Goal: Task Accomplishment & Management: Complete application form

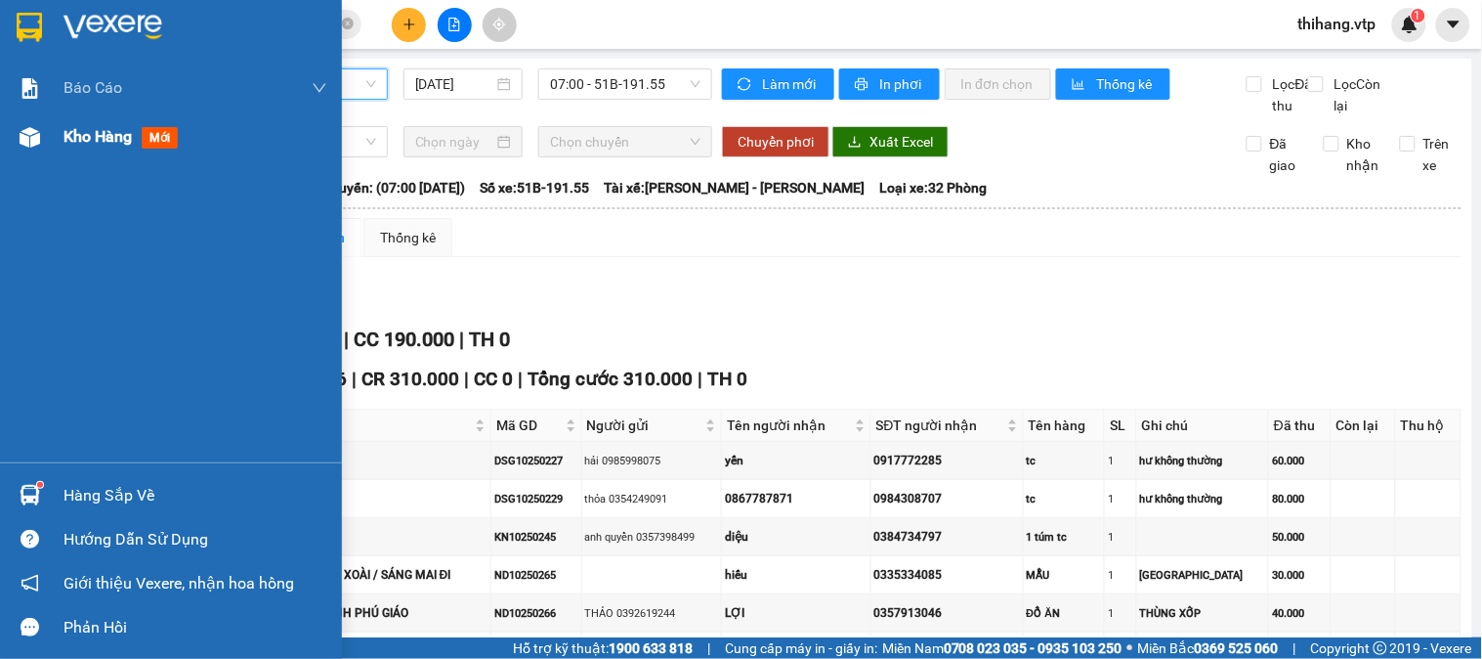
click at [90, 141] on span "Kho hàng" at bounding box center [98, 136] width 68 height 19
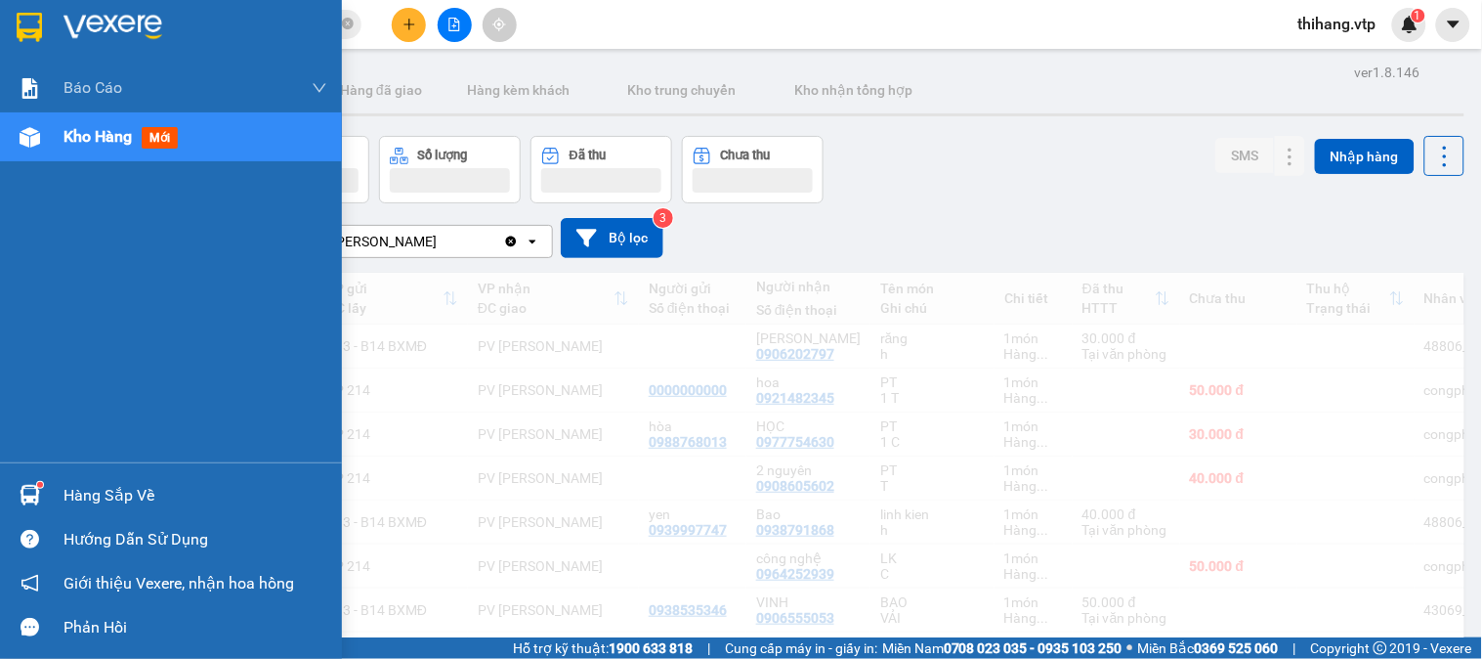
click at [124, 132] on span "Kho hàng" at bounding box center [98, 136] width 68 height 19
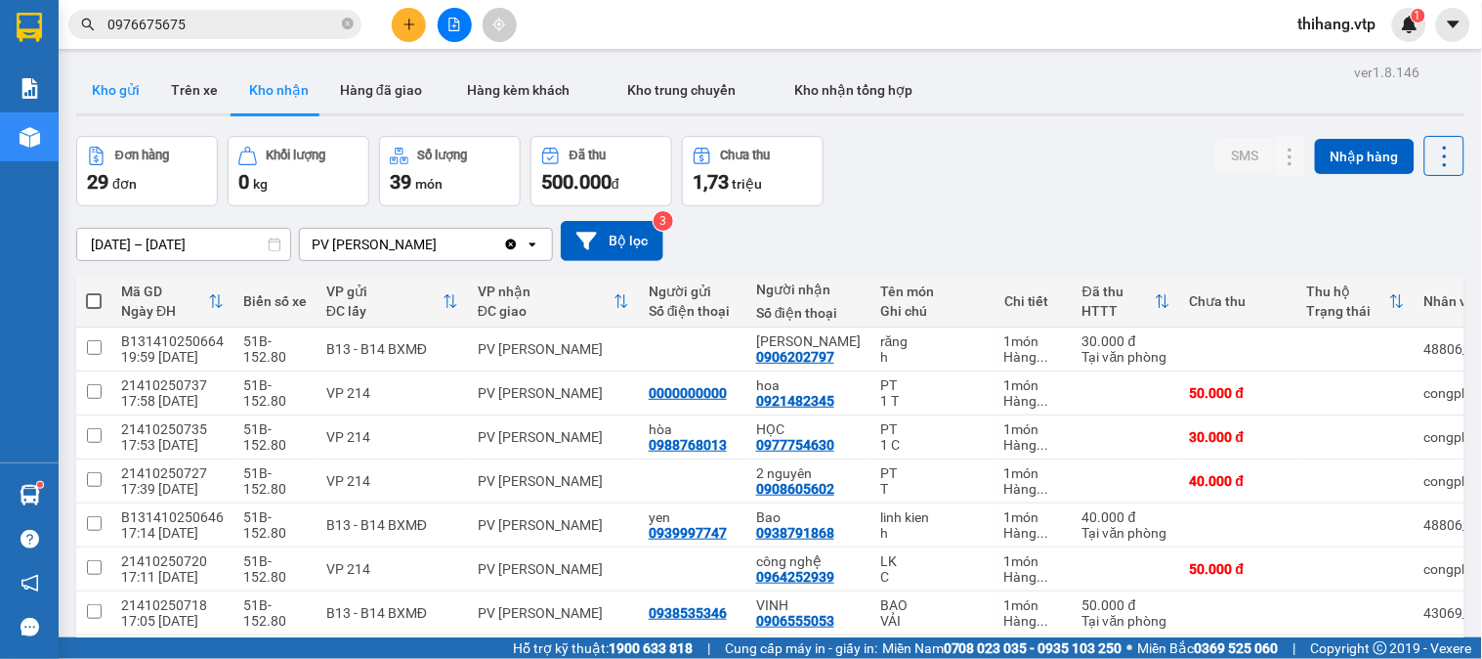
click at [92, 104] on button "Kho gửi" at bounding box center [115, 89] width 79 height 47
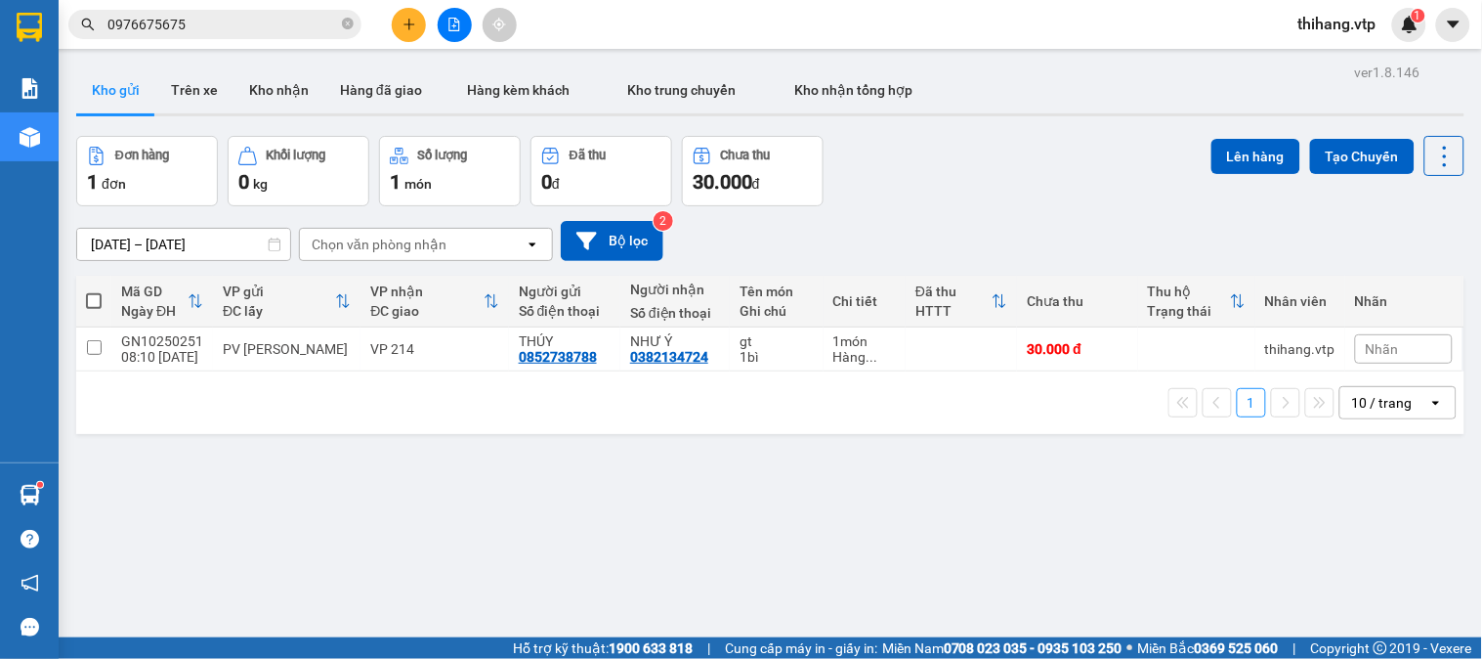
click at [399, 31] on button at bounding box center [409, 25] width 34 height 34
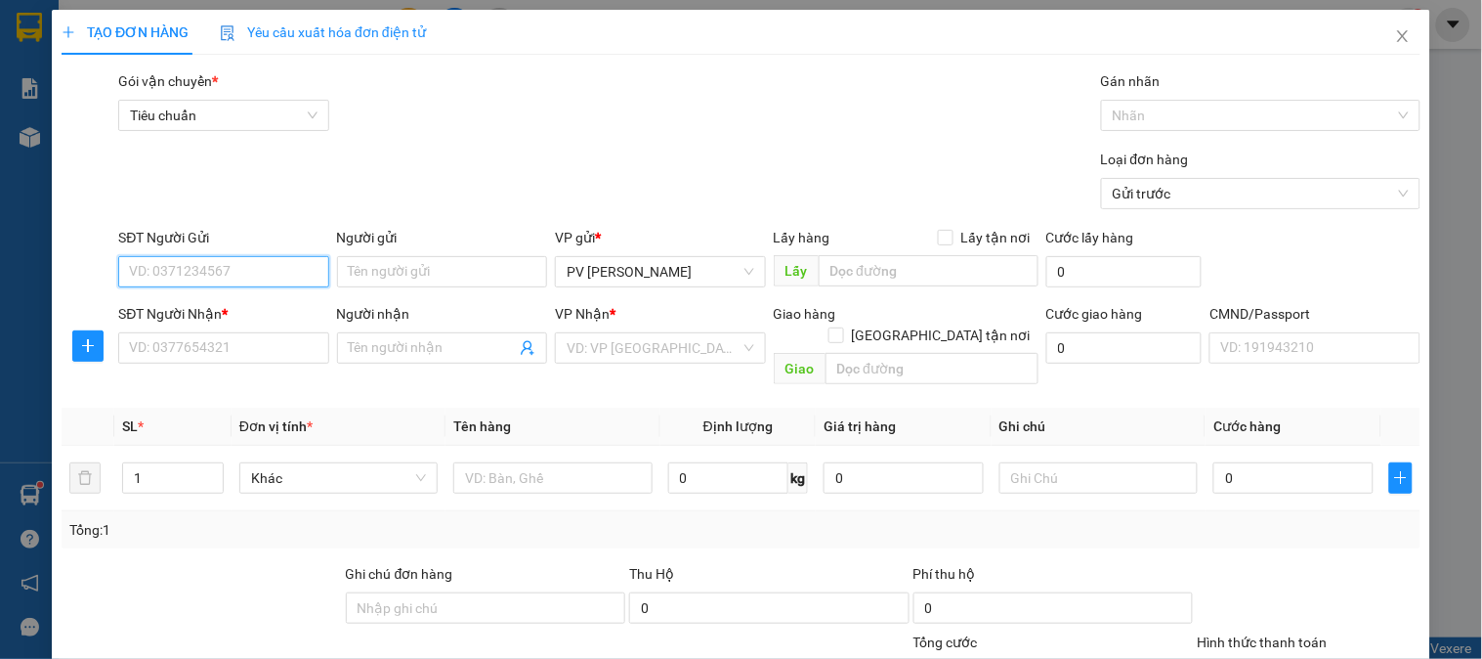
click at [247, 270] on input "SĐT Người Gửi" at bounding box center [223, 271] width 210 height 31
type input "0"
type input "0354468412"
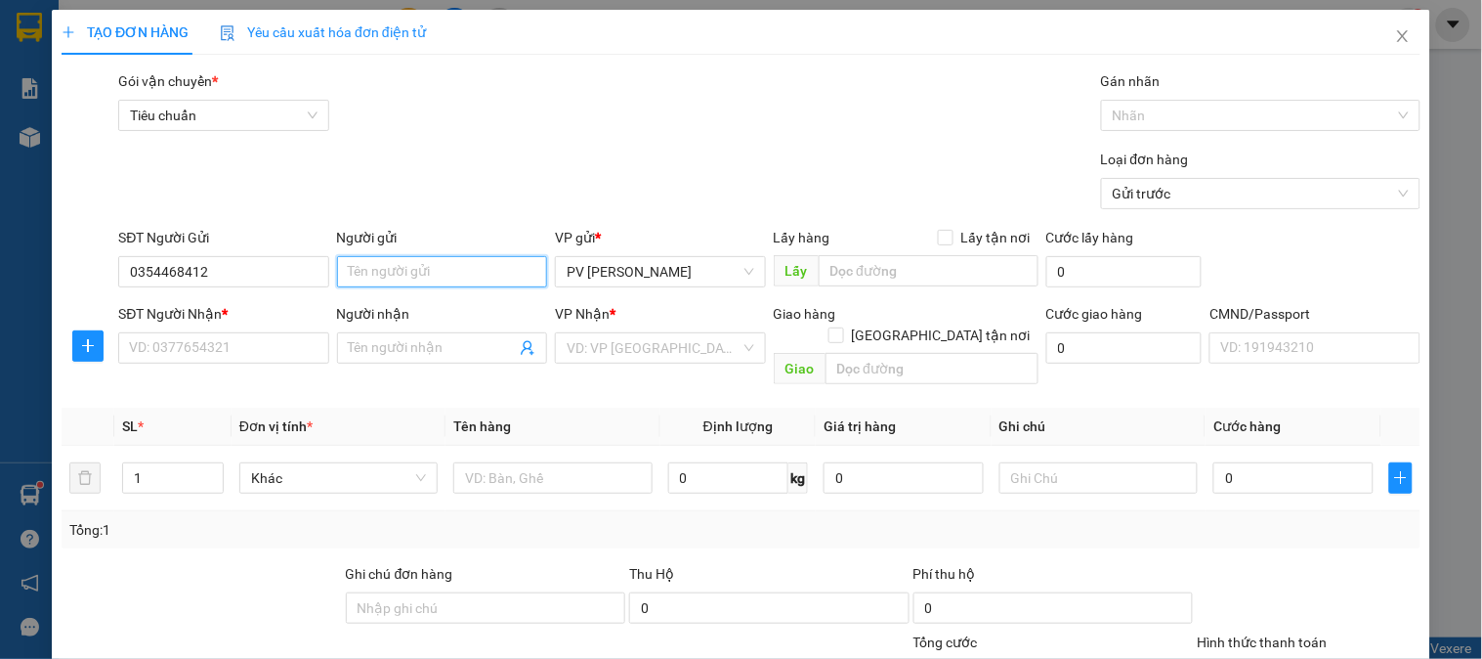
click at [374, 278] on input "Người gửi" at bounding box center [442, 271] width 210 height 31
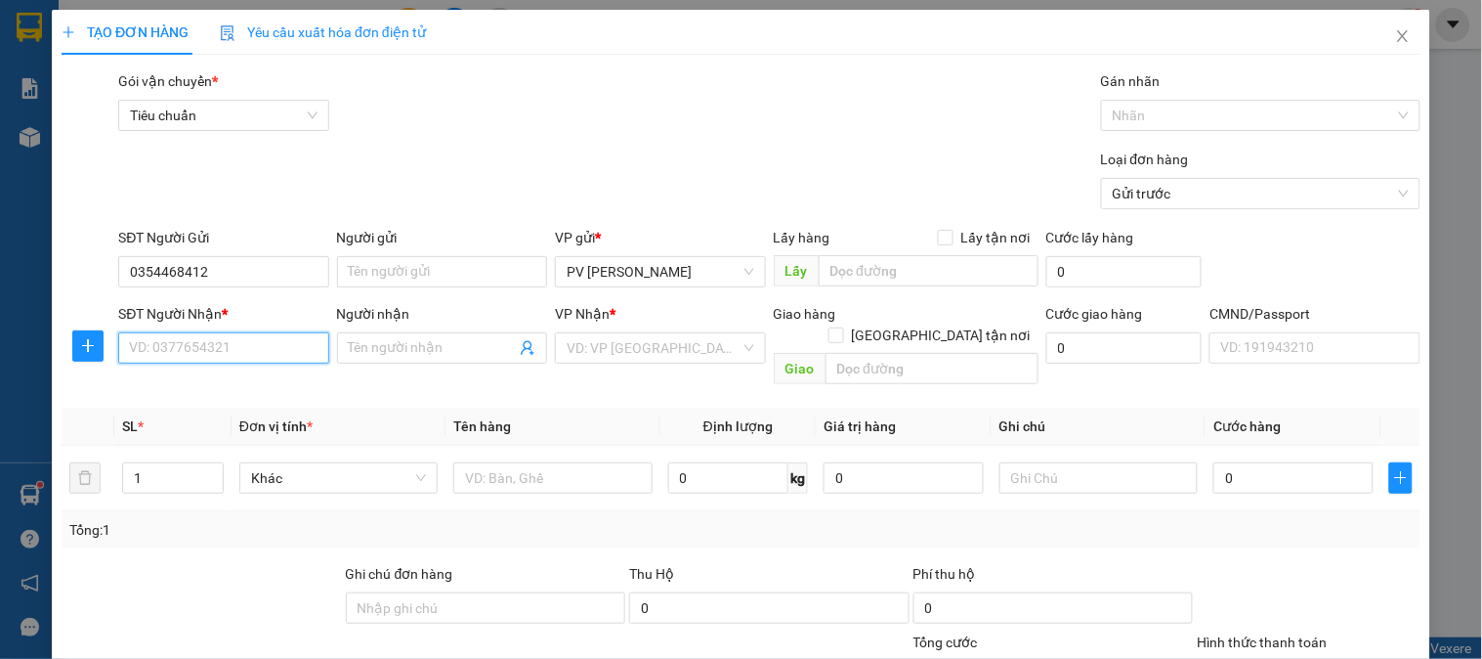
click at [221, 350] on input "SĐT Người Nhận *" at bounding box center [223, 347] width 210 height 31
type input "0983438643"
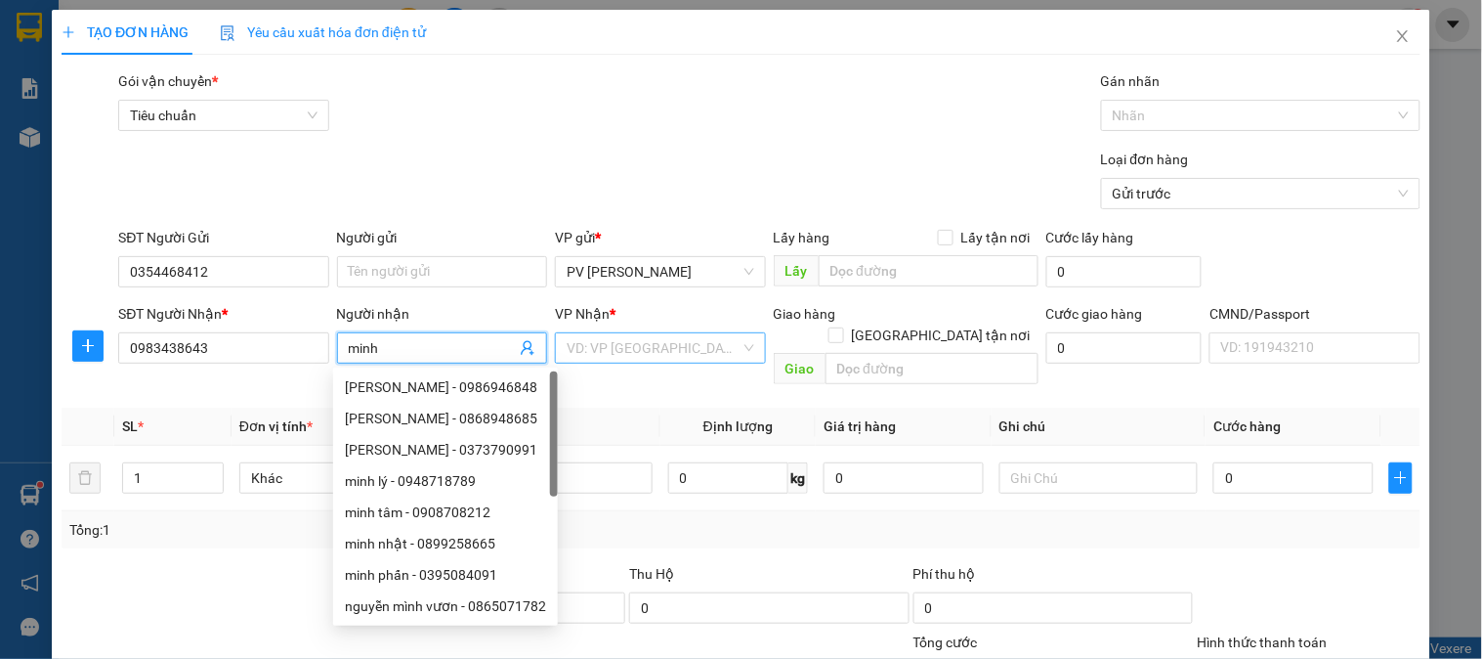
type input "minh"
click at [598, 362] on input "search" at bounding box center [653, 347] width 173 height 29
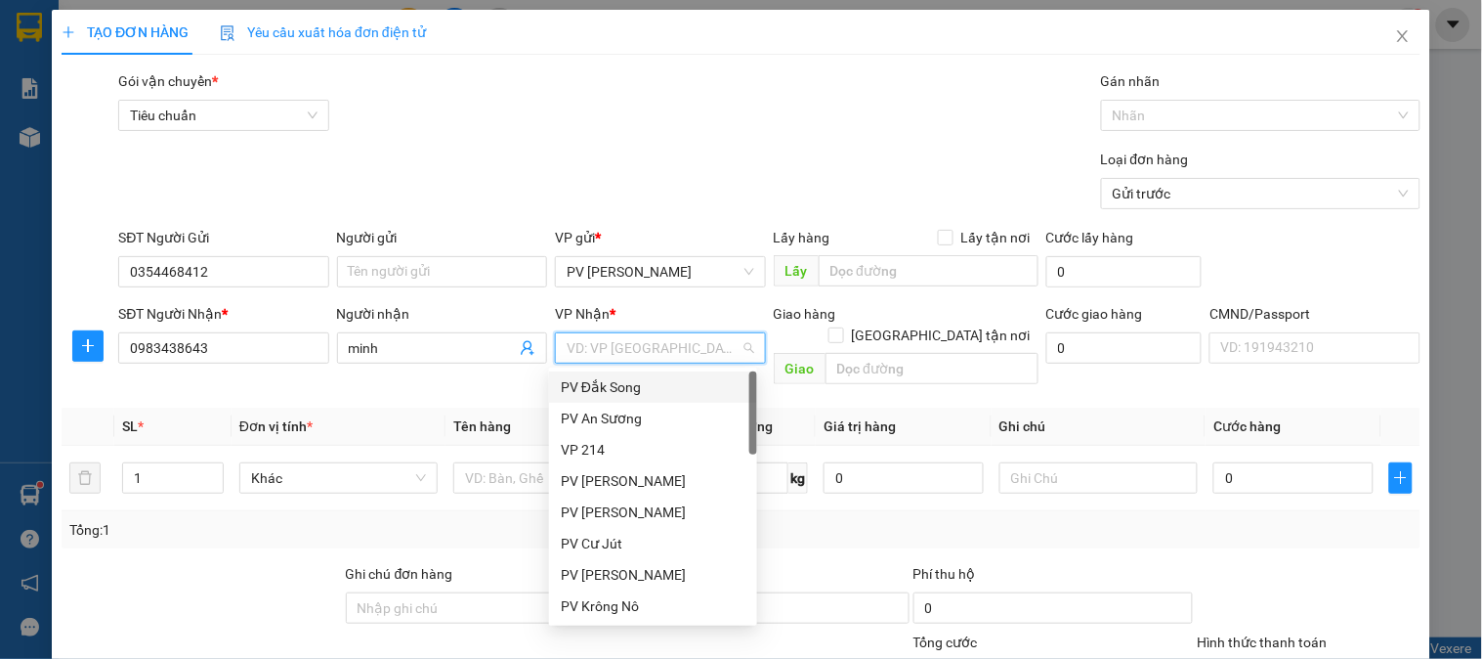
type input "g"
drag, startPoint x: 589, startPoint y: 541, endPoint x: 627, endPoint y: 504, distance: 53.2
click at [589, 539] on div "PV [PERSON_NAME]" at bounding box center [653, 543] width 185 height 21
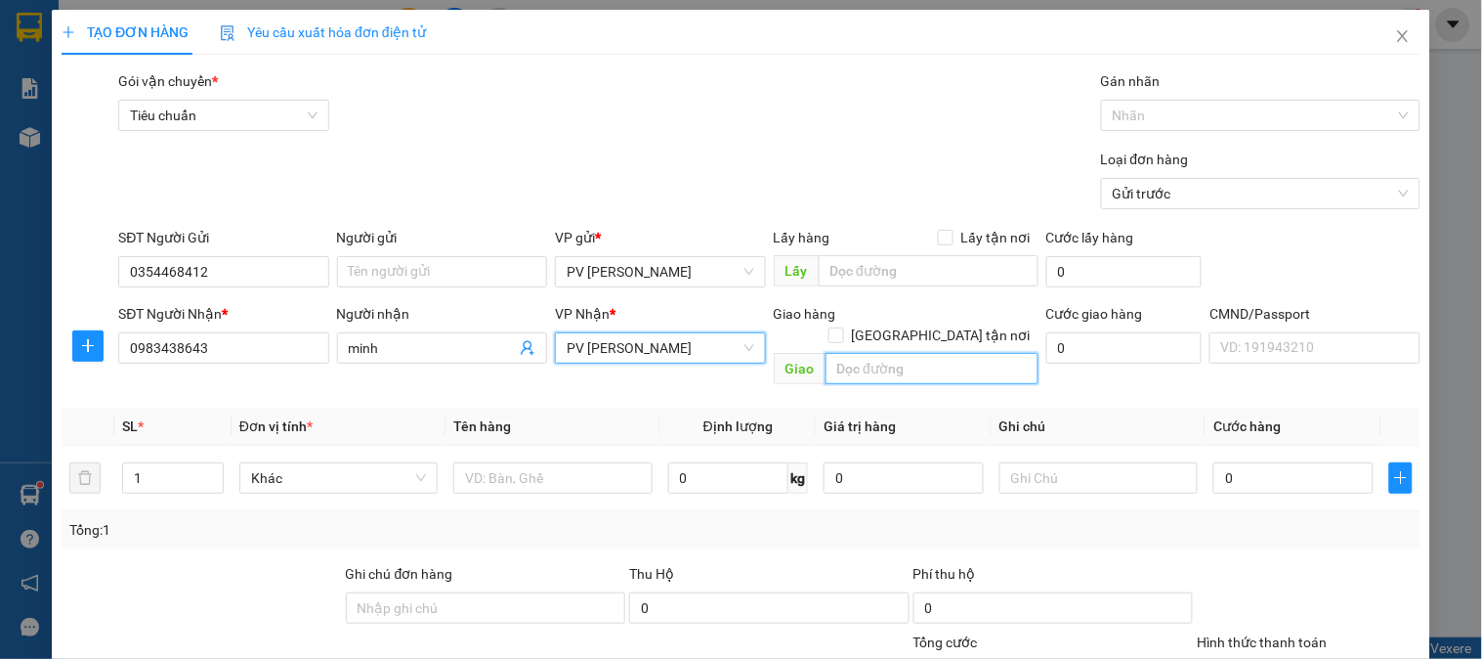
click at [854, 353] on input "text" at bounding box center [932, 368] width 213 height 31
type input "CHỢ ĐĂK RU"
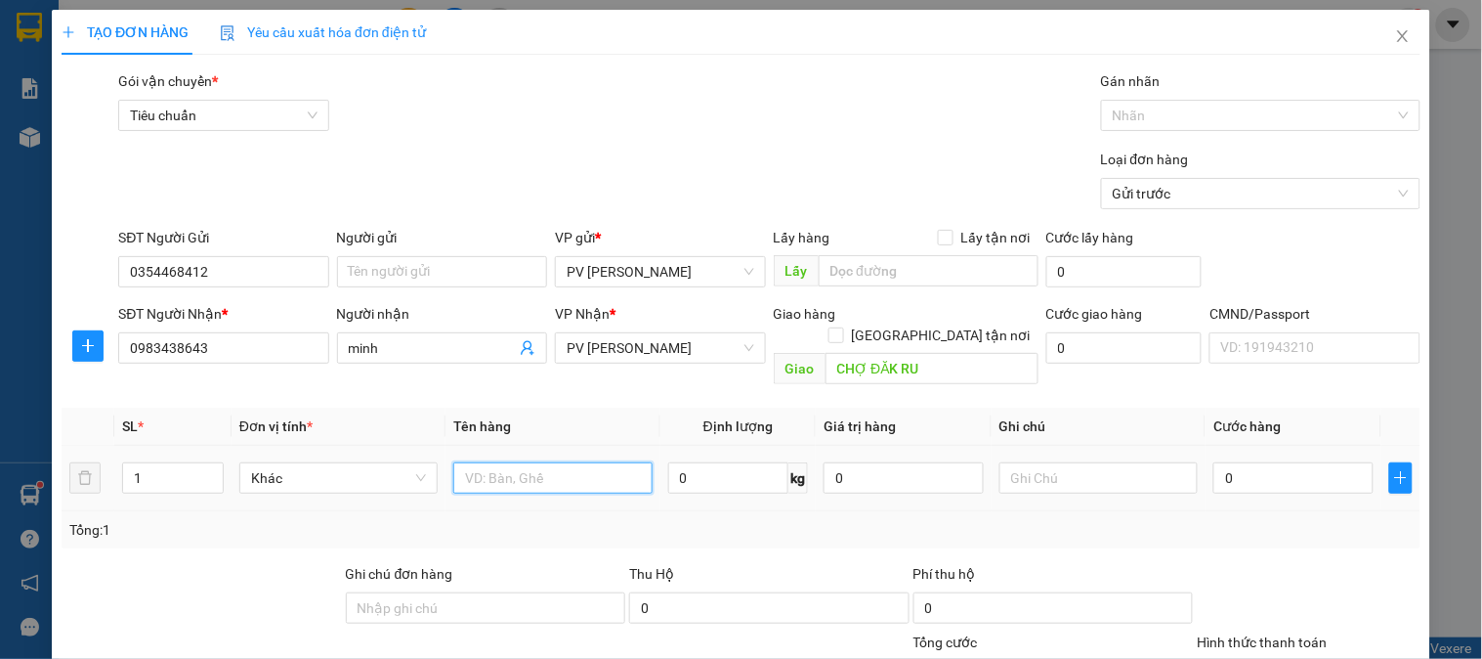
click at [575, 462] on input "text" at bounding box center [552, 477] width 198 height 31
type input "SƠN"
type input "1TH"
type input "3"
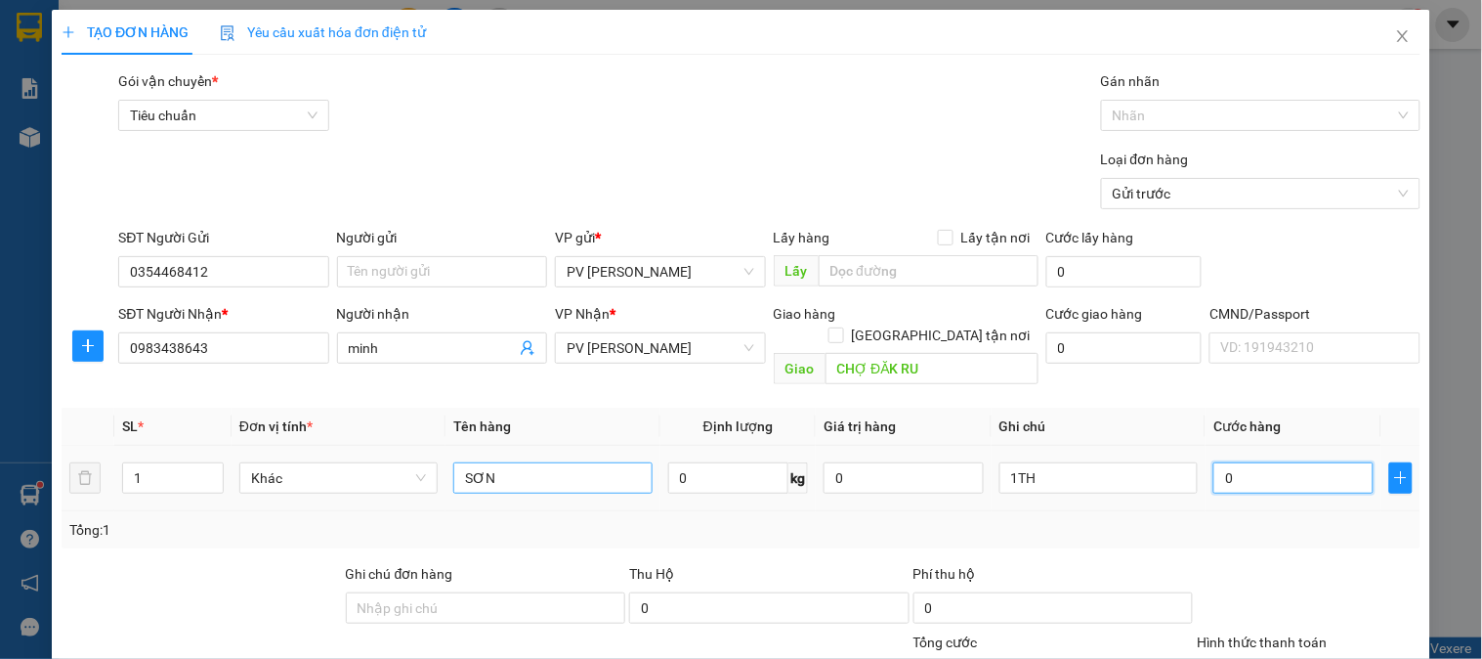
type input "3"
type input "30"
type input "300"
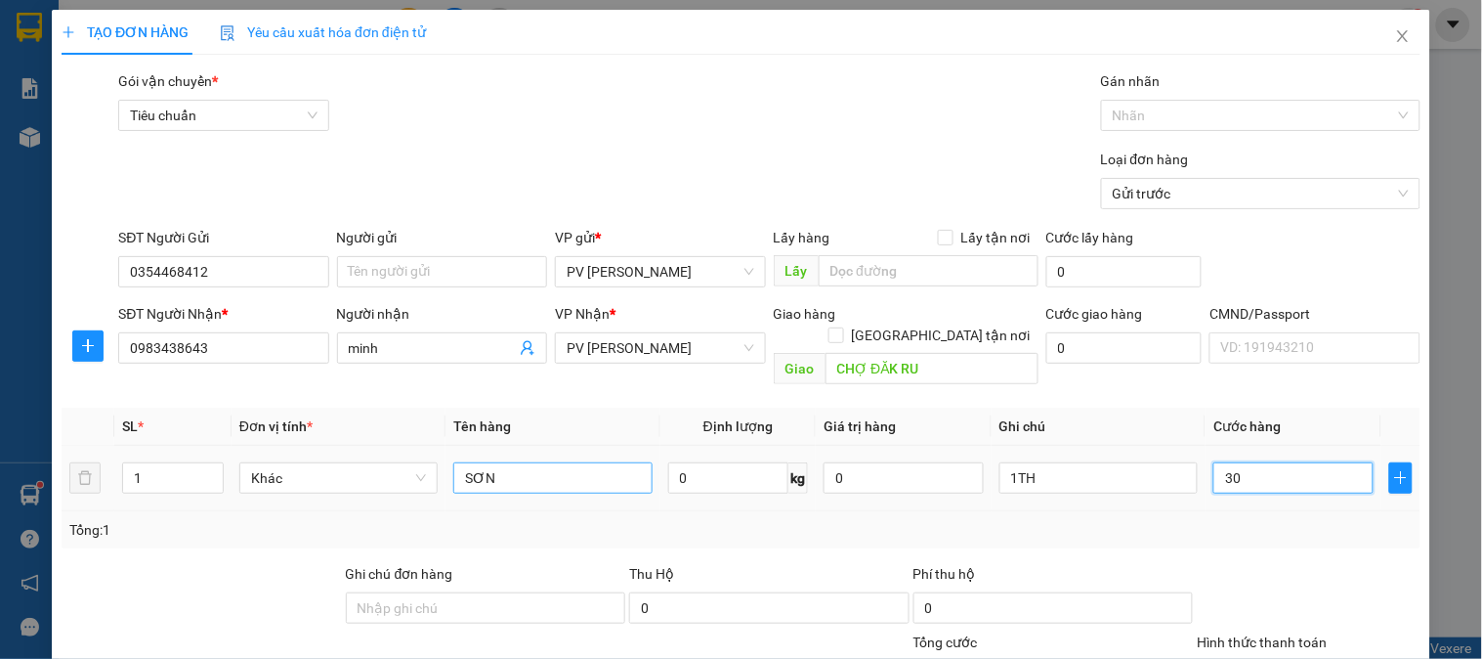
type input "300"
type input "3.000"
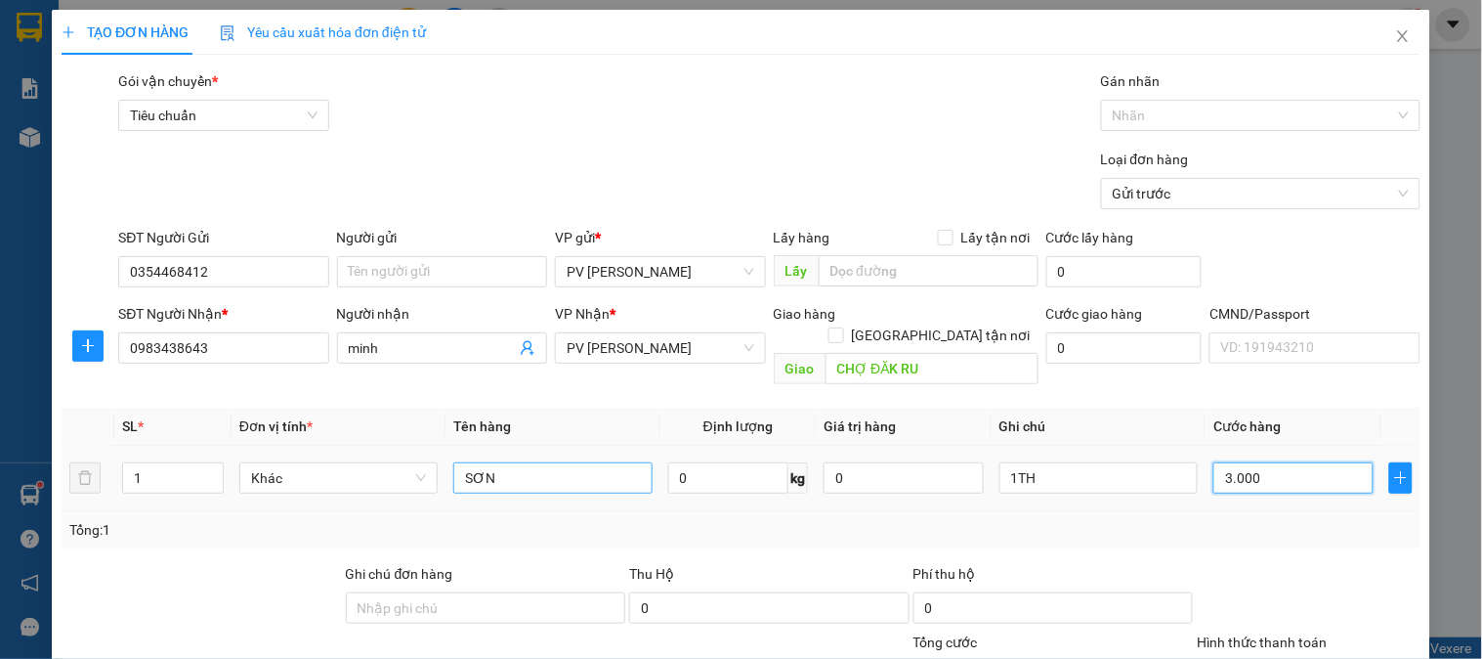
type input "30.000"
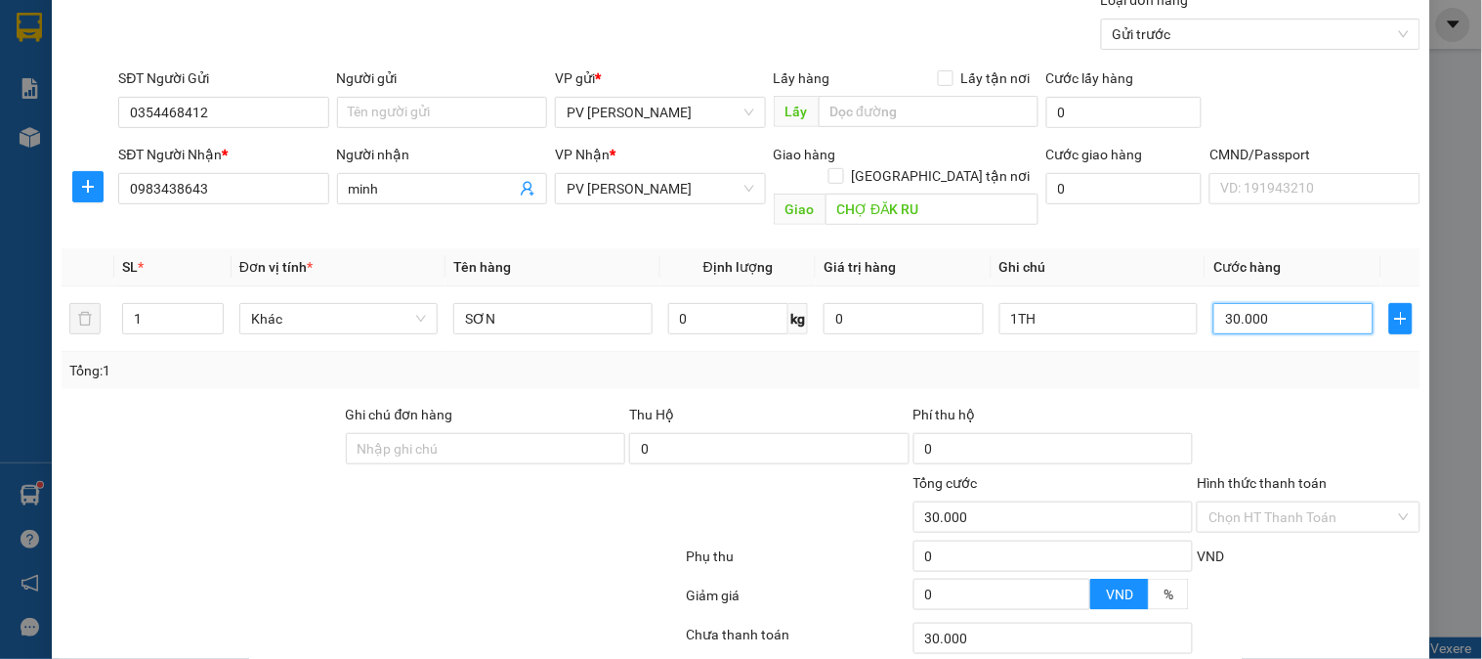
scroll to position [280, 0]
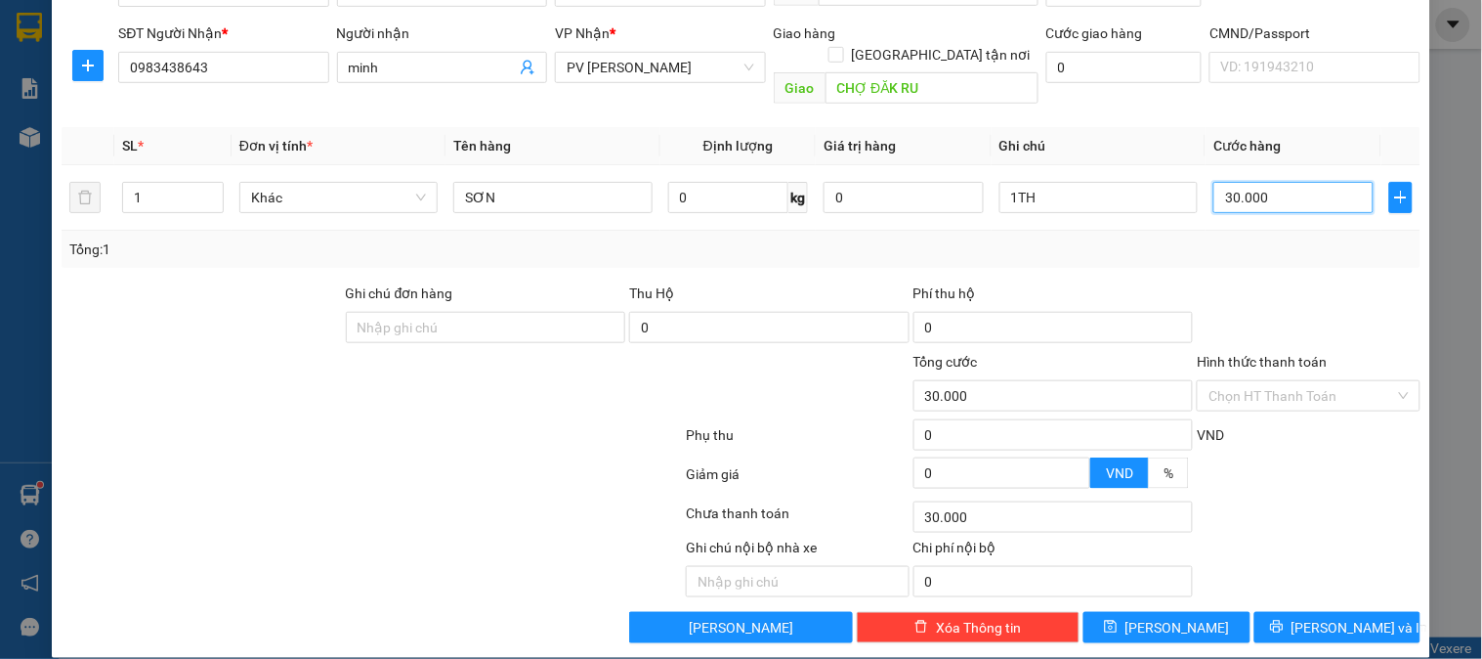
type input "30.000"
click at [1350, 617] on span "[PERSON_NAME] và In" at bounding box center [1360, 627] width 137 height 21
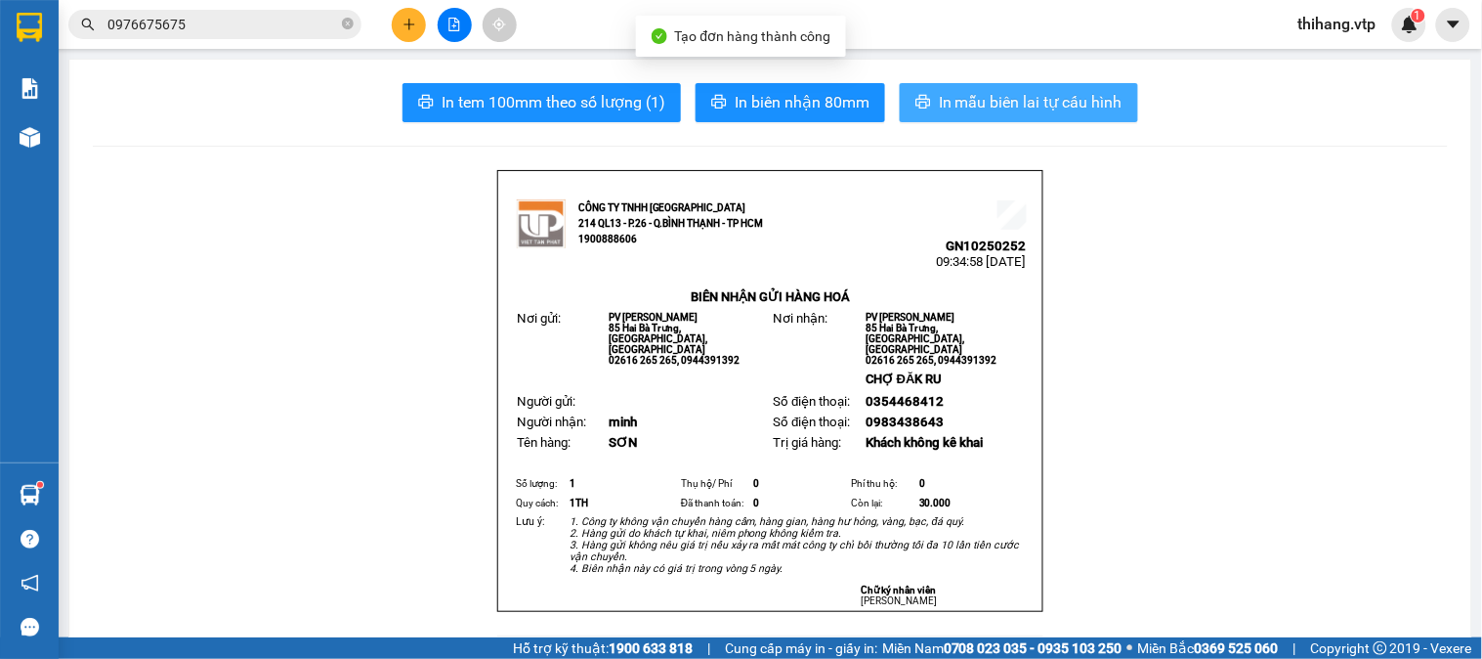
click at [954, 92] on span "In mẫu biên lai tự cấu hình" at bounding box center [1031, 102] width 184 height 24
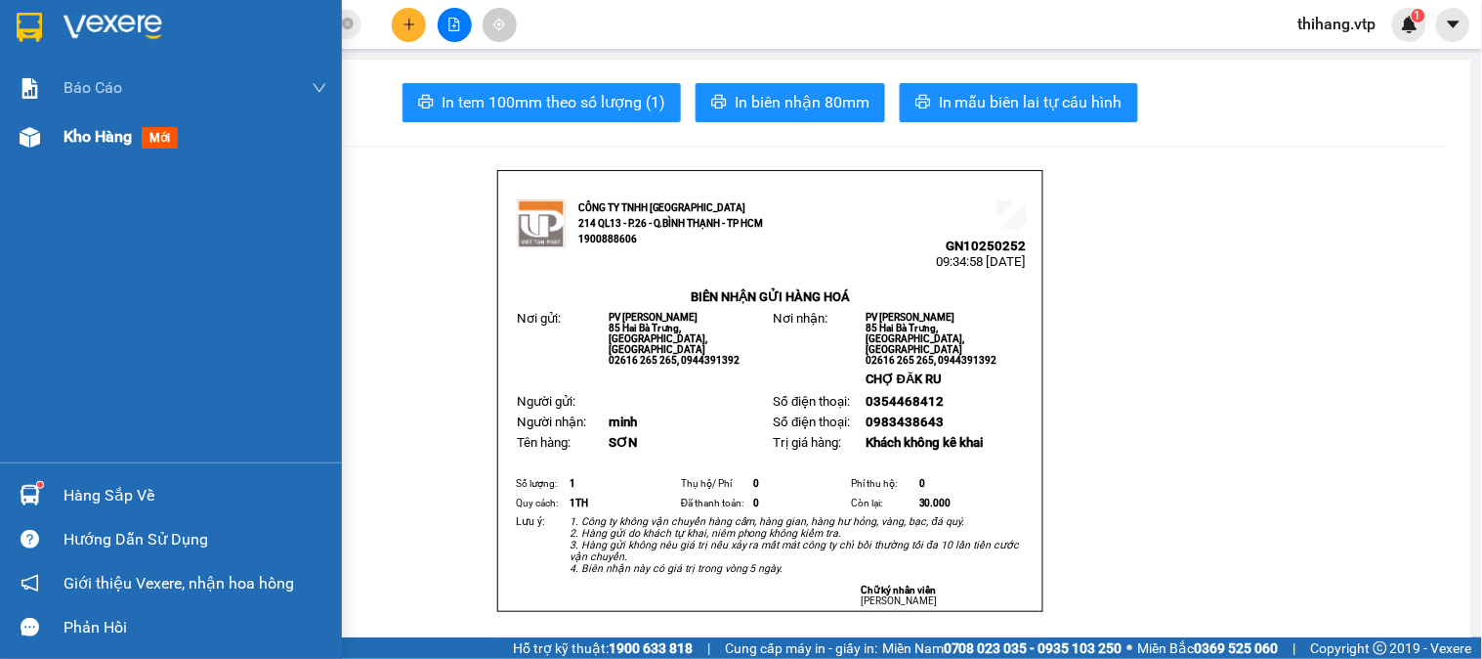
click at [64, 141] on span "Kho hàng" at bounding box center [98, 136] width 68 height 19
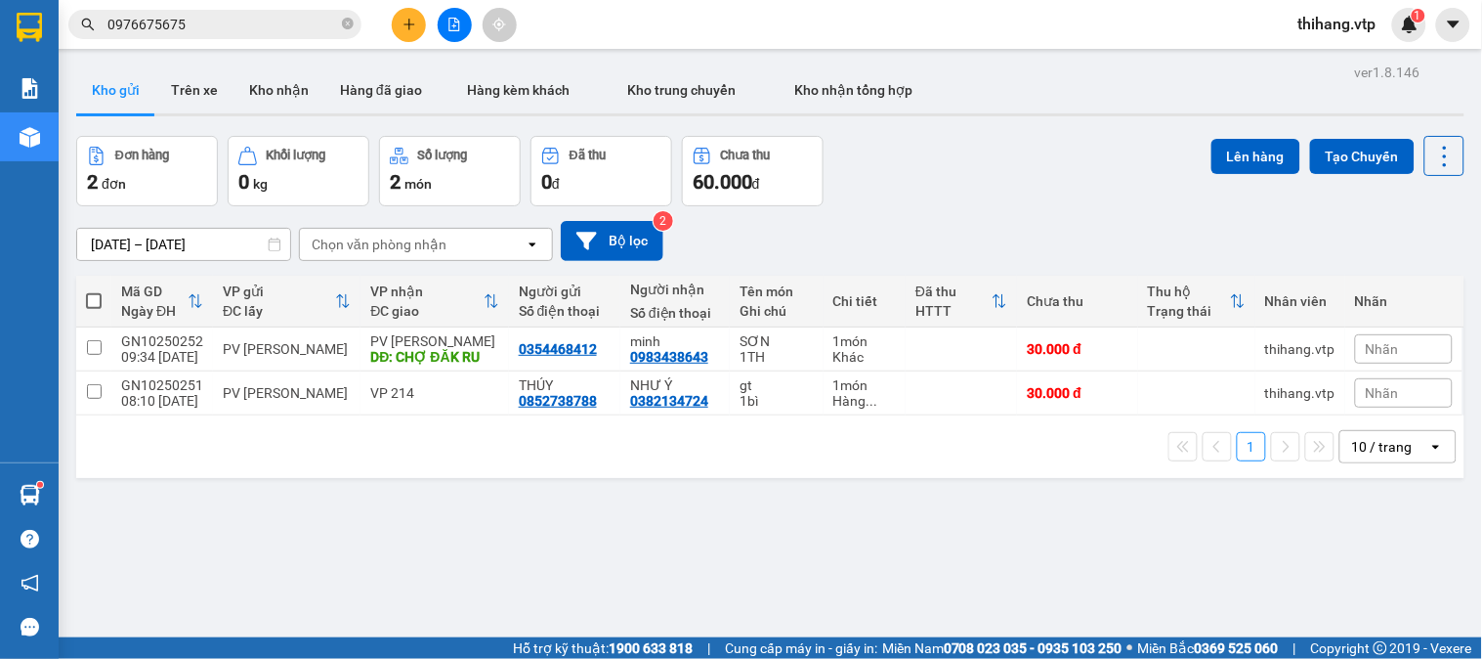
drag, startPoint x: 95, startPoint y: 294, endPoint x: 149, endPoint y: 307, distance: 56.2
click at [94, 295] on span at bounding box center [94, 301] width 16 height 16
click at [94, 291] on input "checkbox" at bounding box center [94, 291] width 0 height 0
checkbox input "true"
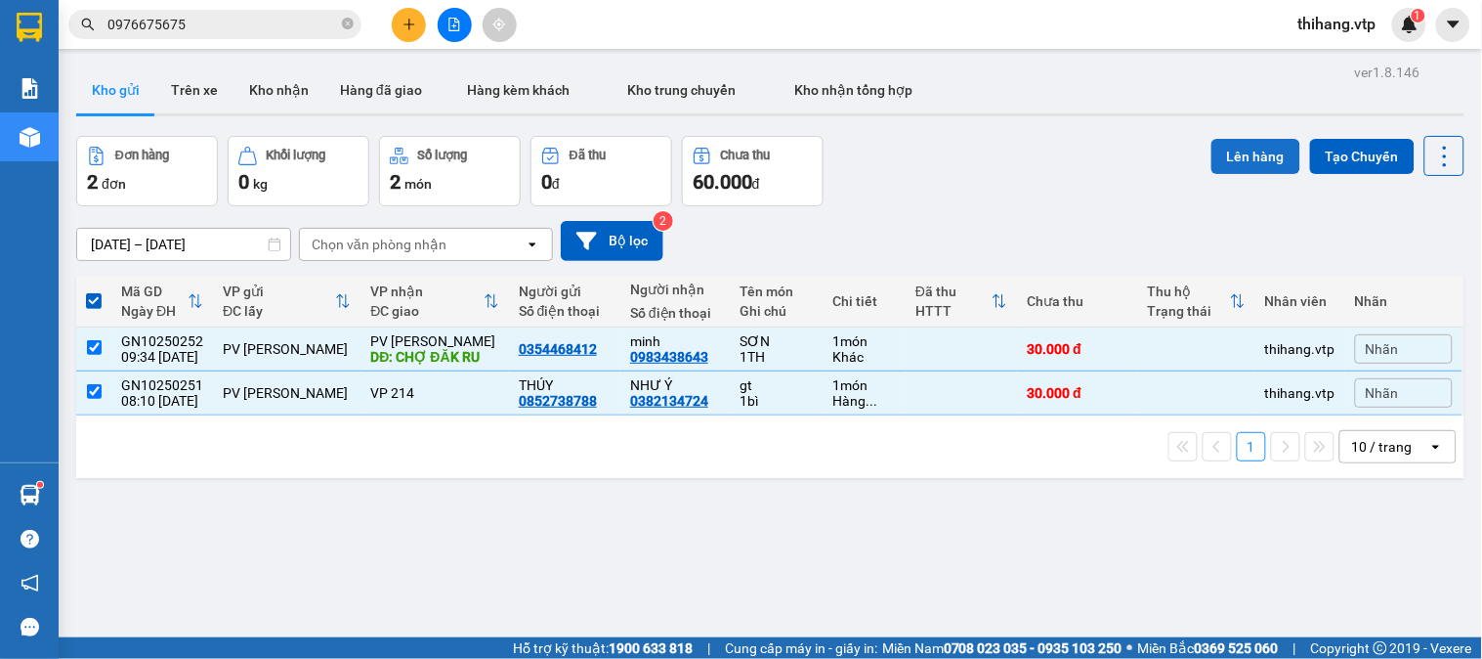
click at [1212, 160] on button "Lên hàng" at bounding box center [1256, 156] width 89 height 35
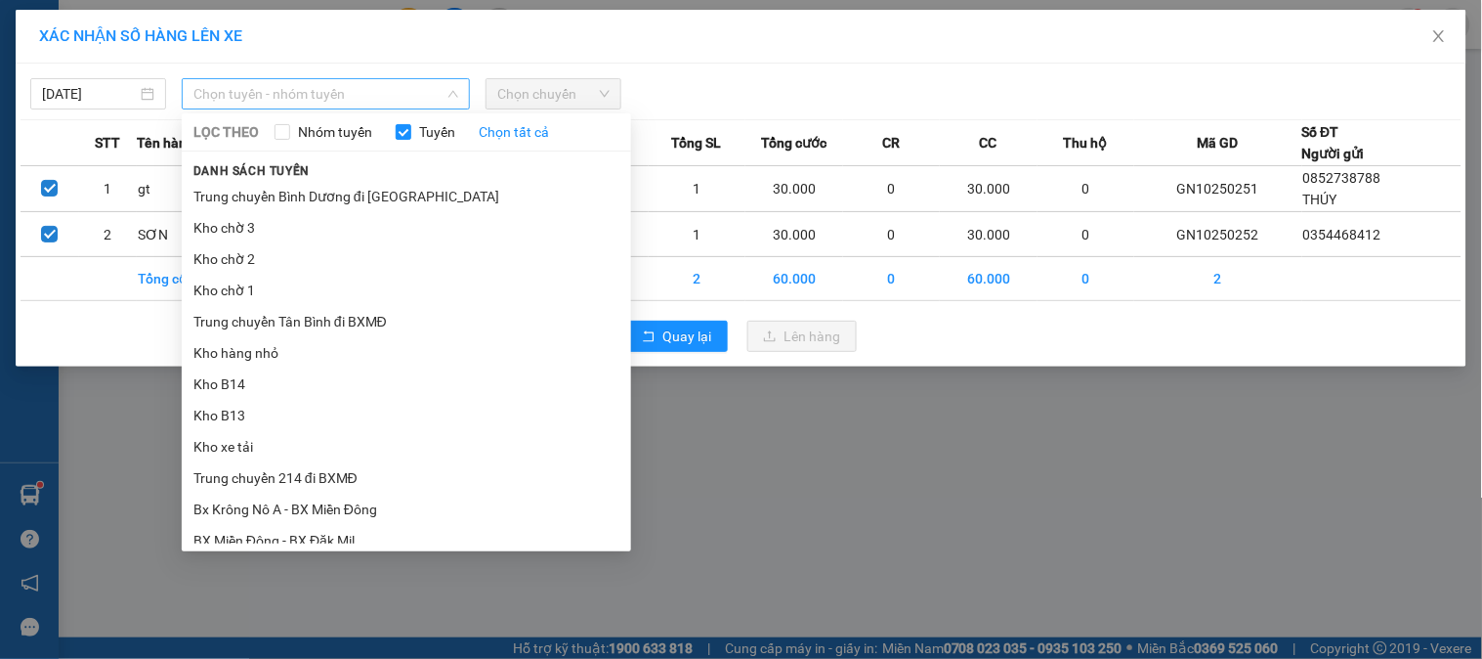
click at [348, 93] on span "Chọn tuyến - nhóm tuyến" at bounding box center [325, 93] width 265 height 29
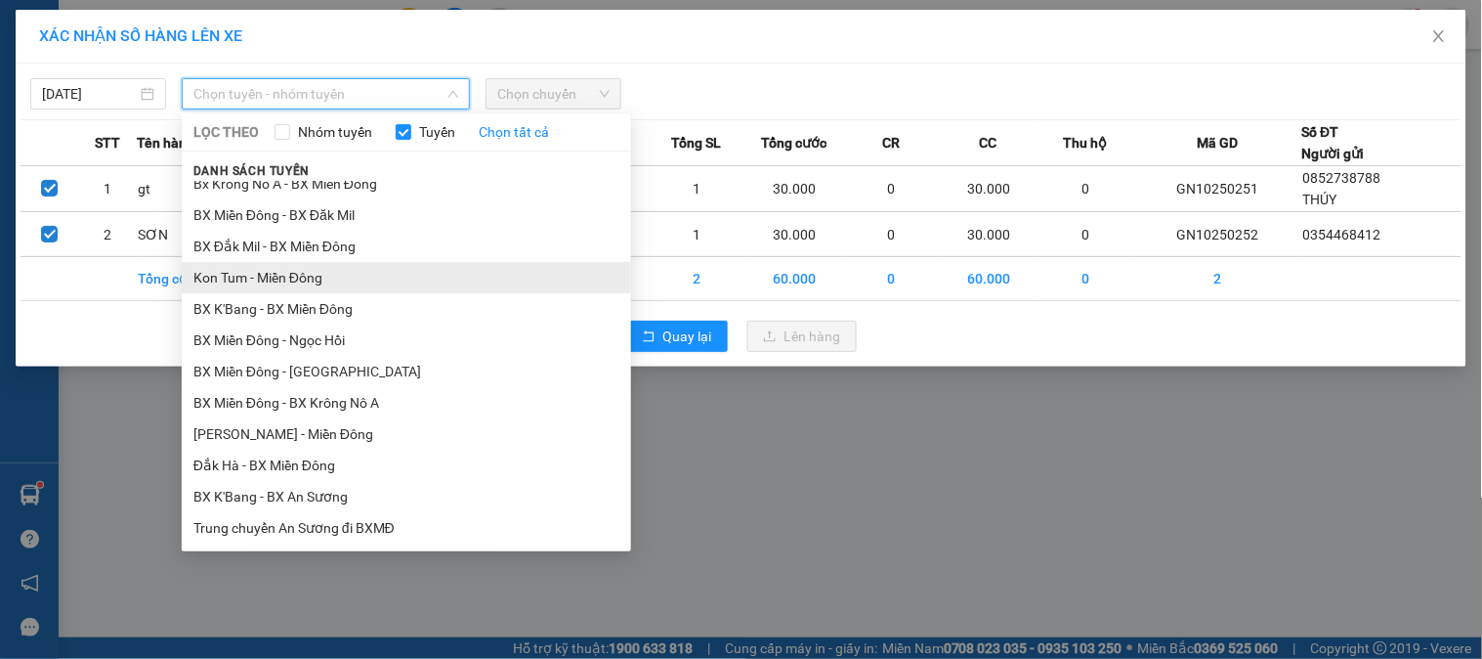
scroll to position [108, 0]
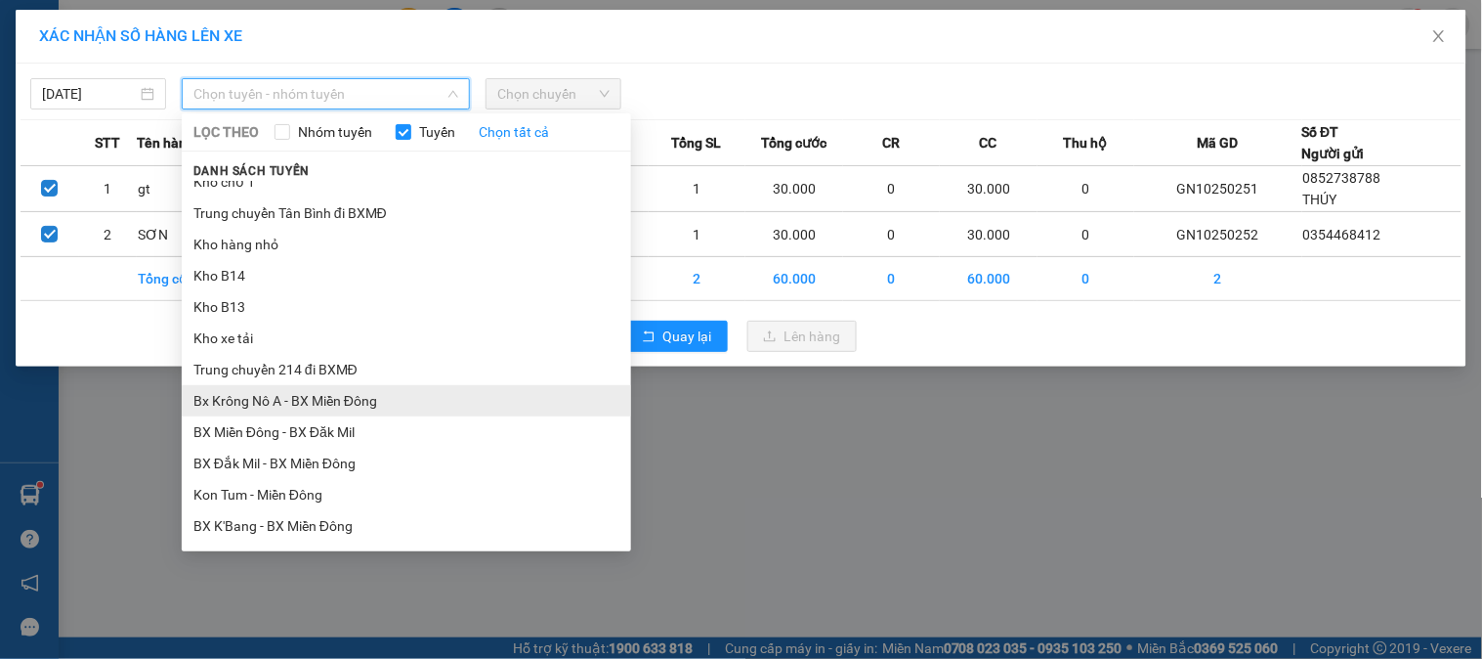
click at [267, 397] on li "Bx Krông Nô A - BX Miền Đông" at bounding box center [406, 400] width 449 height 31
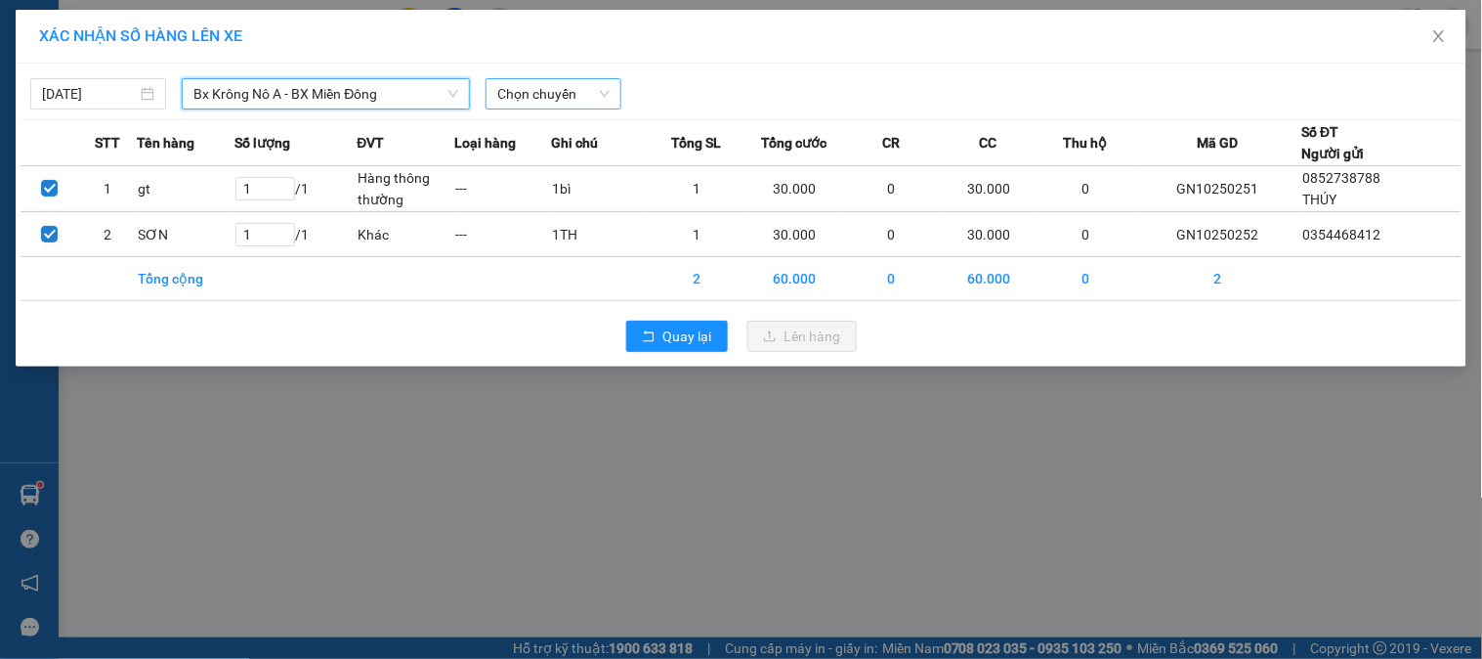
click at [552, 86] on span "Chọn chuyến" at bounding box center [553, 93] width 112 height 29
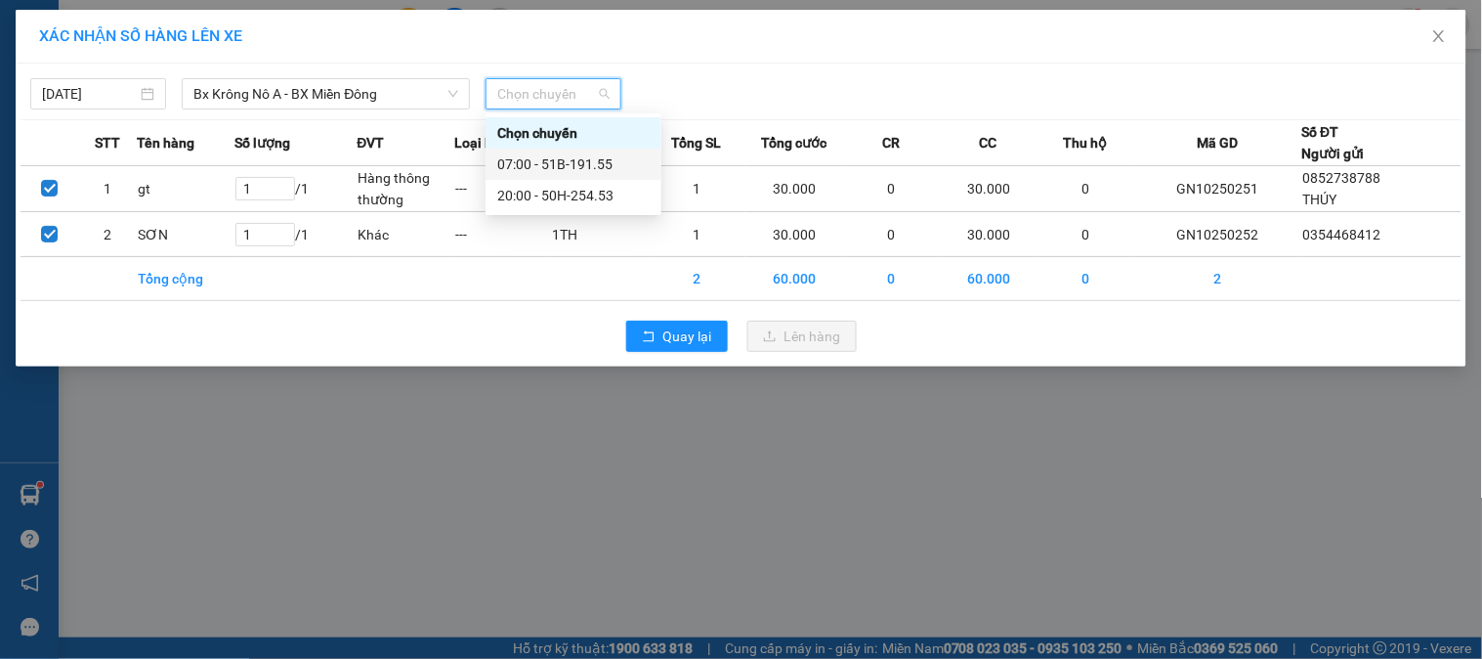
click at [582, 159] on div "07:00 - 51B-191.55" at bounding box center [573, 163] width 152 height 21
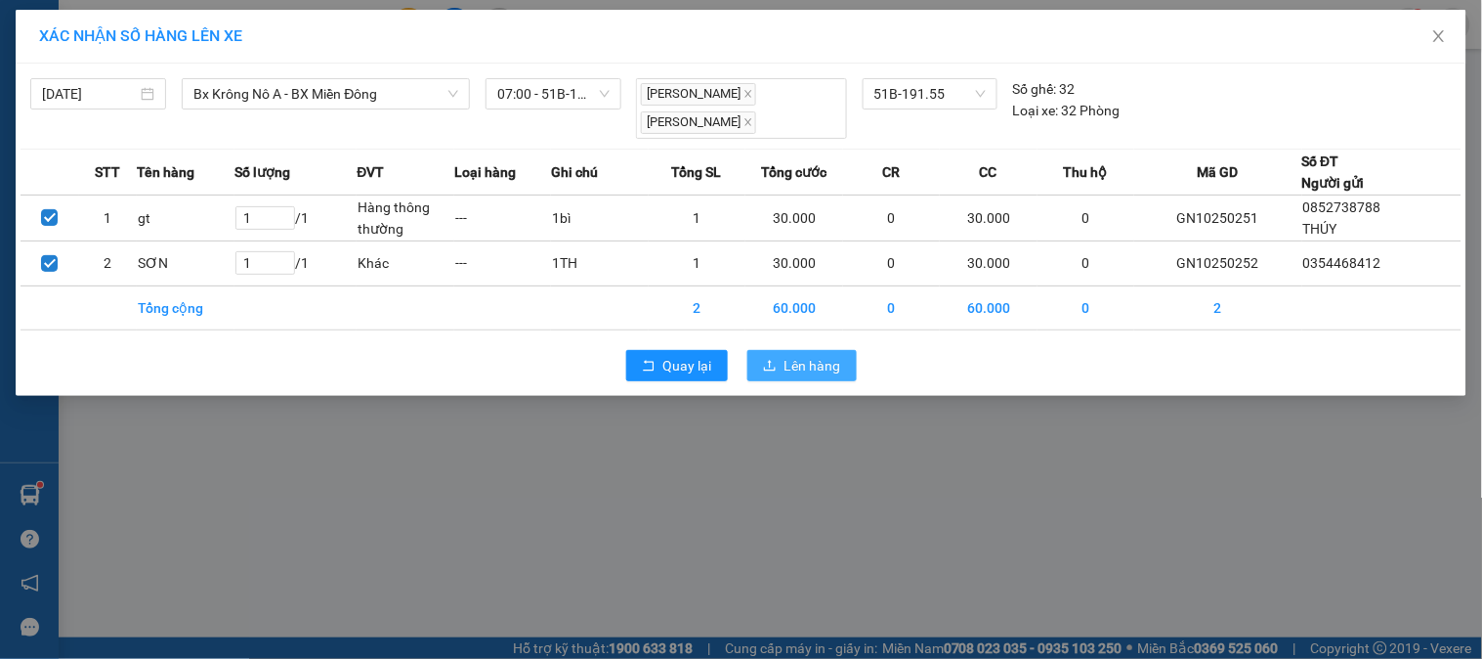
click at [793, 359] on span "Lên hàng" at bounding box center [813, 365] width 57 height 21
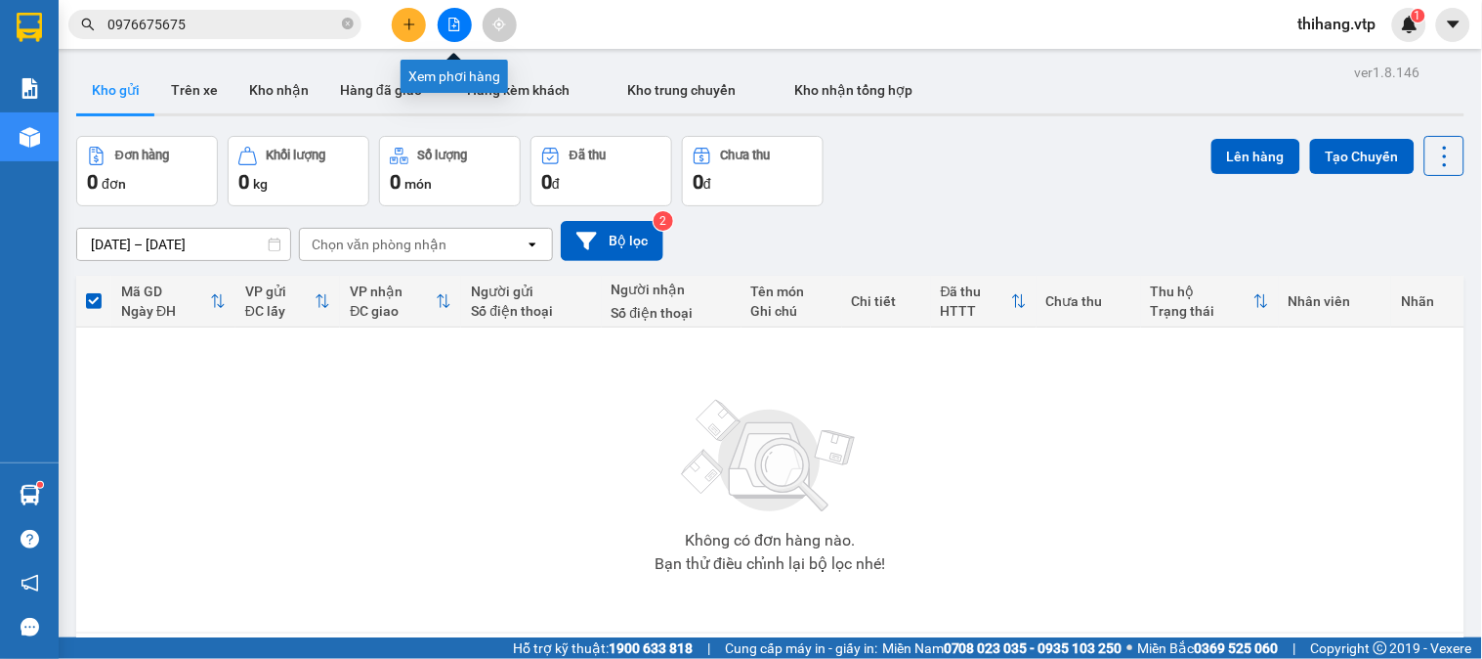
click at [457, 33] on button at bounding box center [455, 25] width 34 height 34
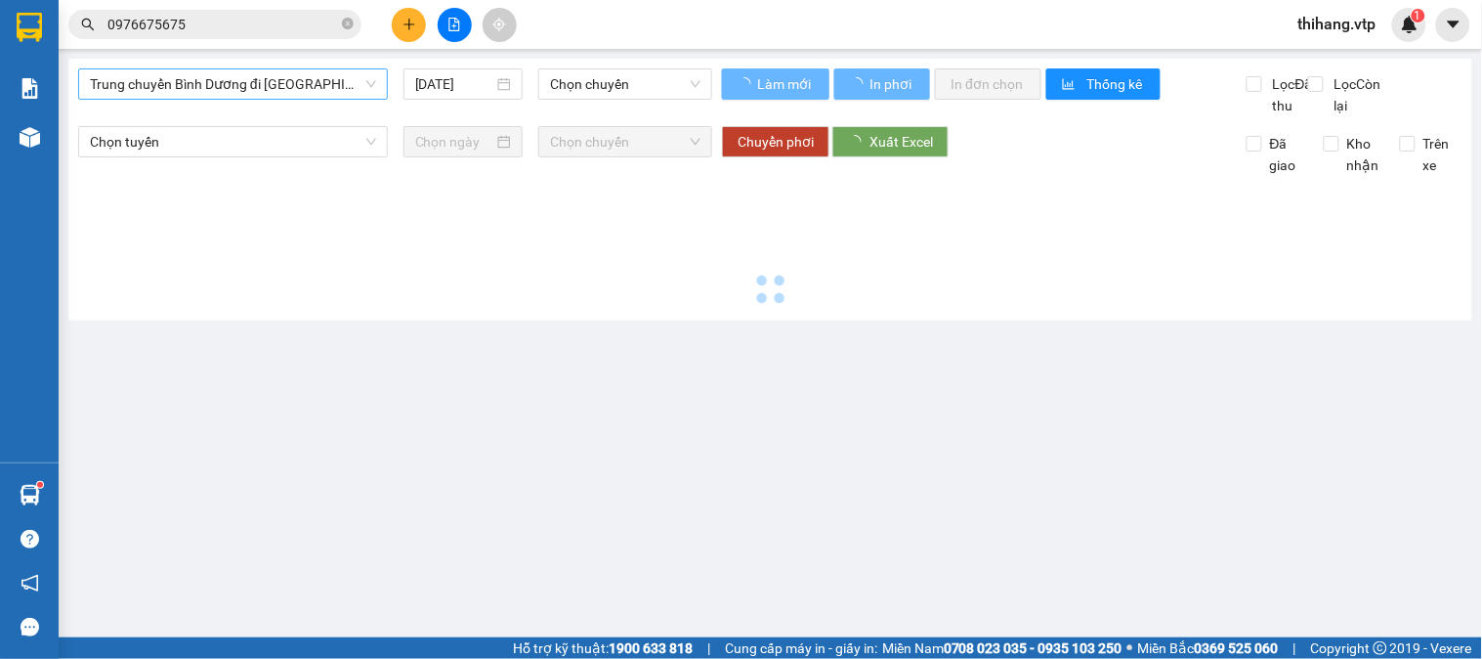
click at [358, 80] on span "Trung chuyển Bình Dương đi [GEOGRAPHIC_DATA]" at bounding box center [233, 83] width 286 height 29
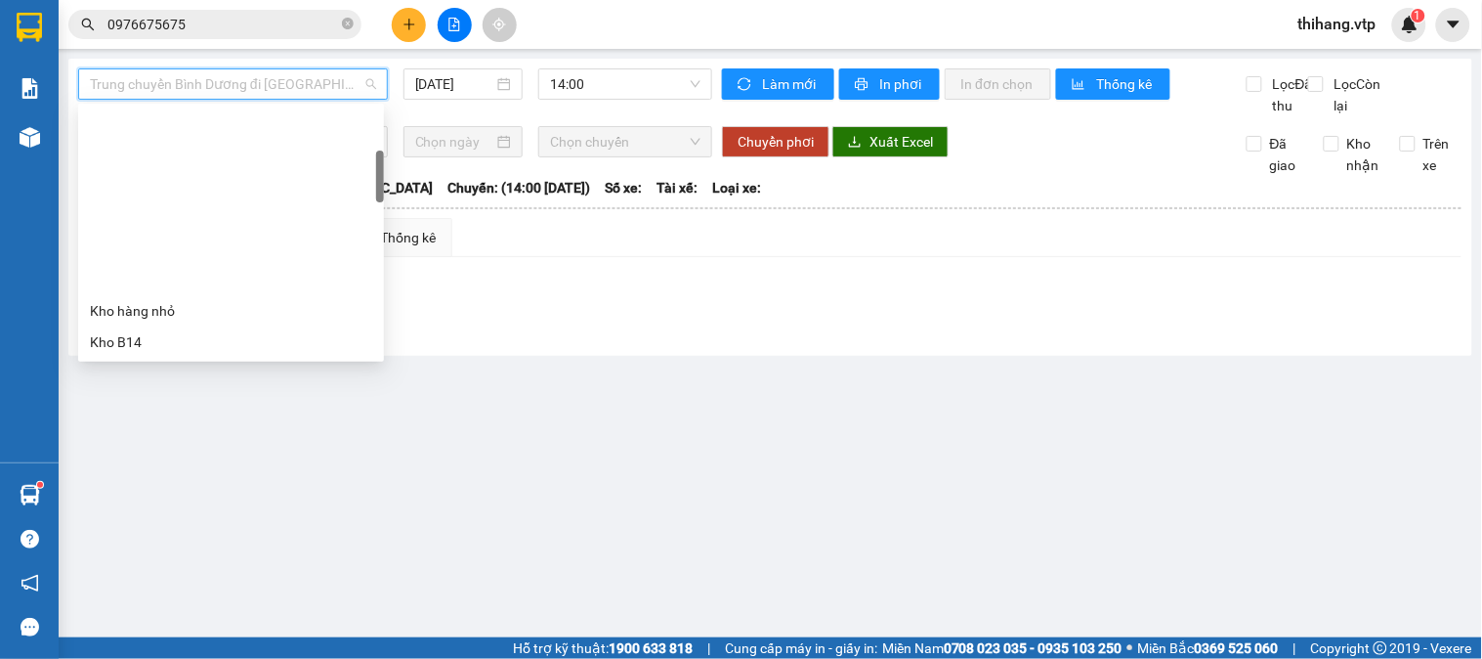
scroll to position [325, 0]
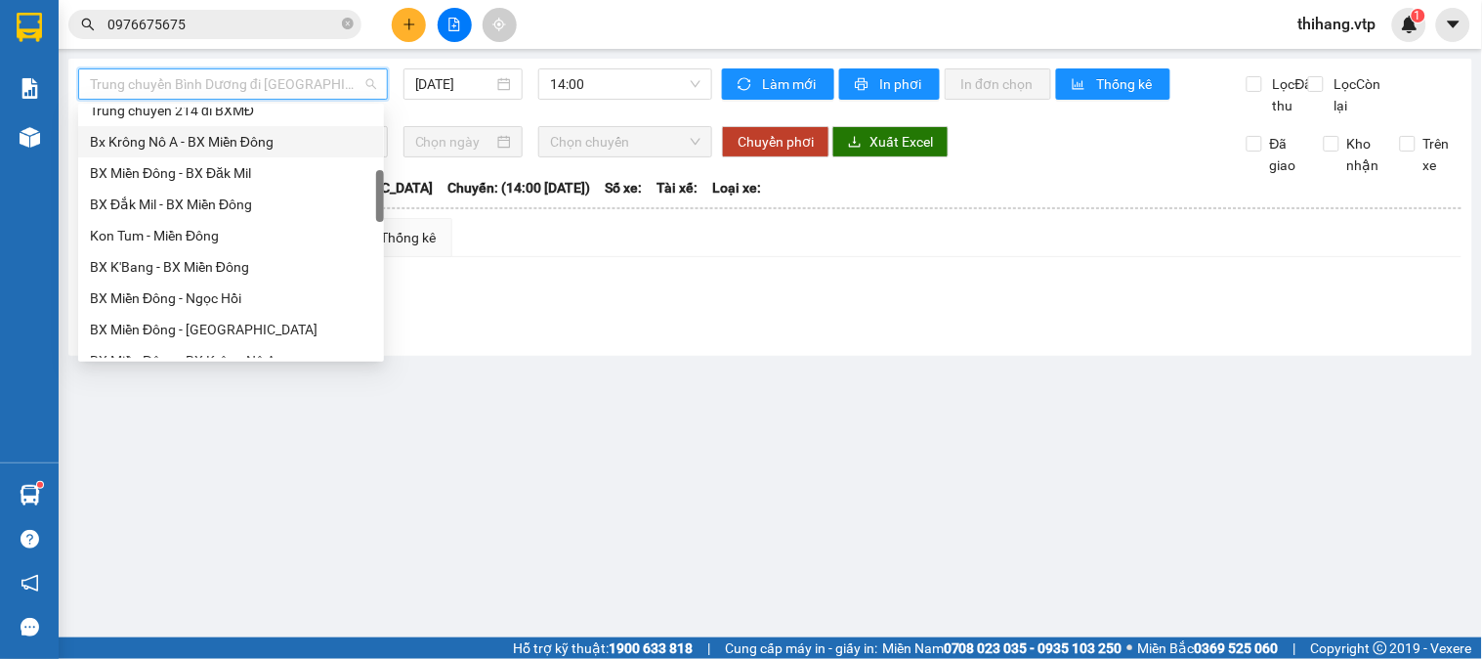
drag, startPoint x: 216, startPoint y: 142, endPoint x: 264, endPoint y: 129, distance: 49.5
click at [217, 141] on div "Bx Krông Nô A - BX Miền Đông" at bounding box center [231, 141] width 282 height 21
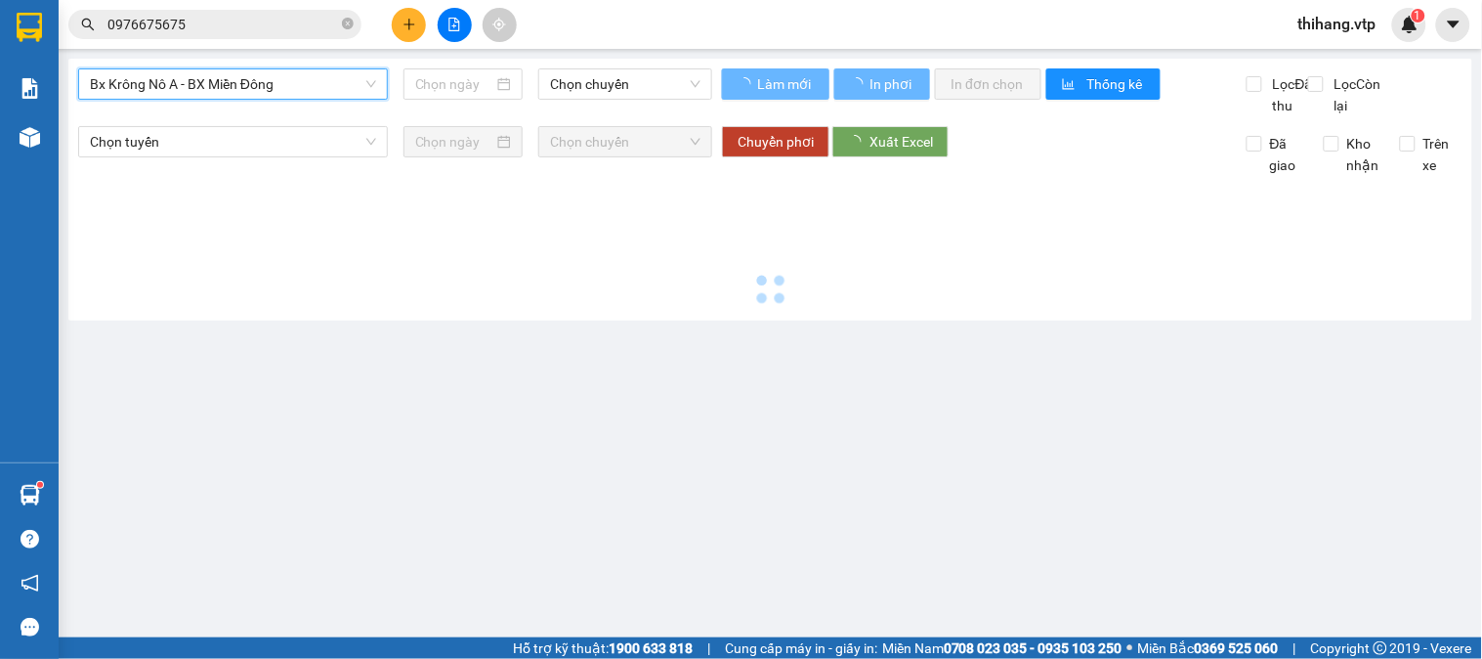
type input "[DATE]"
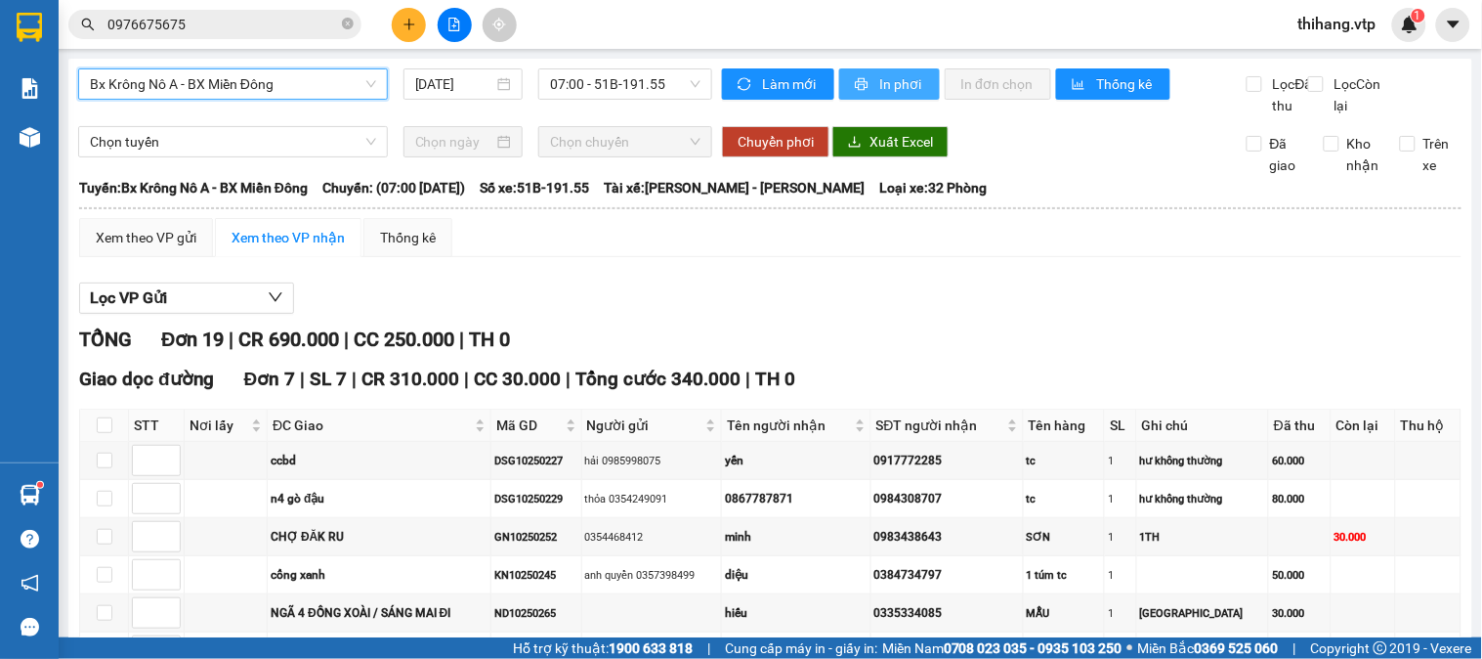
click at [862, 95] on button "In phơi" at bounding box center [889, 83] width 101 height 31
click at [879, 92] on span "In phơi" at bounding box center [901, 83] width 45 height 21
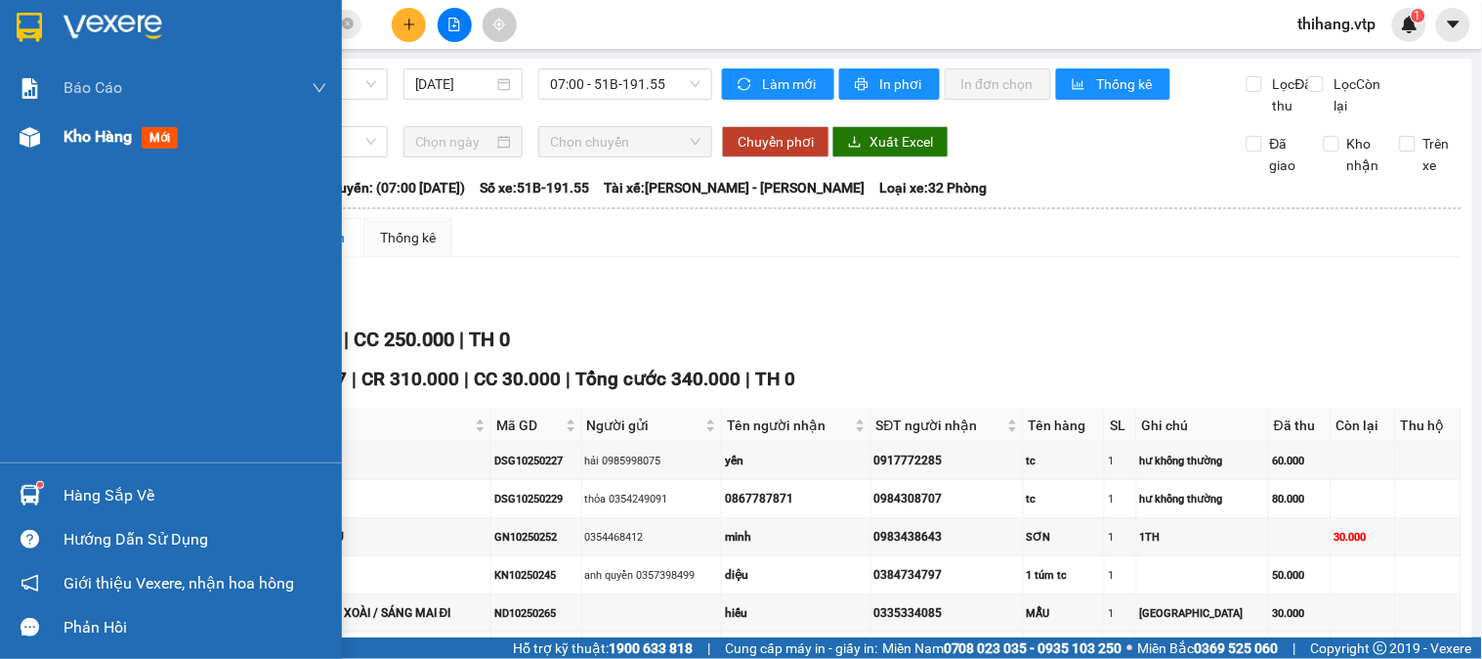
click at [44, 130] on div at bounding box center [30, 137] width 34 height 34
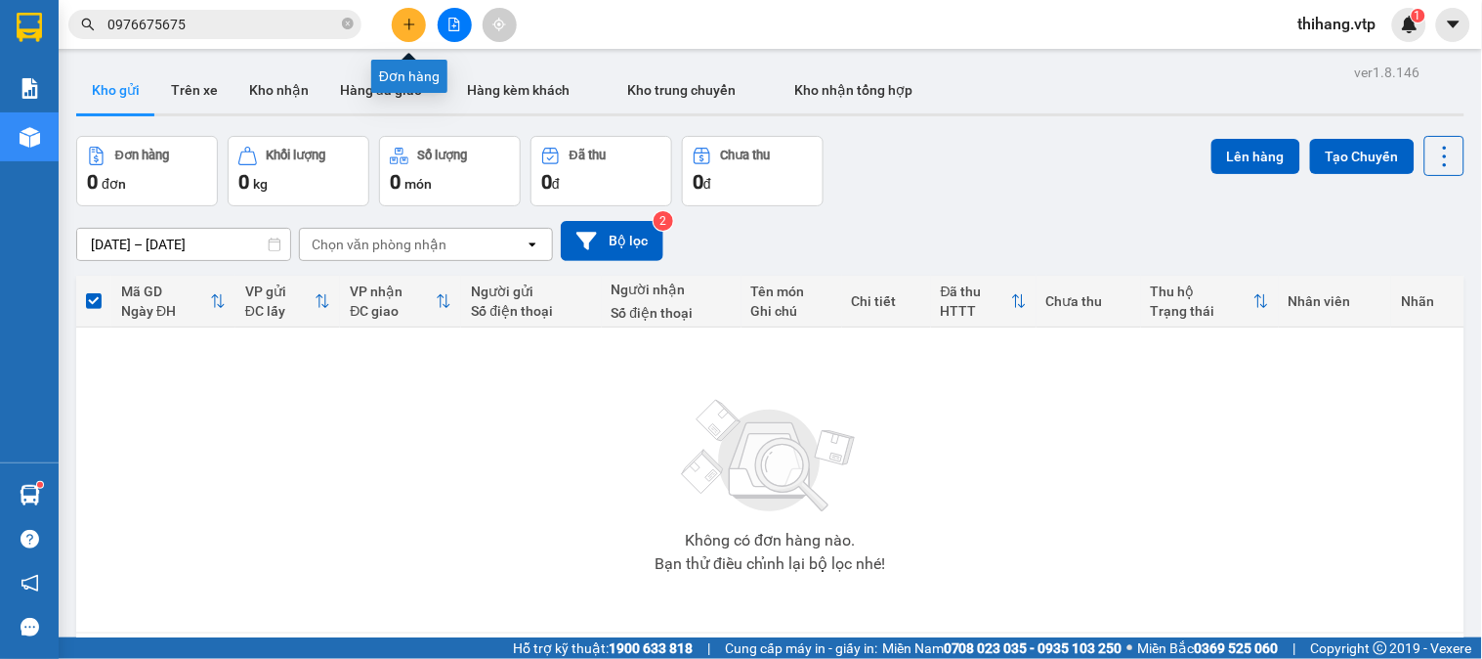
click at [411, 32] on button at bounding box center [409, 25] width 34 height 34
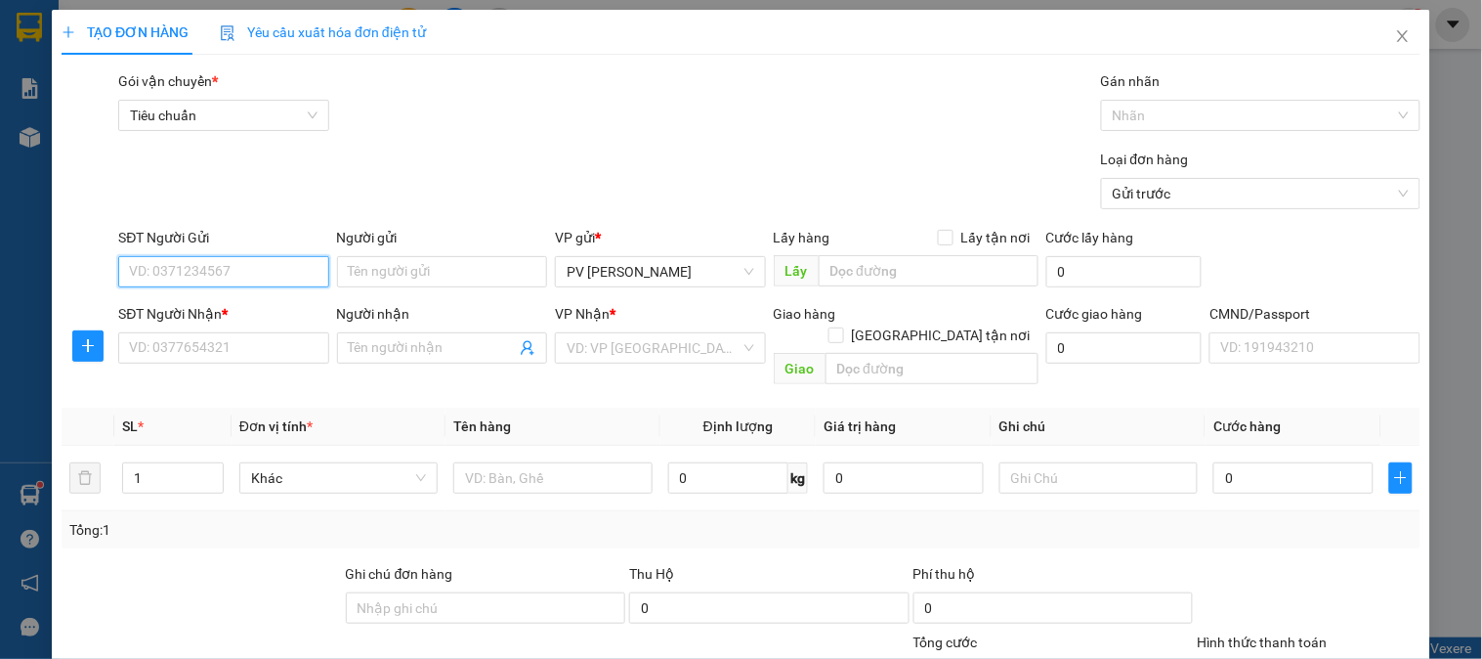
click at [216, 278] on input "SĐT Người Gửi" at bounding box center [223, 271] width 210 height 31
type input "0"
type input "0837386442"
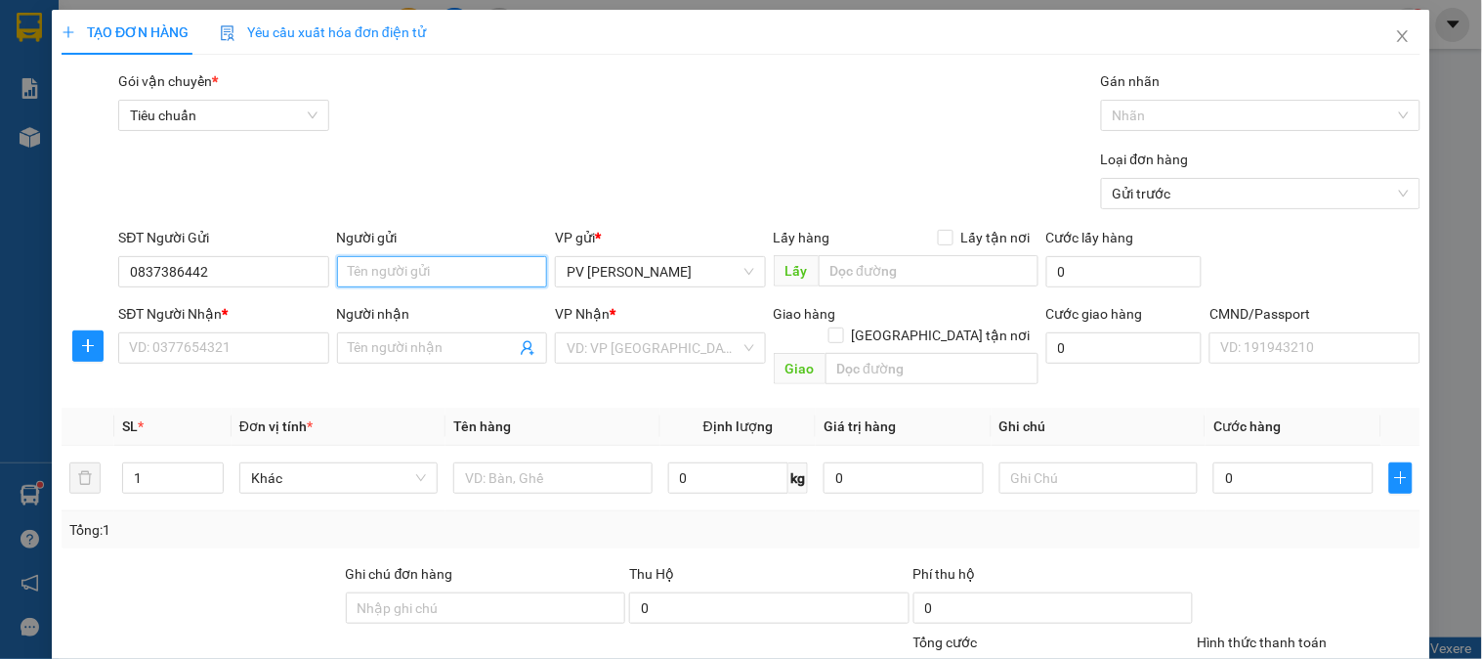
click at [405, 276] on input "Người gửi" at bounding box center [442, 271] width 210 height 31
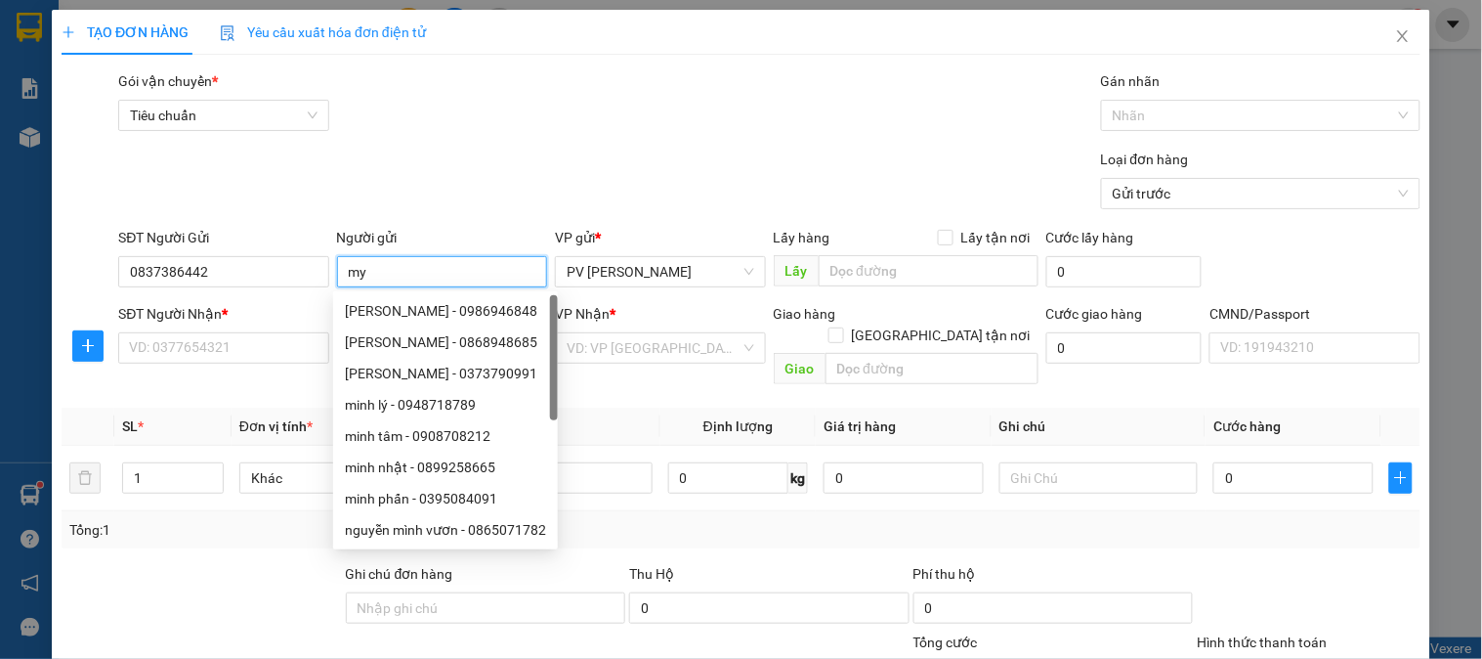
type input "m"
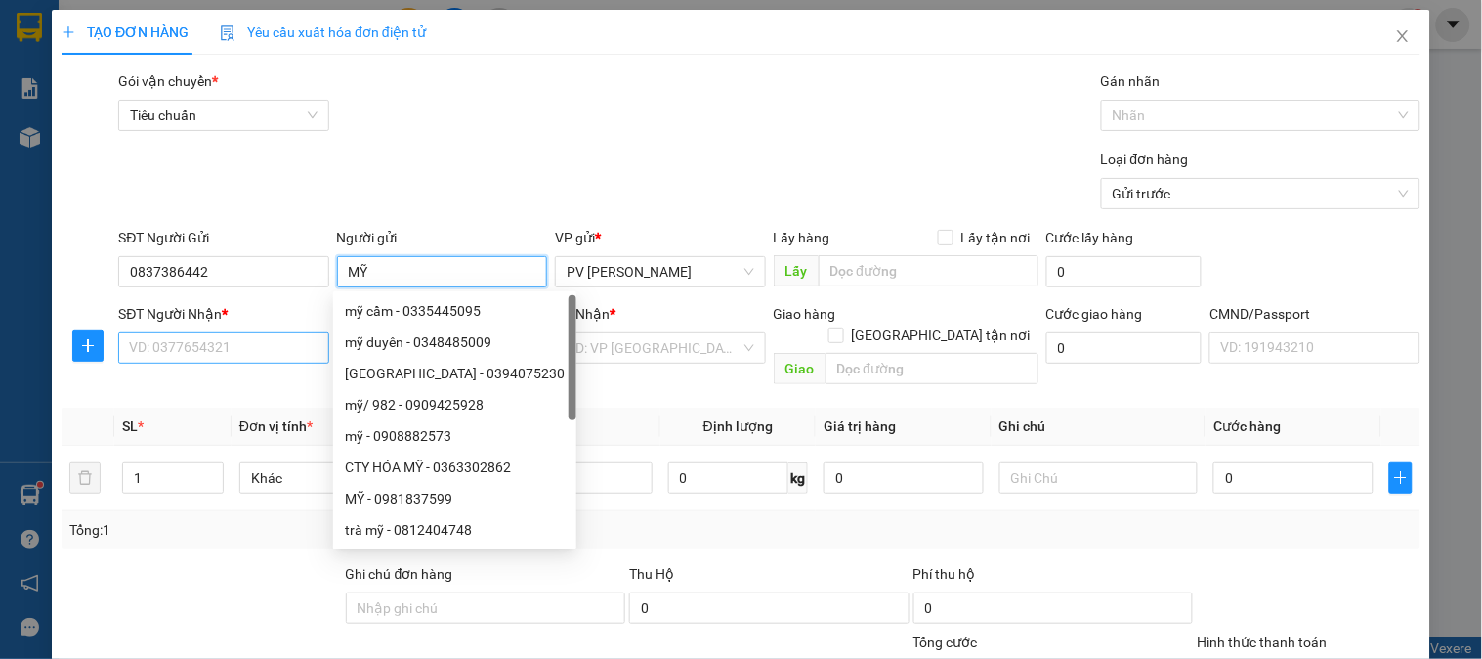
type input "MỸ"
click at [267, 338] on input "SĐT Người Nhận *" at bounding box center [223, 347] width 210 height 31
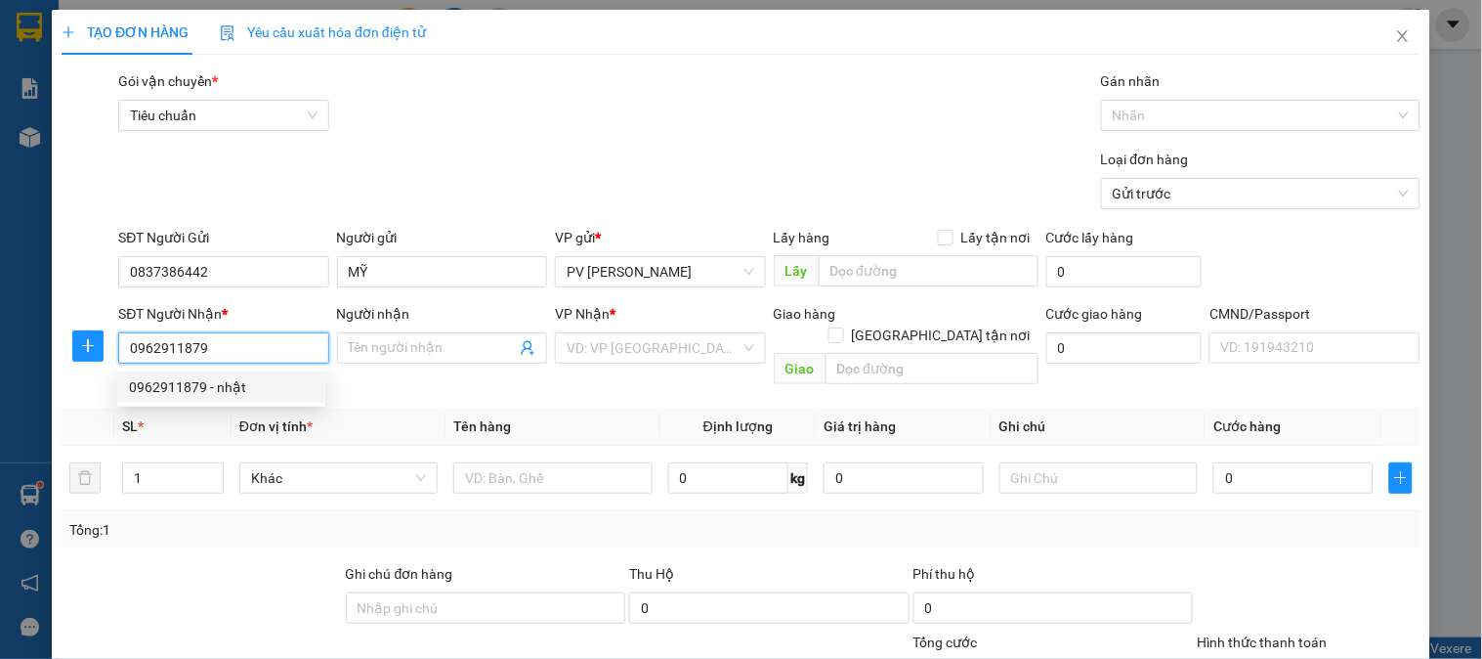
type input "0962911879"
type input "nhật"
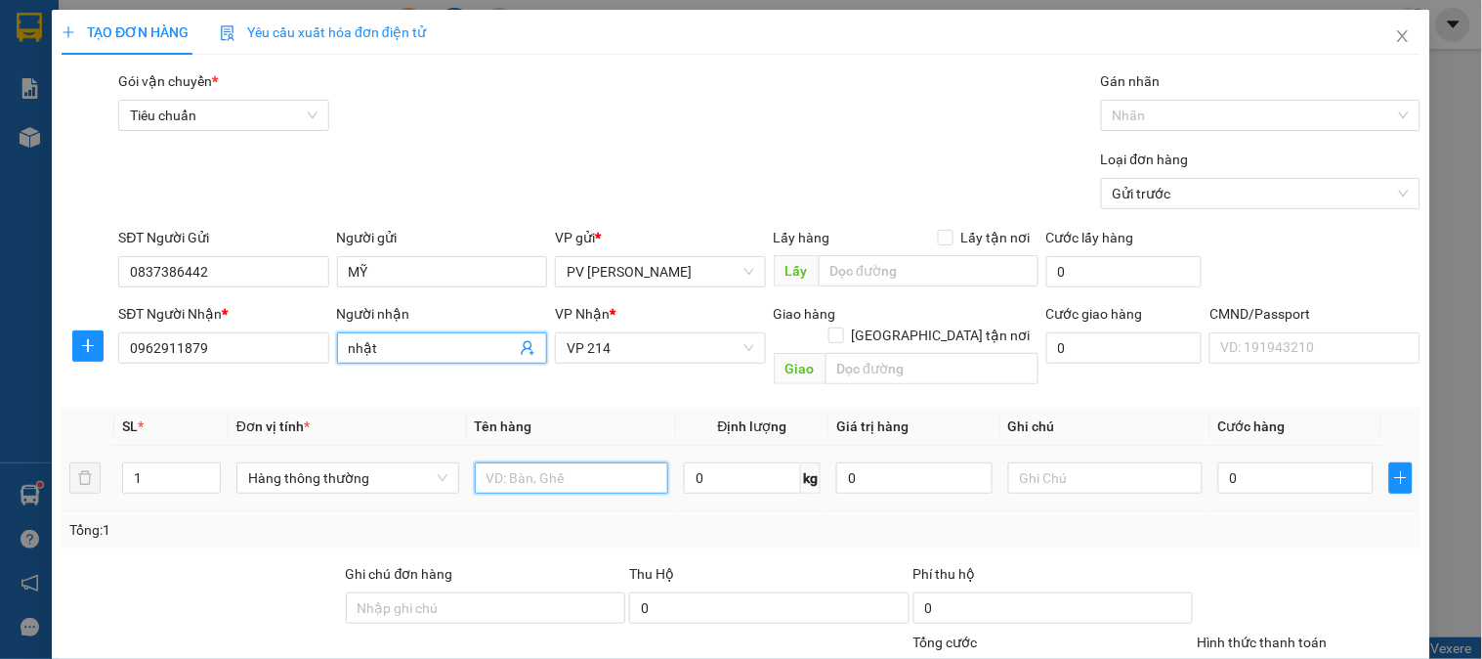
drag, startPoint x: 504, startPoint y: 456, endPoint x: 504, endPoint y: 441, distance: 15.6
click at [504, 462] on input "text" at bounding box center [572, 477] width 194 height 31
type input "T"
type input "GT"
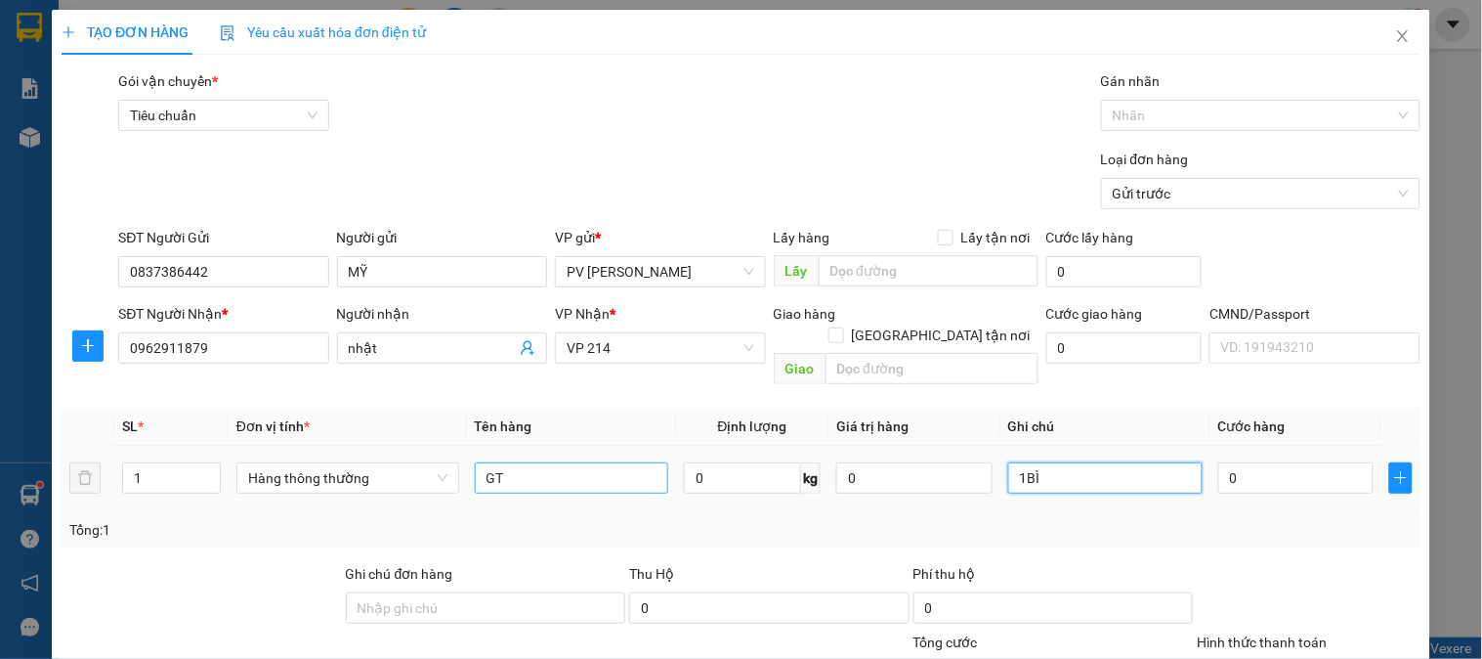
type input "1BÌ"
type input "3"
type input "30"
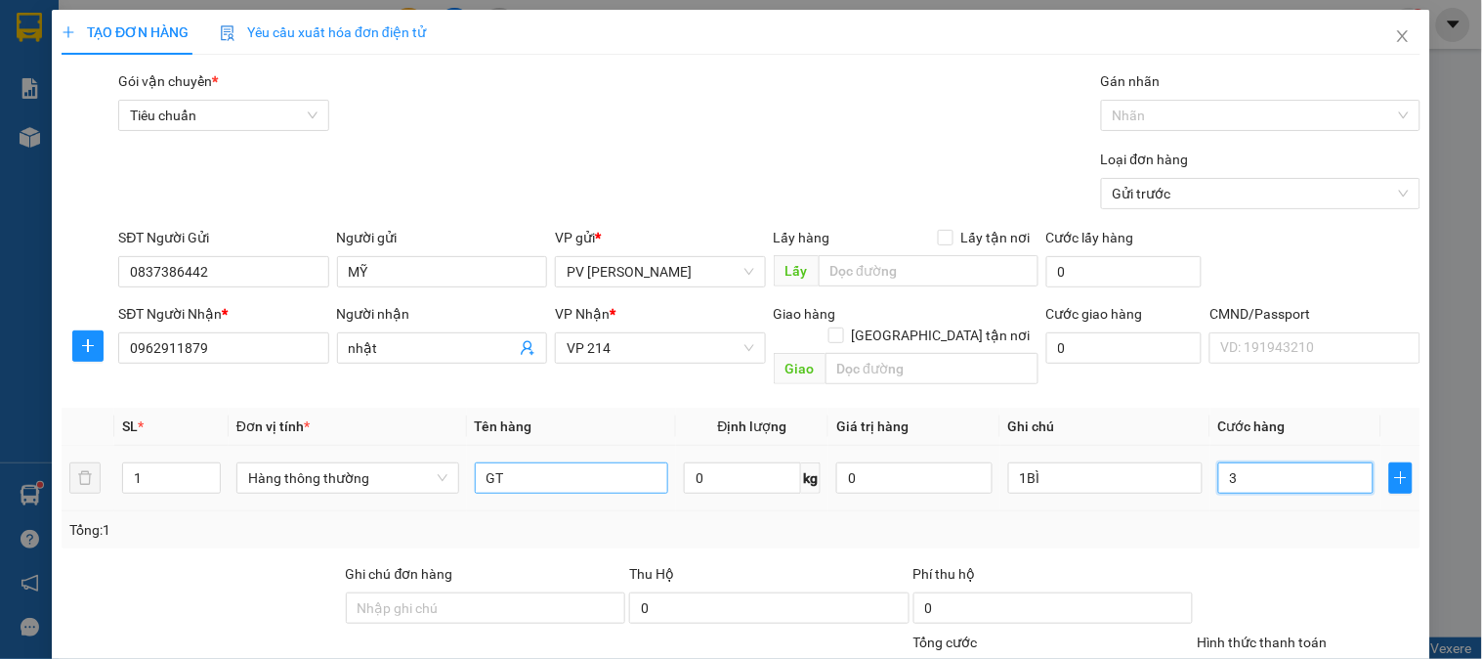
type input "30"
type input "300"
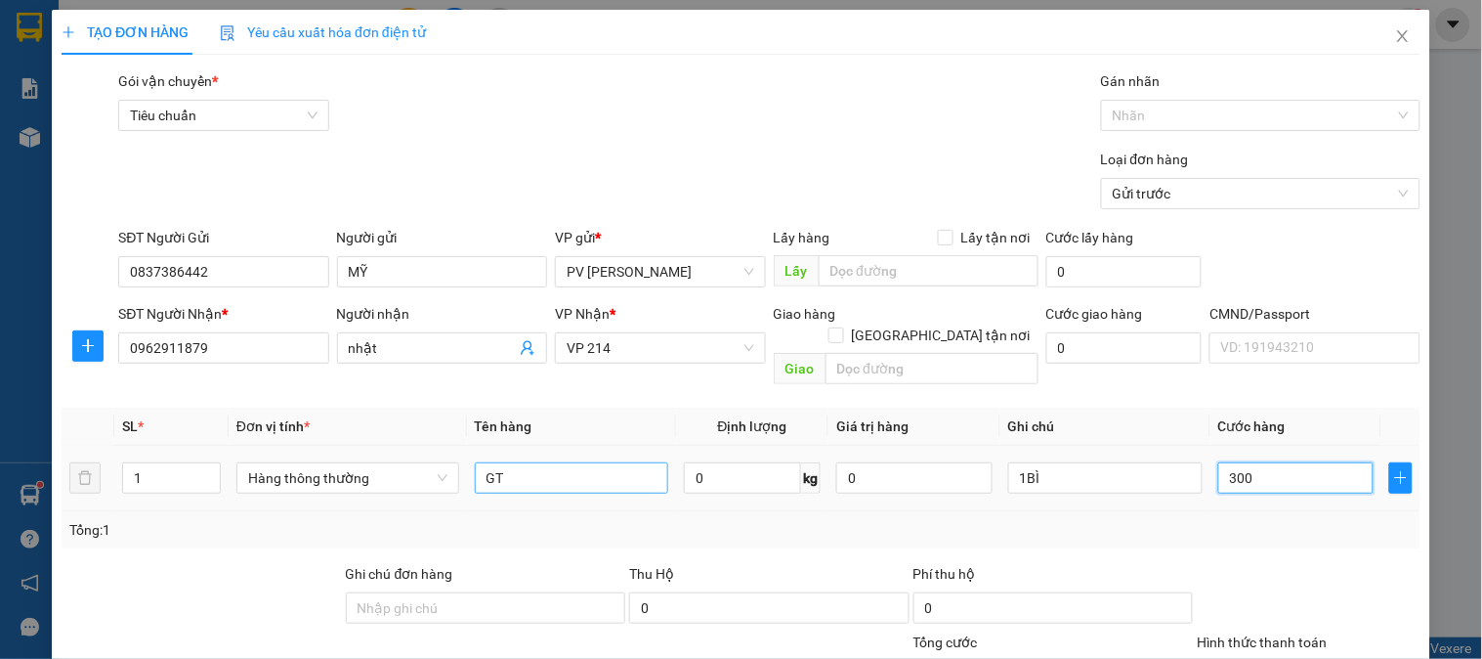
type input "3.000"
type input "30.000"
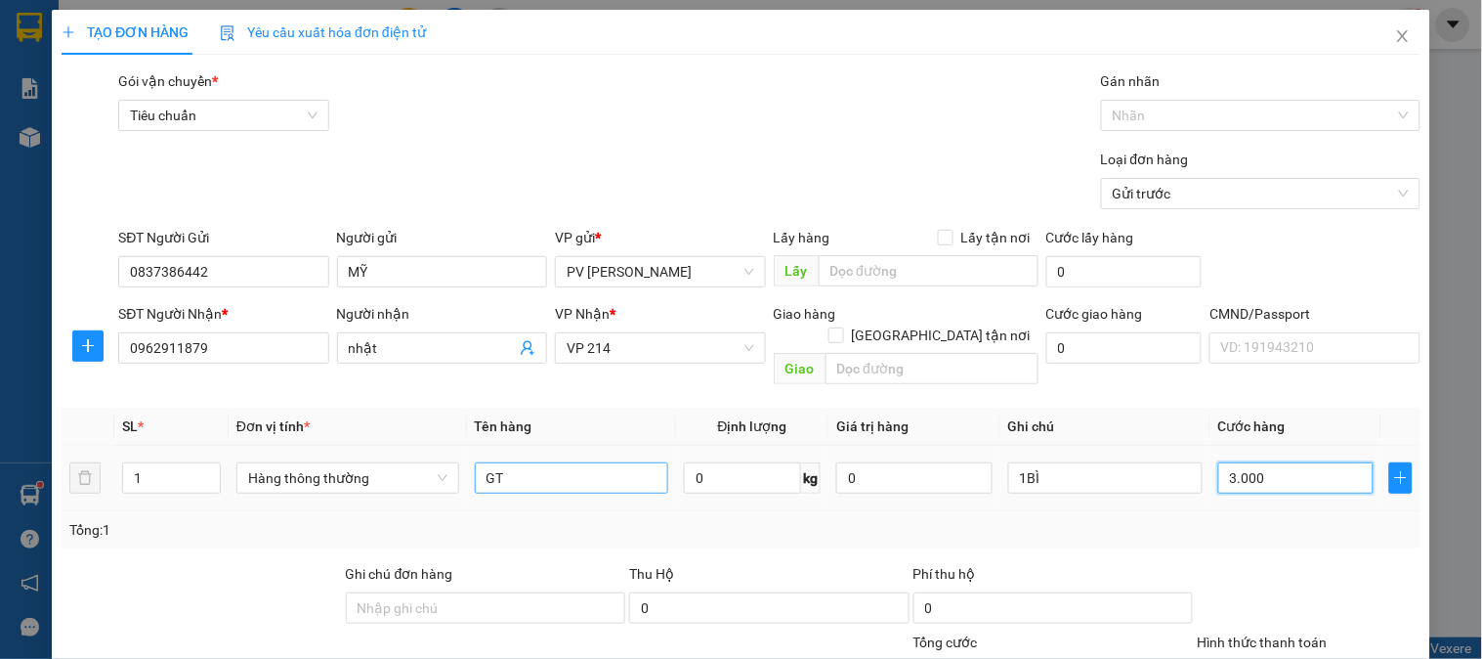
type input "30.000"
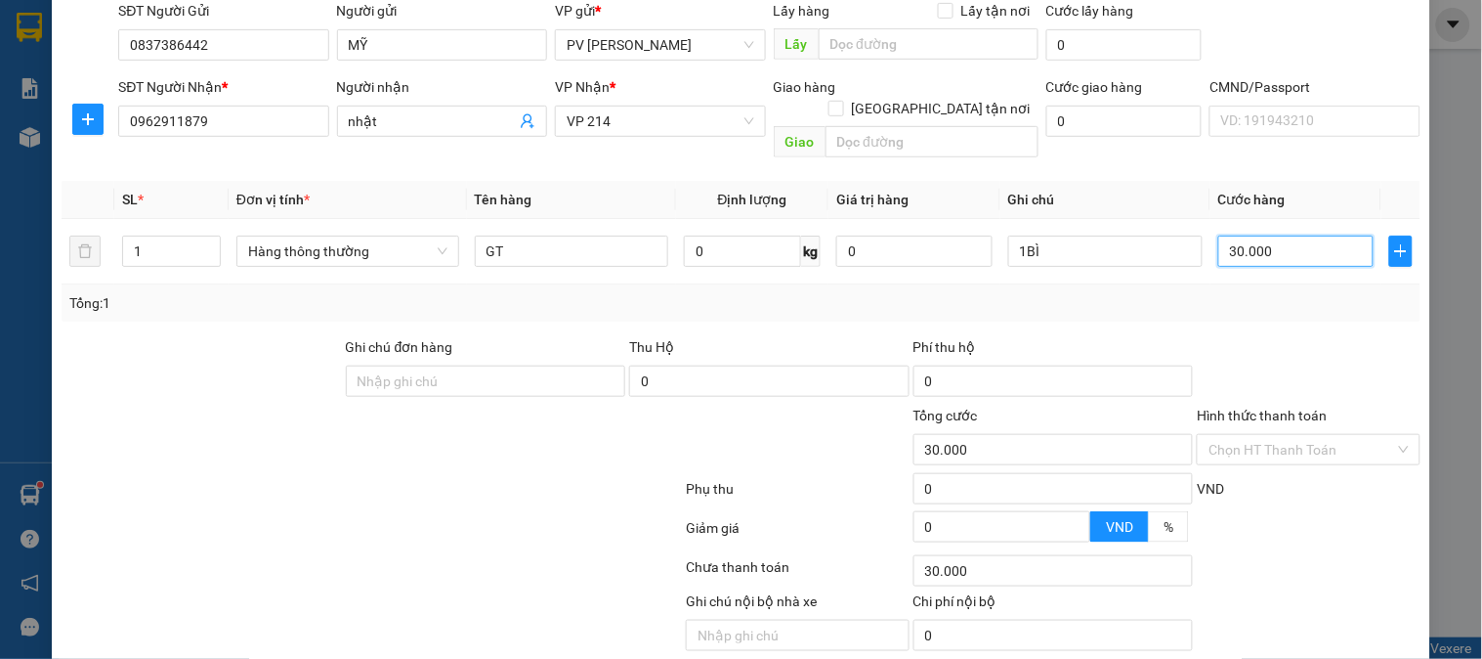
scroll to position [280, 0]
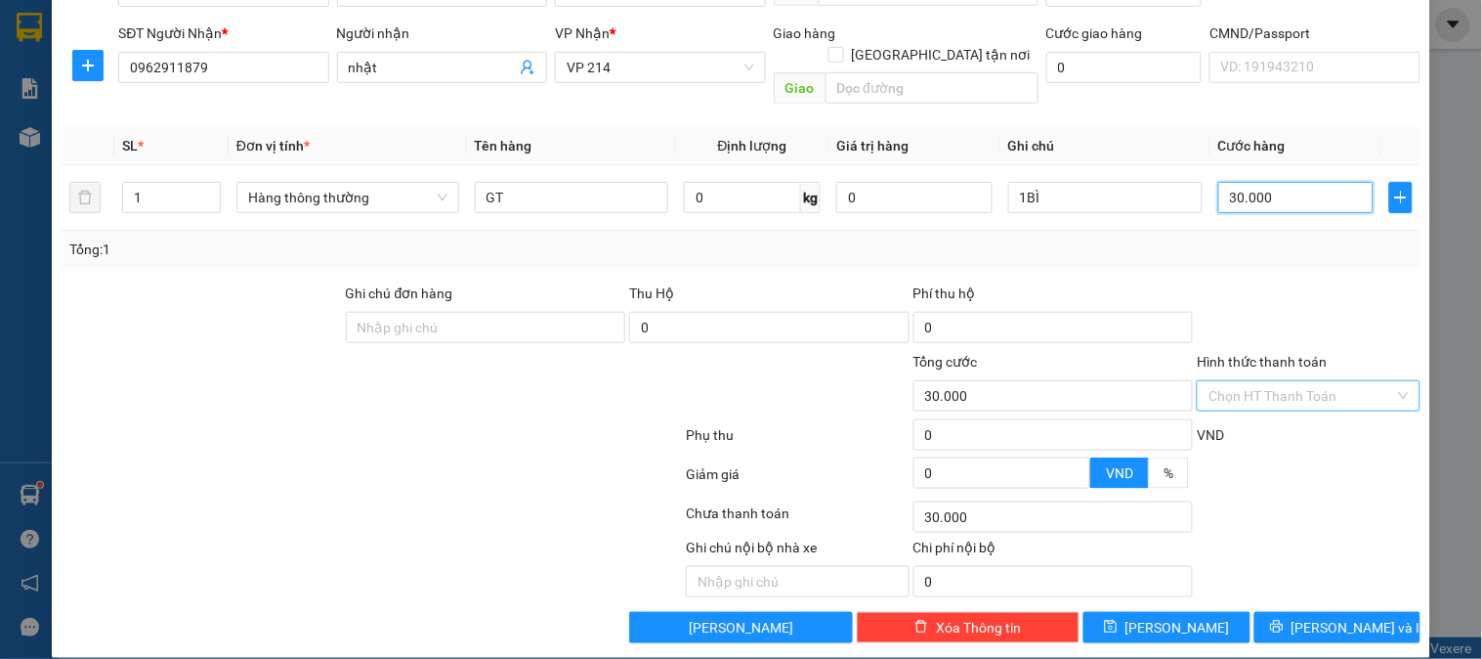
type input "30.000"
click at [1233, 381] on input "Hình thức thanh toán" at bounding box center [1302, 395] width 186 height 29
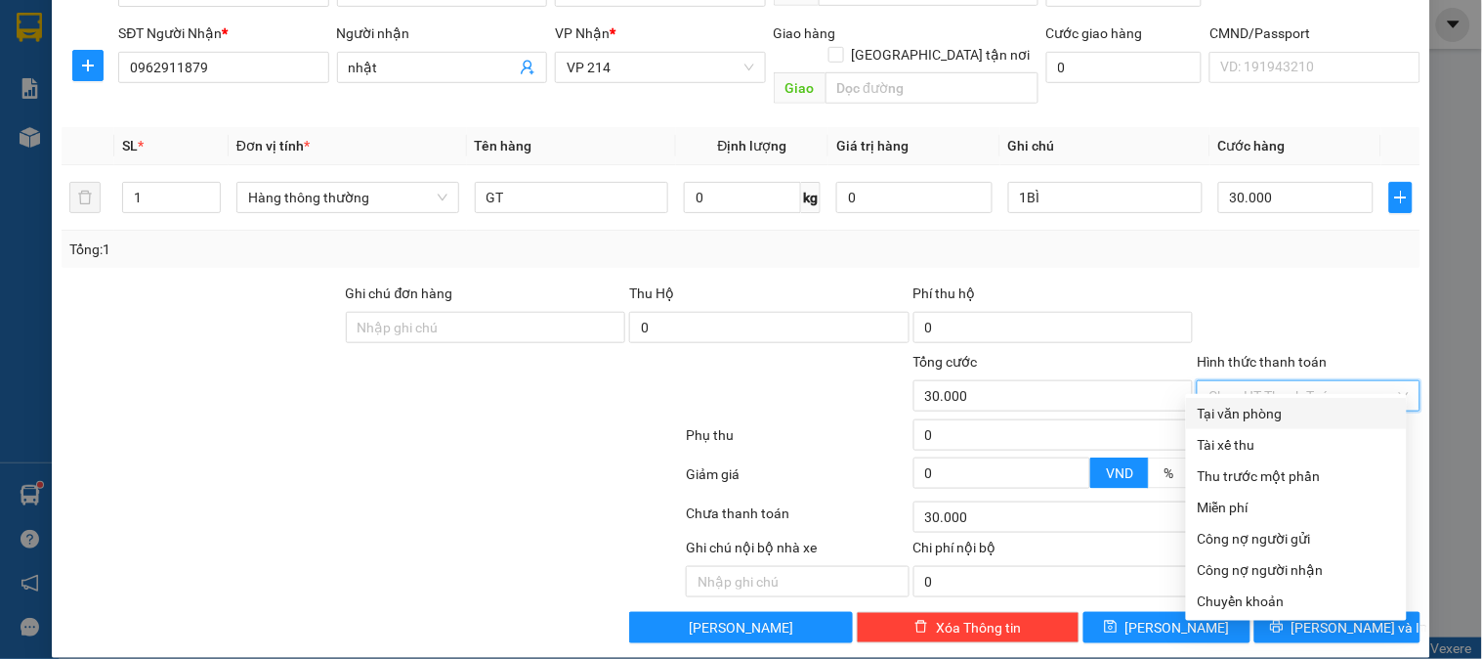
click at [1233, 406] on div "Tại văn phòng" at bounding box center [1296, 413] width 197 height 21
type input "0"
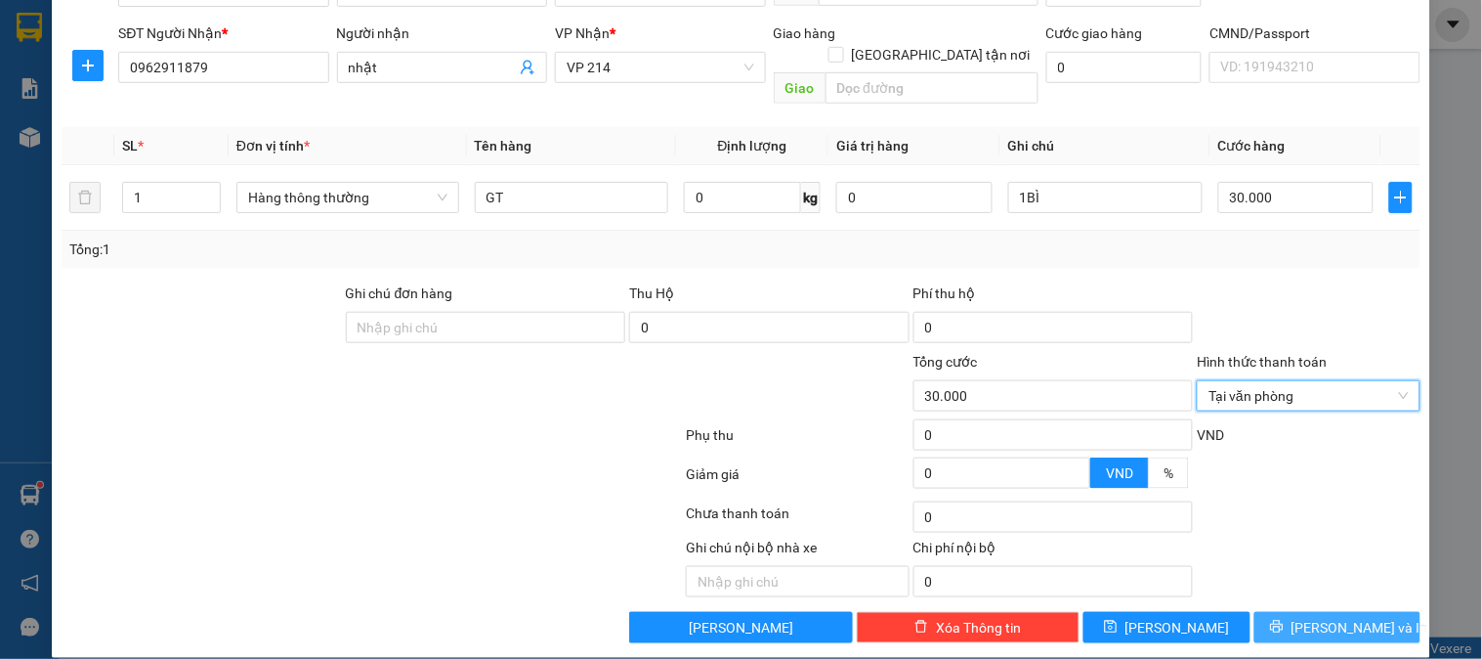
click at [1284, 619] on icon "printer" at bounding box center [1277, 626] width 14 height 14
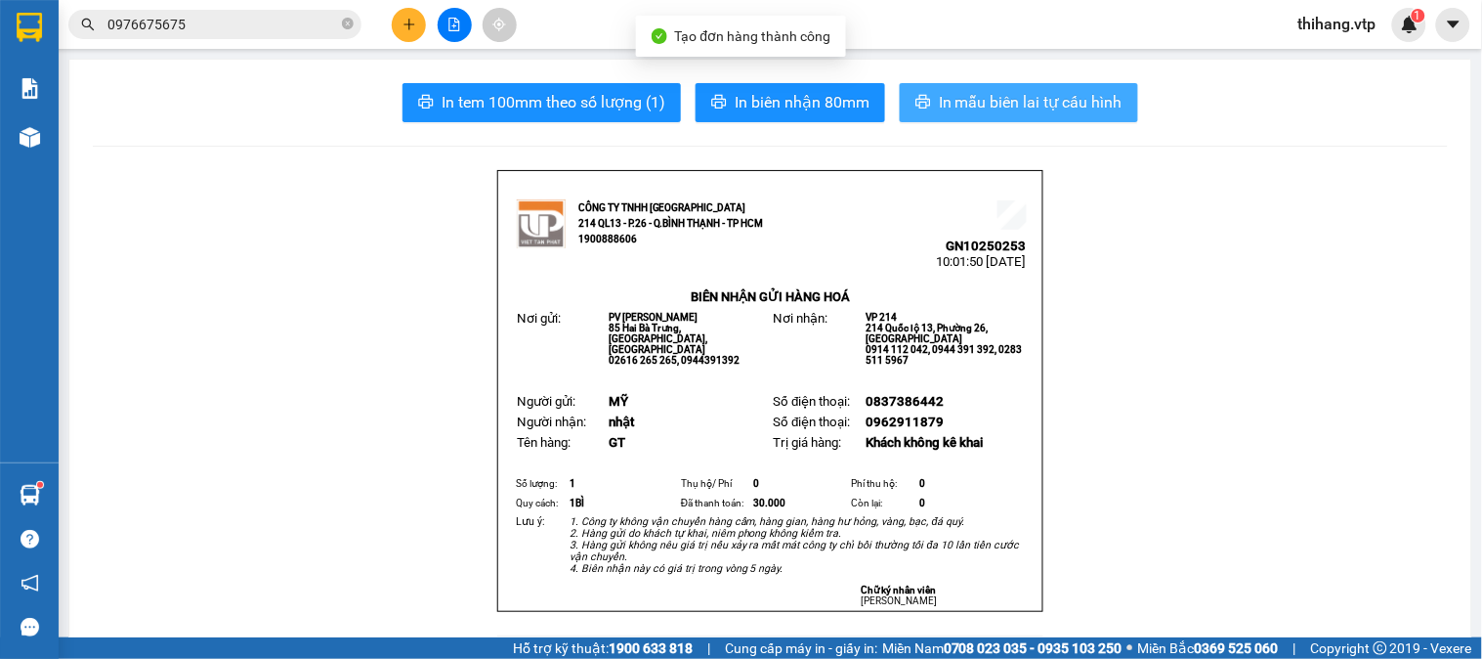
click at [1001, 105] on span "In mẫu biên lai tự cấu hình" at bounding box center [1031, 102] width 184 height 24
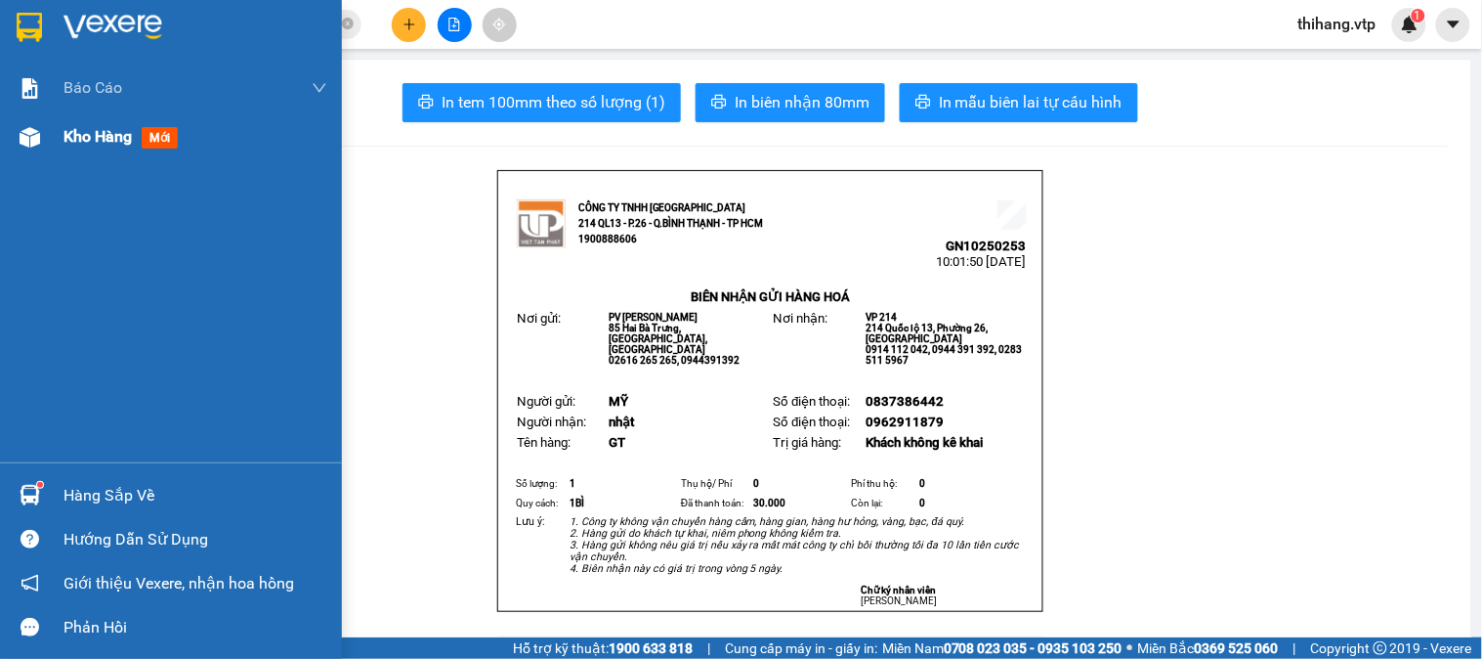
click at [93, 138] on span "Kho hàng" at bounding box center [98, 136] width 68 height 19
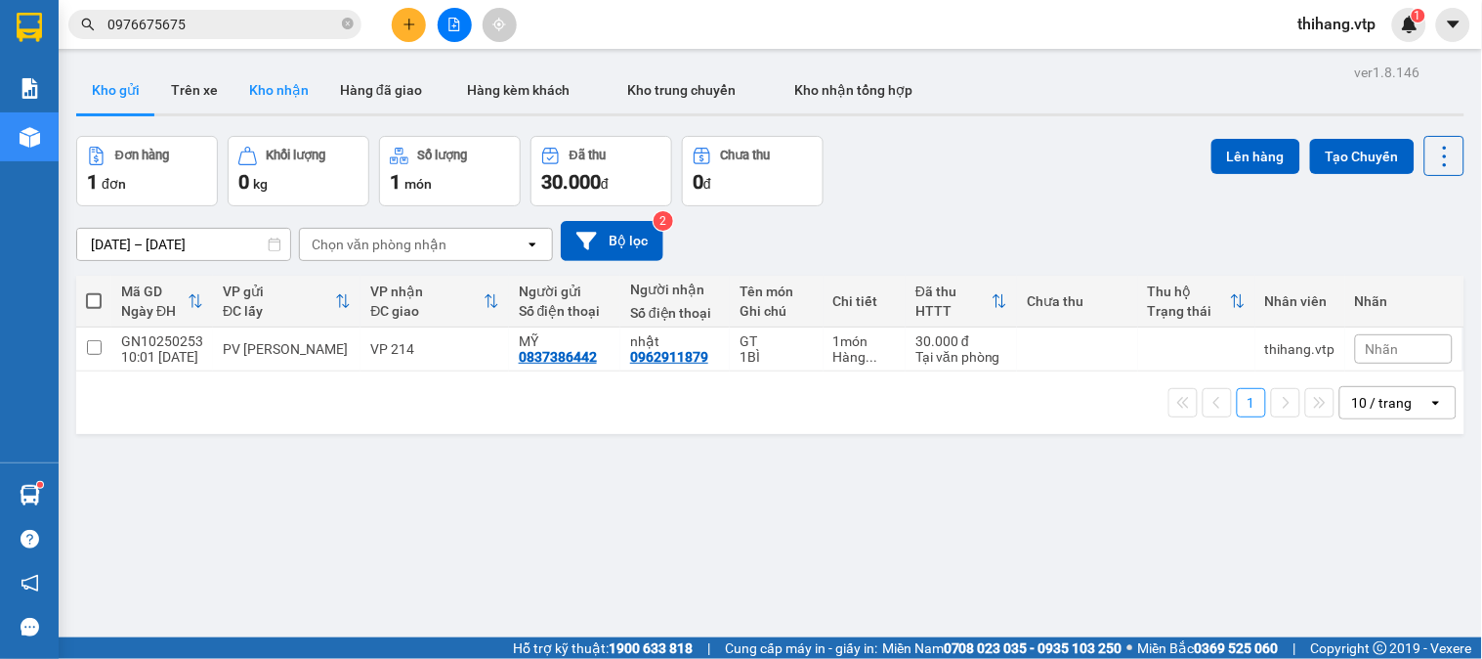
click at [275, 93] on button "Kho nhận" at bounding box center [279, 89] width 91 height 47
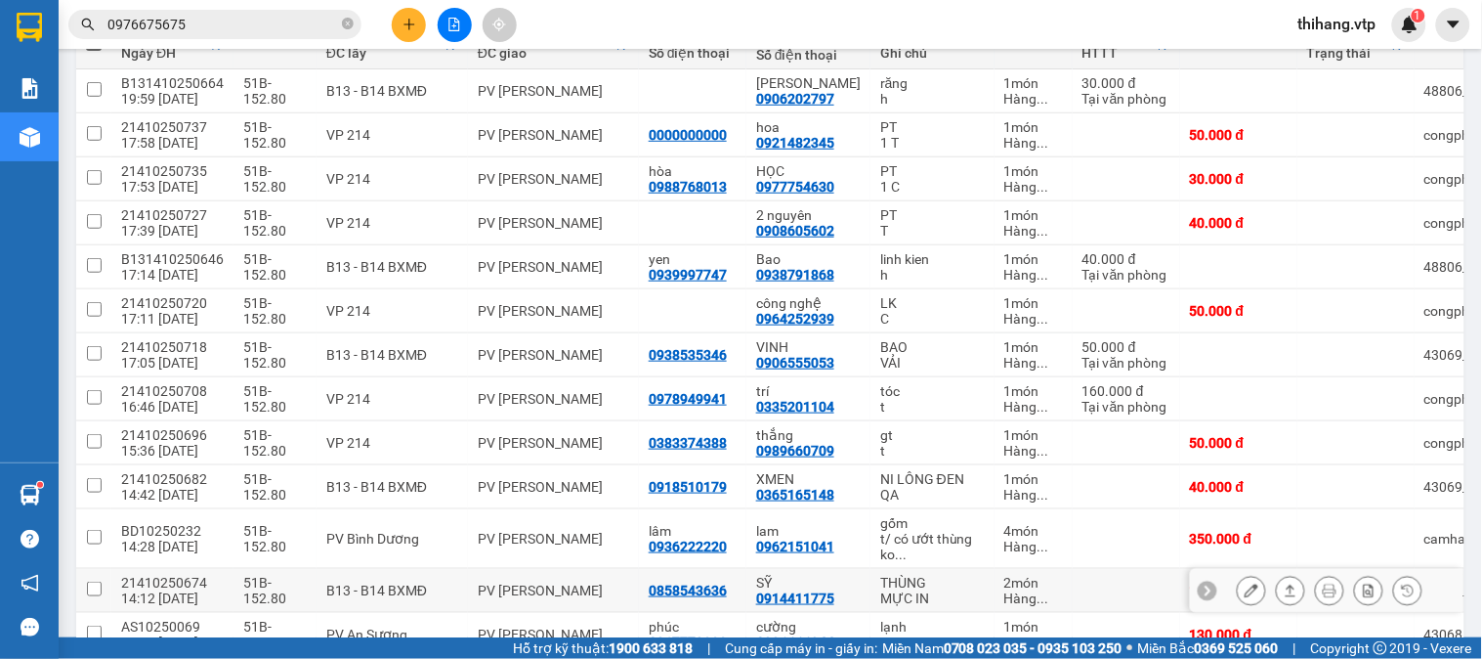
scroll to position [217, 0]
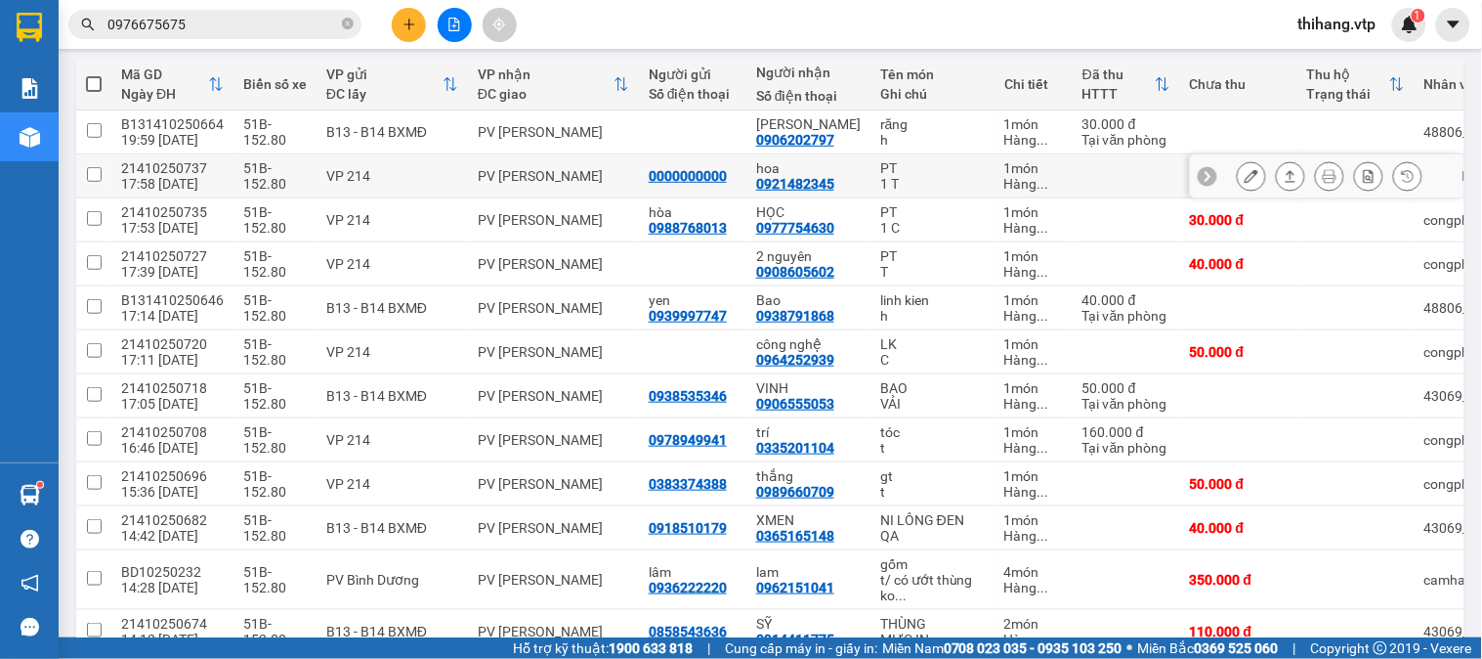
click at [1245, 178] on icon at bounding box center [1252, 176] width 14 height 14
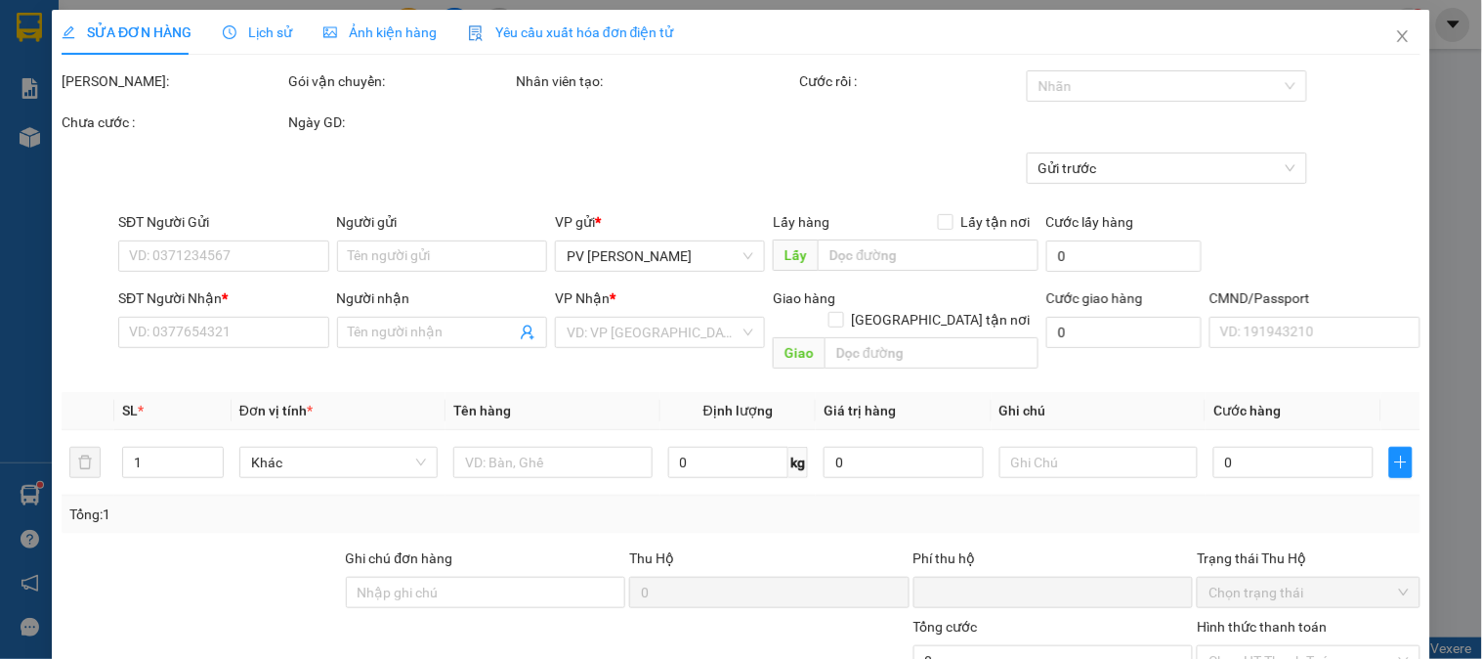
type input "2.500"
type input "0000000000"
type input "0921482345"
type input "hoa"
type input "0"
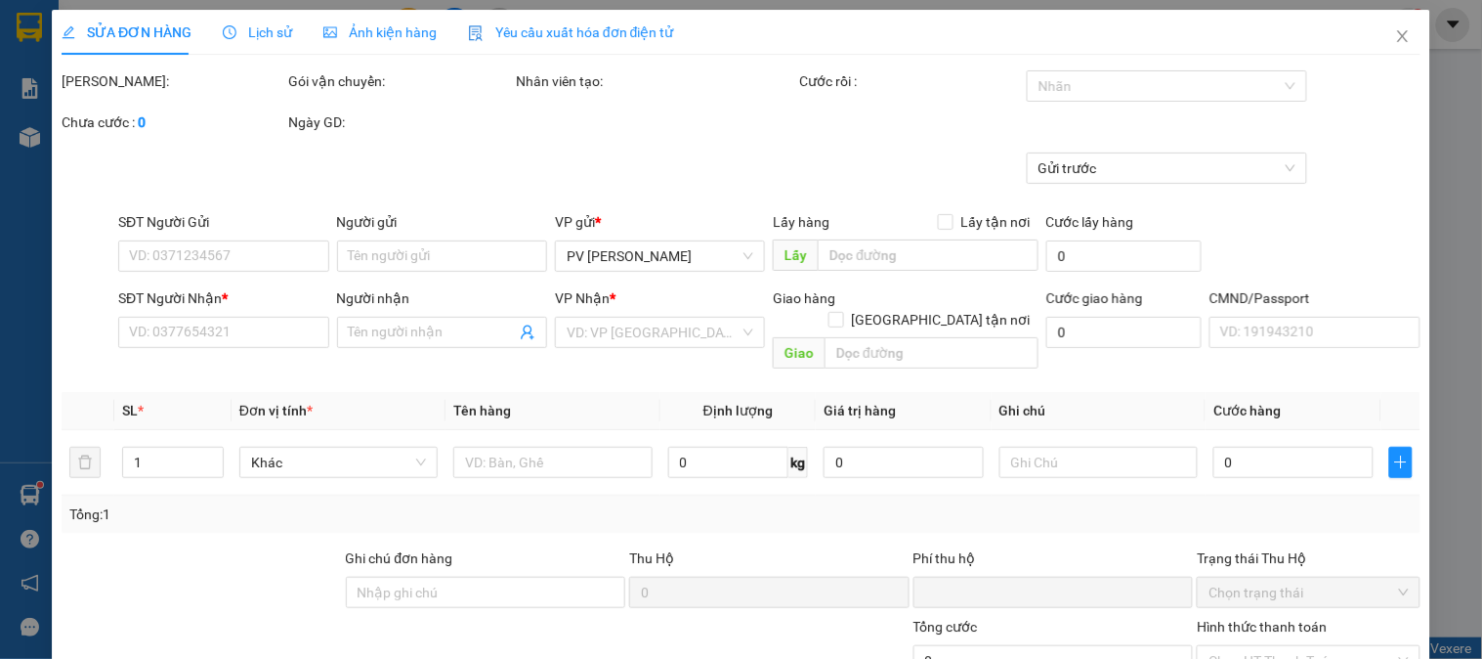
type input "50.000"
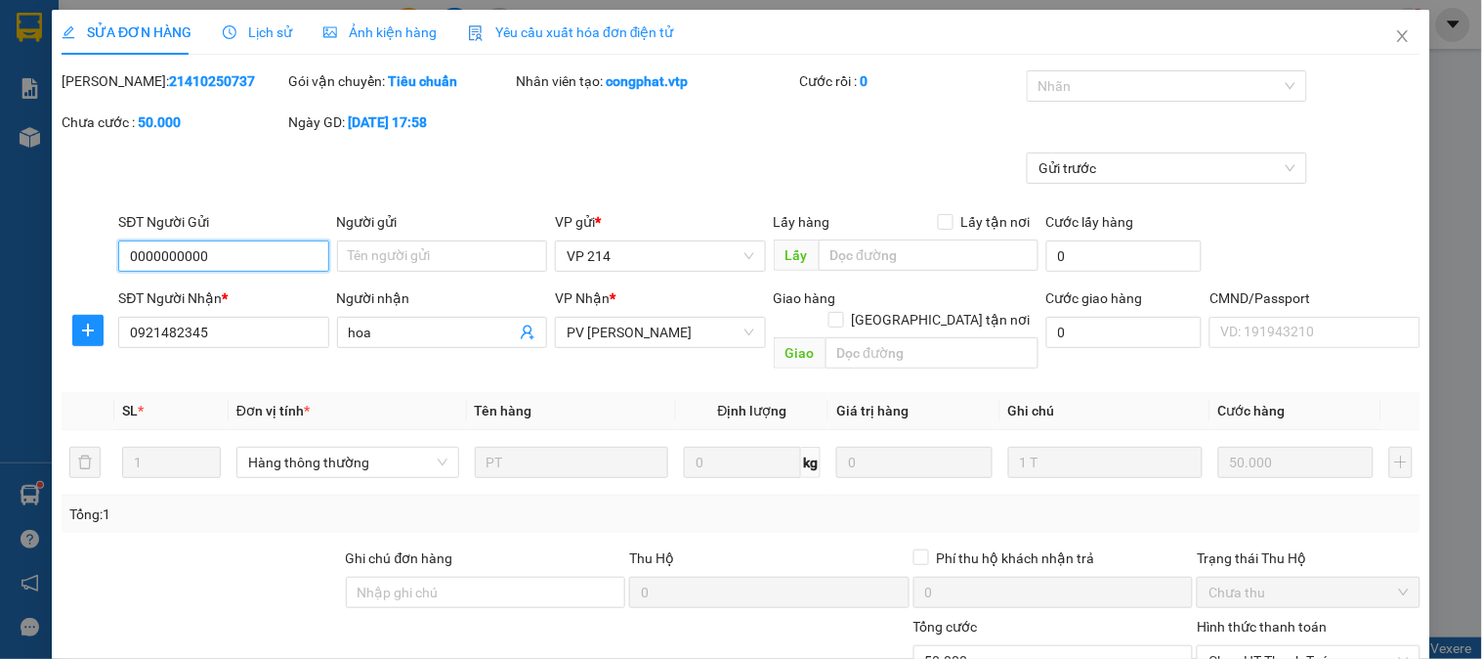
scroll to position [267, 0]
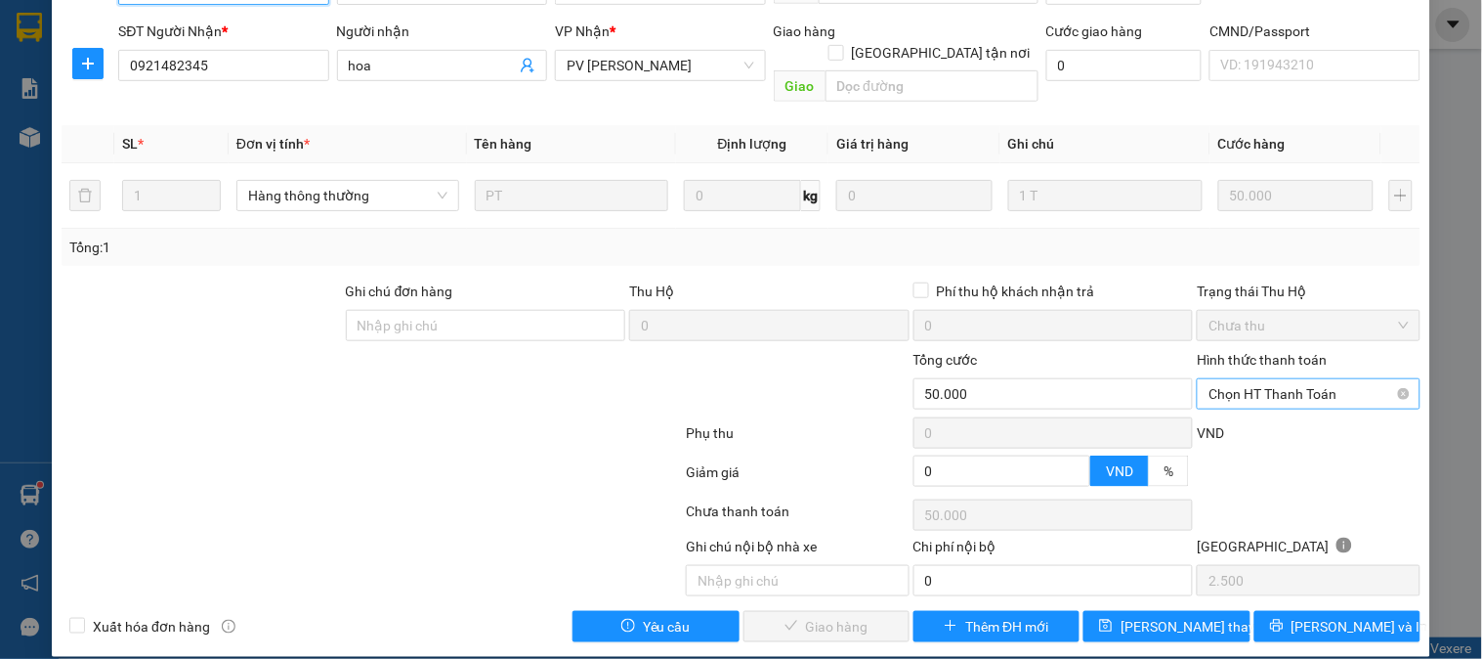
click at [1263, 379] on span "Chọn HT Thanh Toán" at bounding box center [1308, 393] width 199 height 29
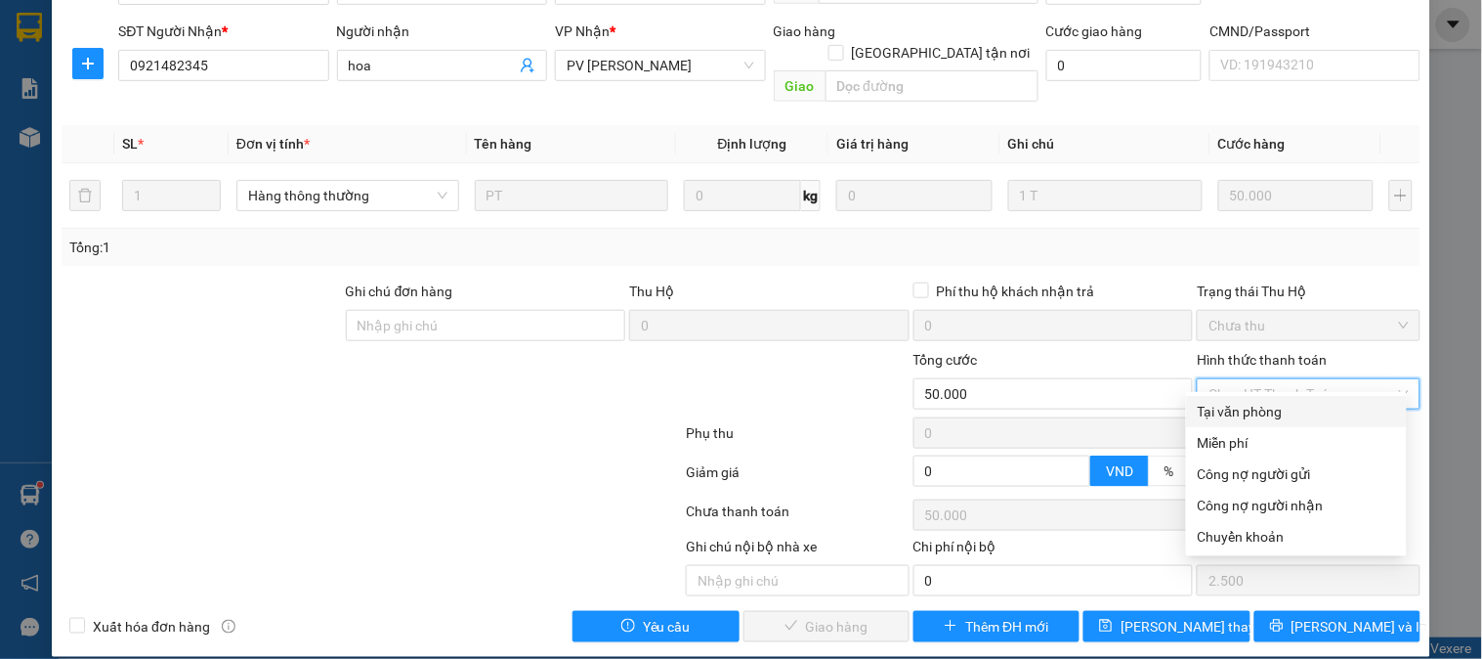
click at [1260, 407] on div "Tại văn phòng" at bounding box center [1296, 411] width 197 height 21
type input "0"
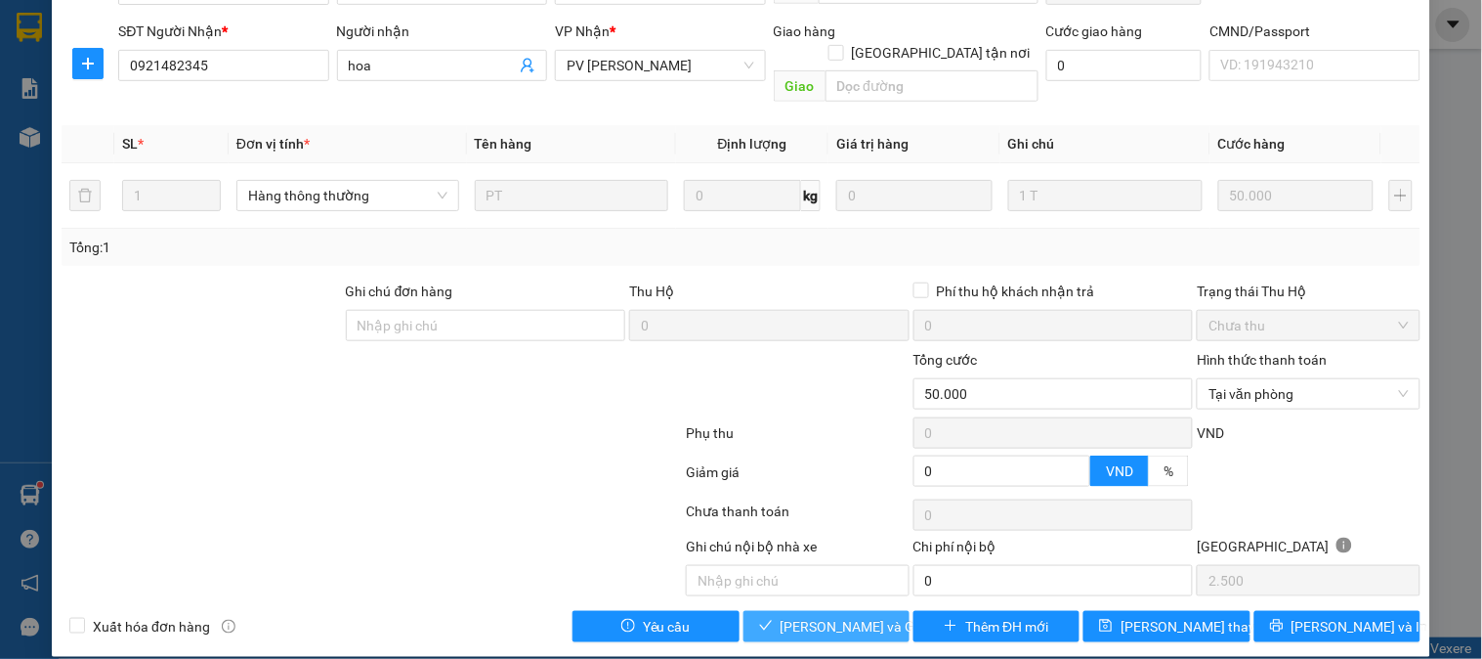
click at [863, 616] on span "[PERSON_NAME] và Giao hàng" at bounding box center [875, 626] width 188 height 21
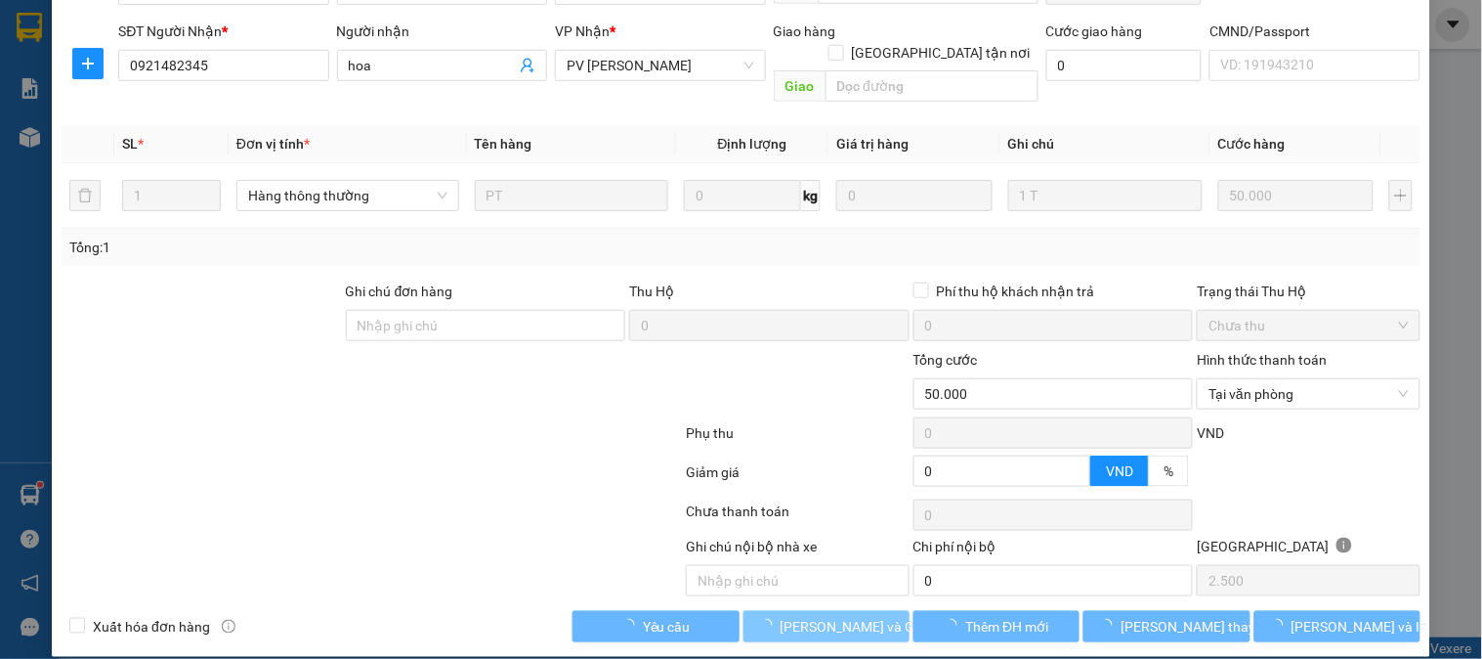
scroll to position [0, 0]
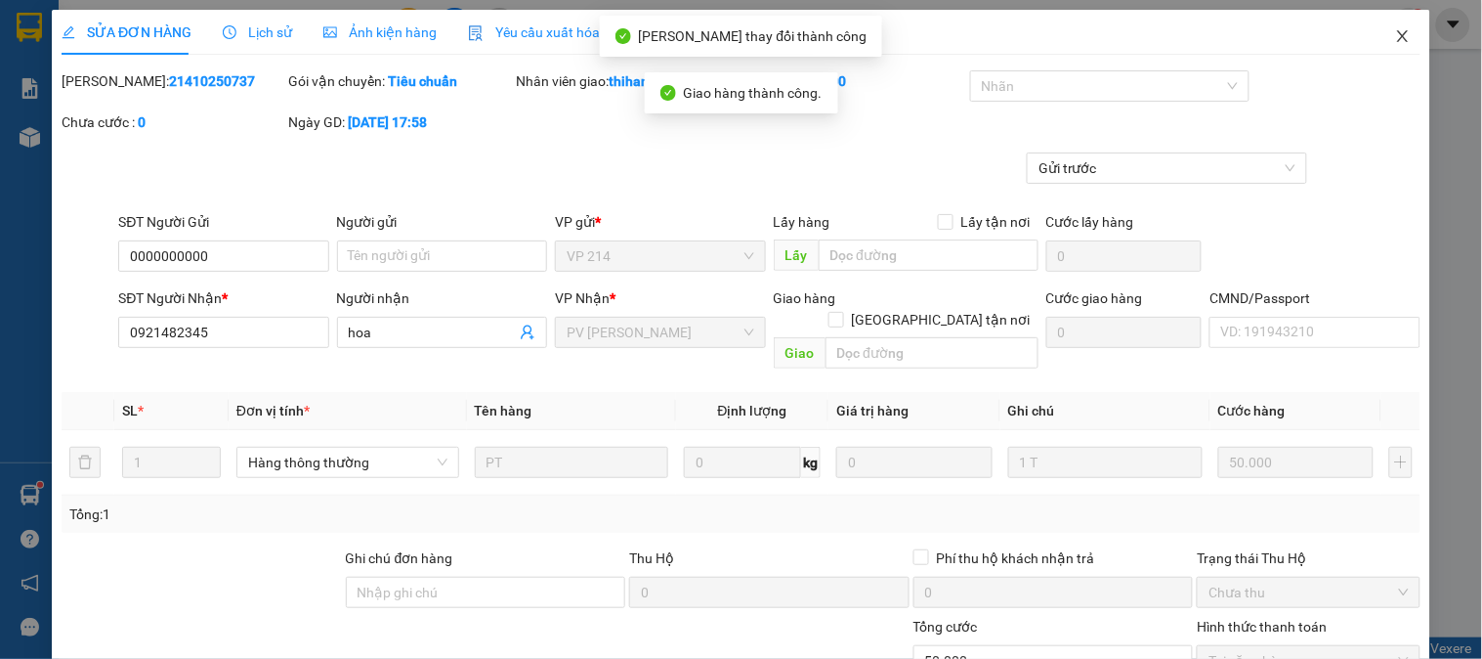
click at [1382, 27] on span "Close" at bounding box center [1403, 37] width 55 height 55
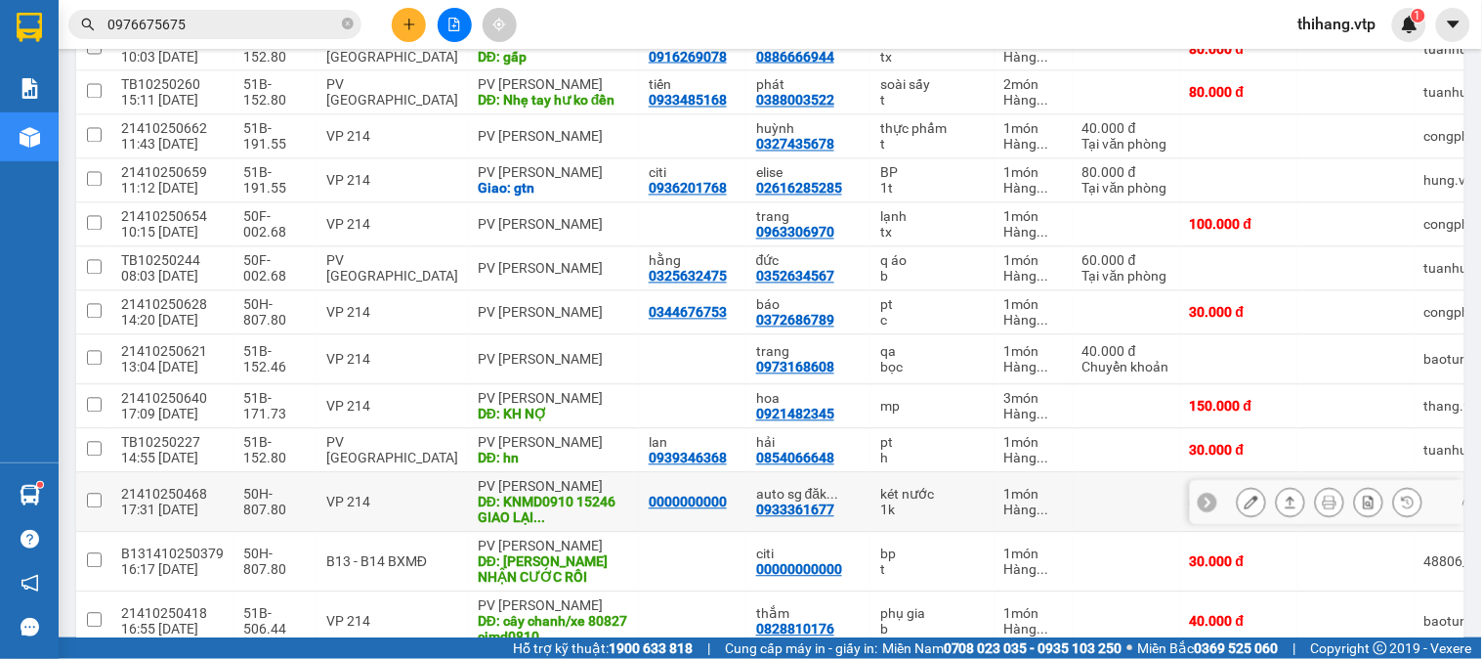
scroll to position [1088, 0]
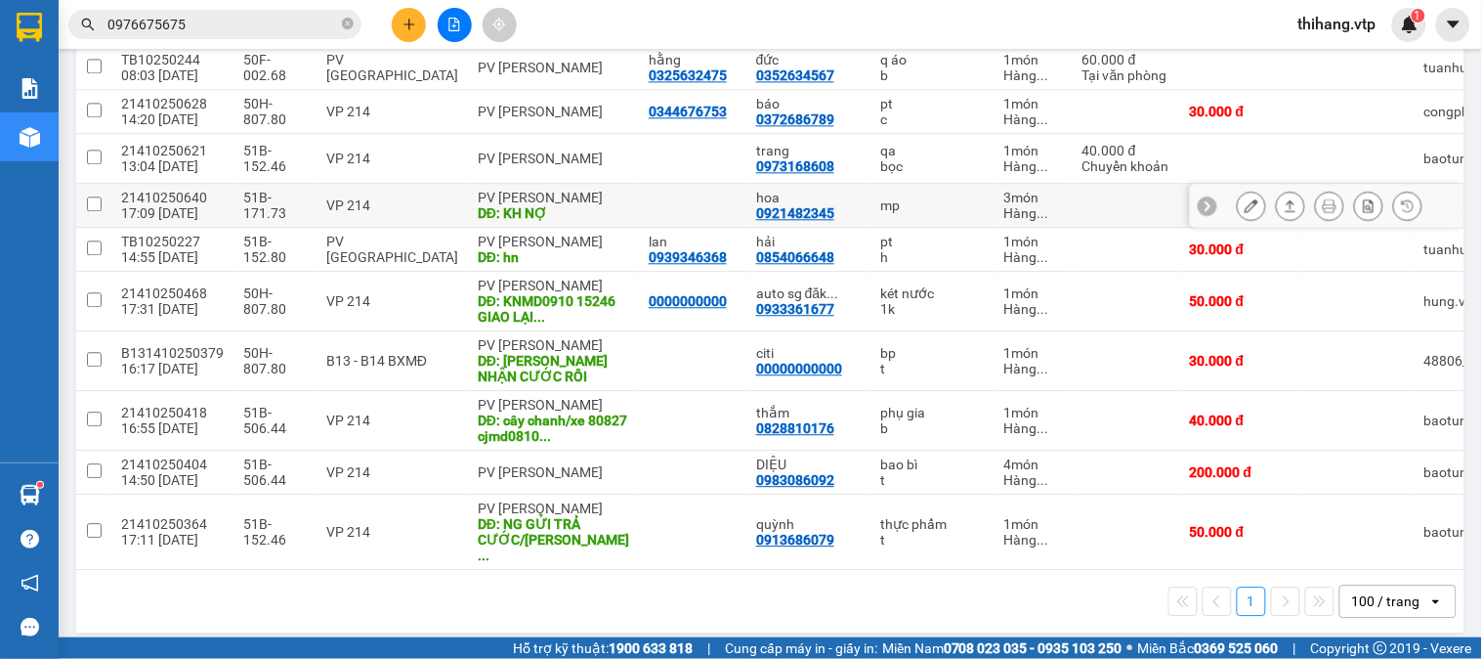
click at [1245, 212] on icon at bounding box center [1252, 205] width 14 height 14
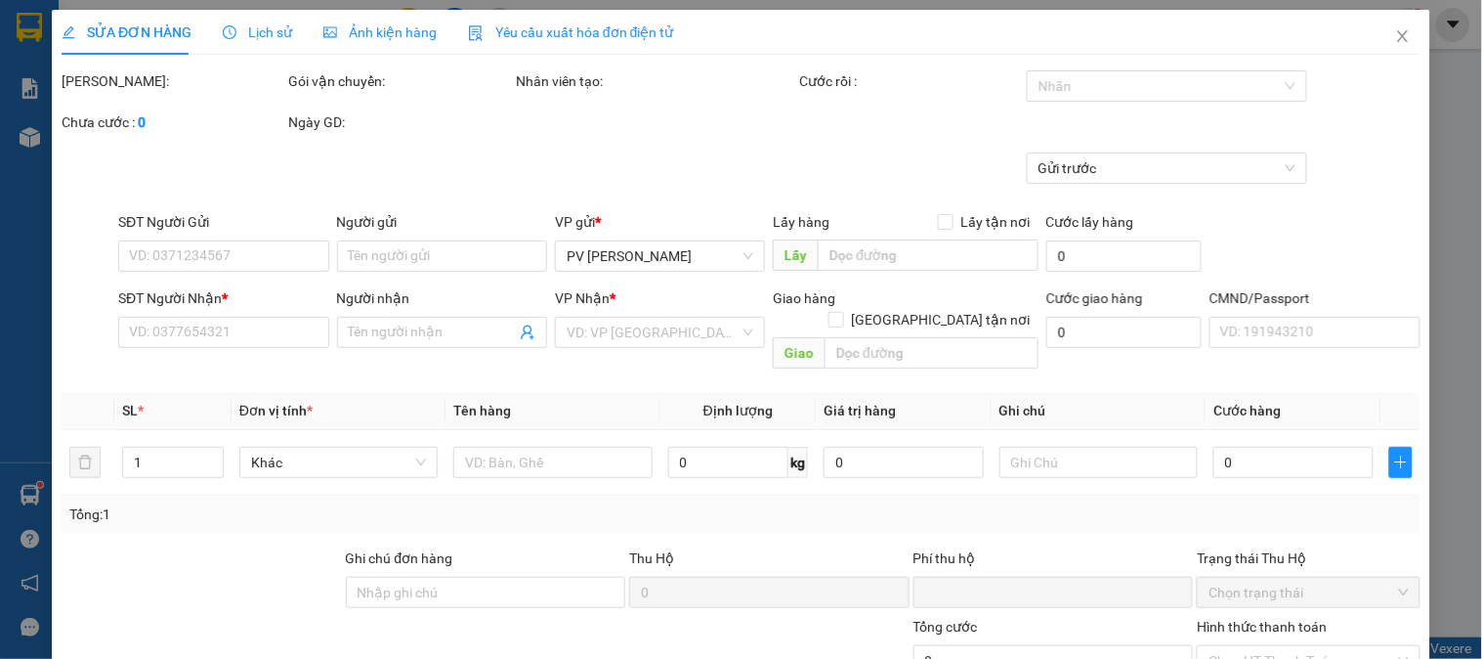
type input "0921482345"
type input "hoa"
type input "KH NỢ"
type input "0"
type input "150.000"
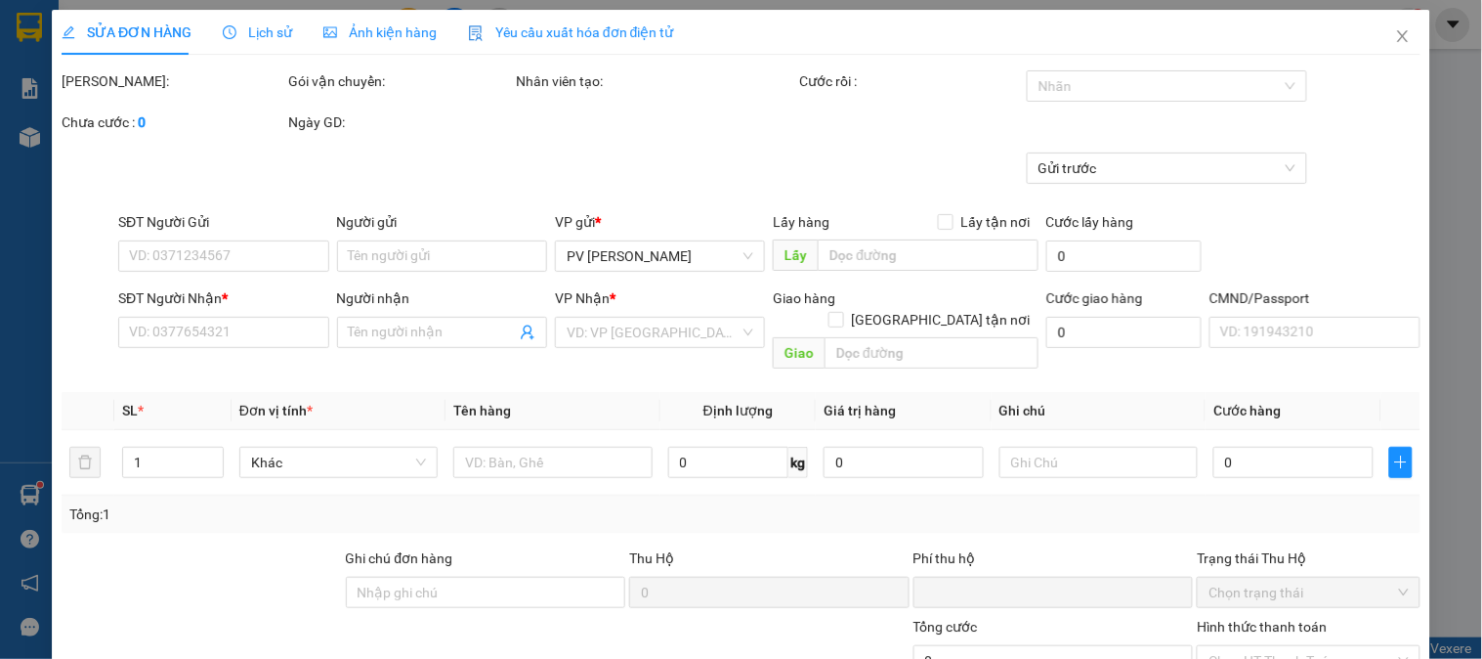
type input "150.000"
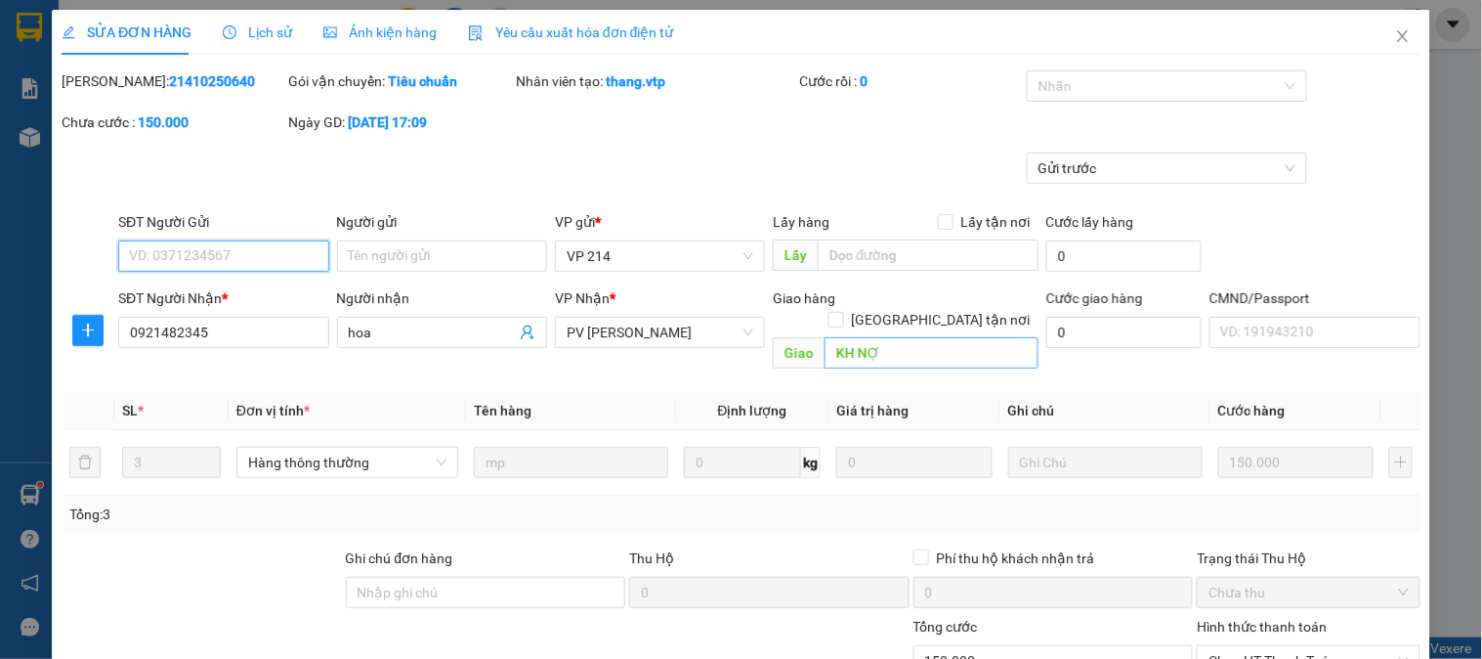
type input "7.500"
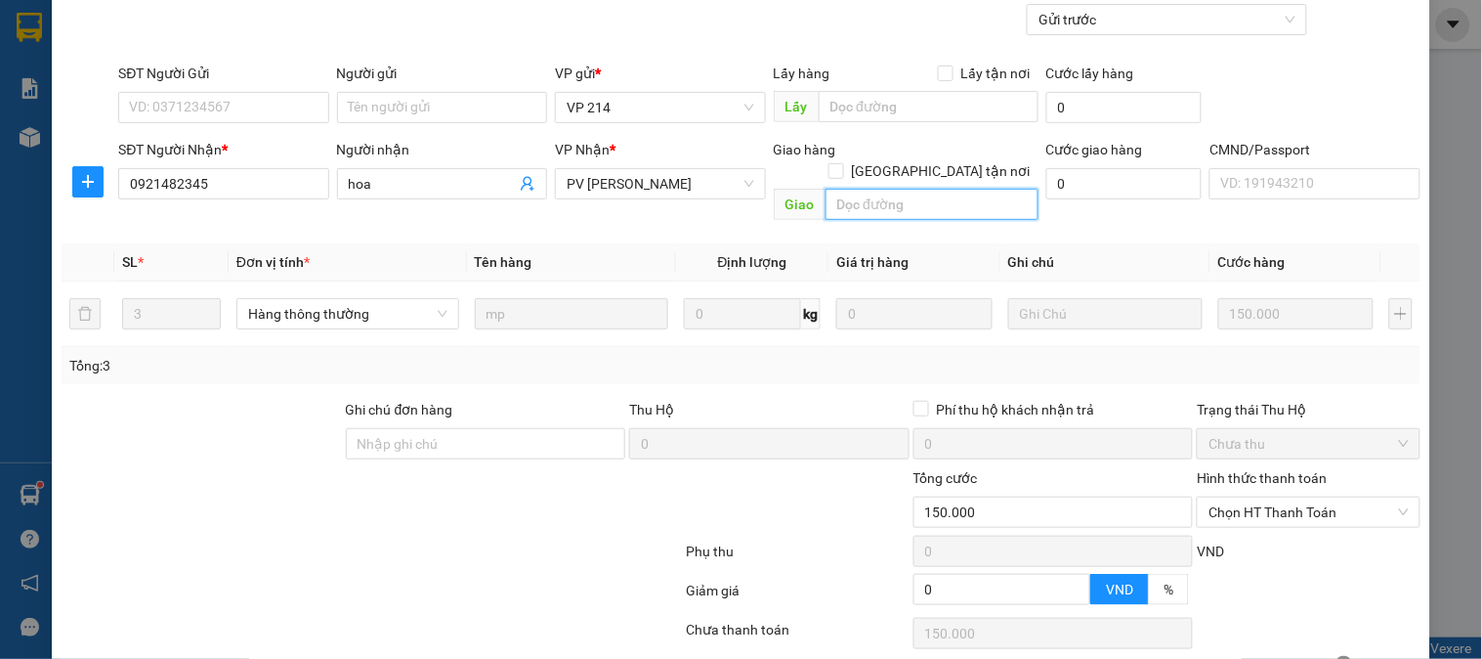
scroll to position [267, 0]
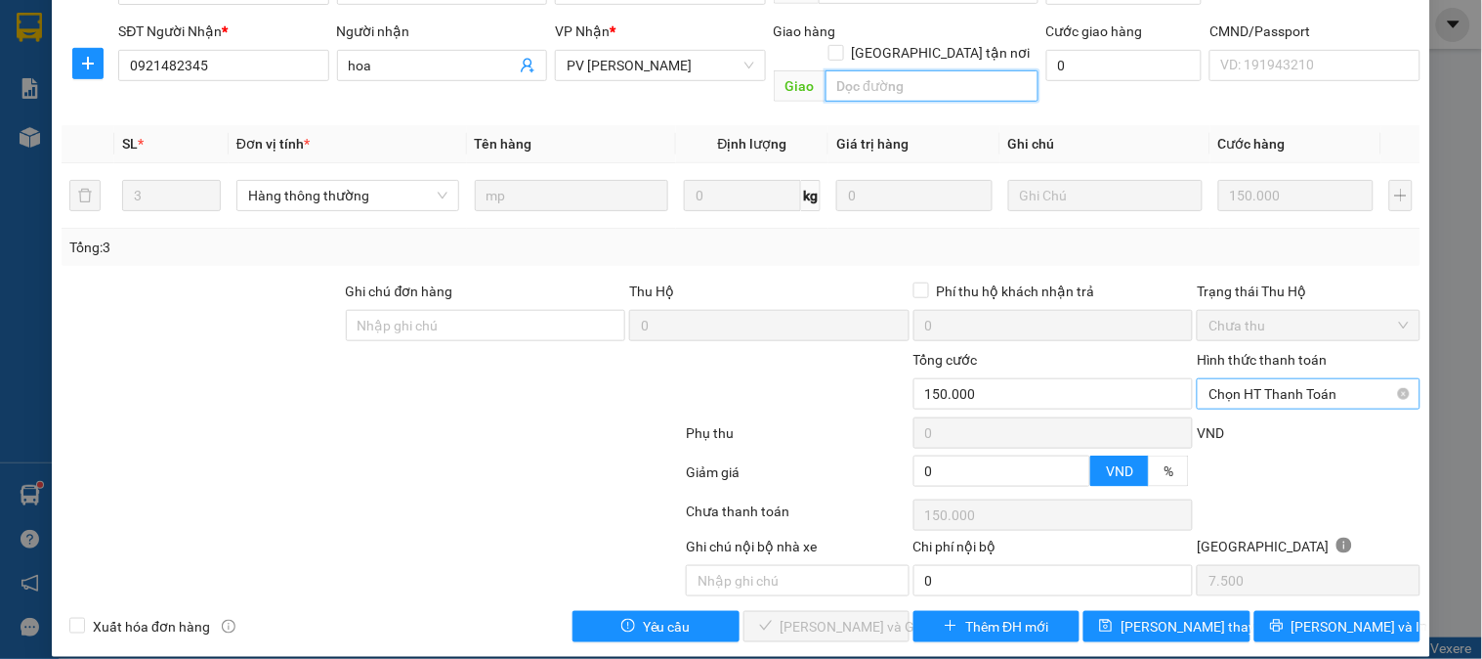
click at [1270, 379] on span "Chọn HT Thanh Toán" at bounding box center [1308, 393] width 199 height 29
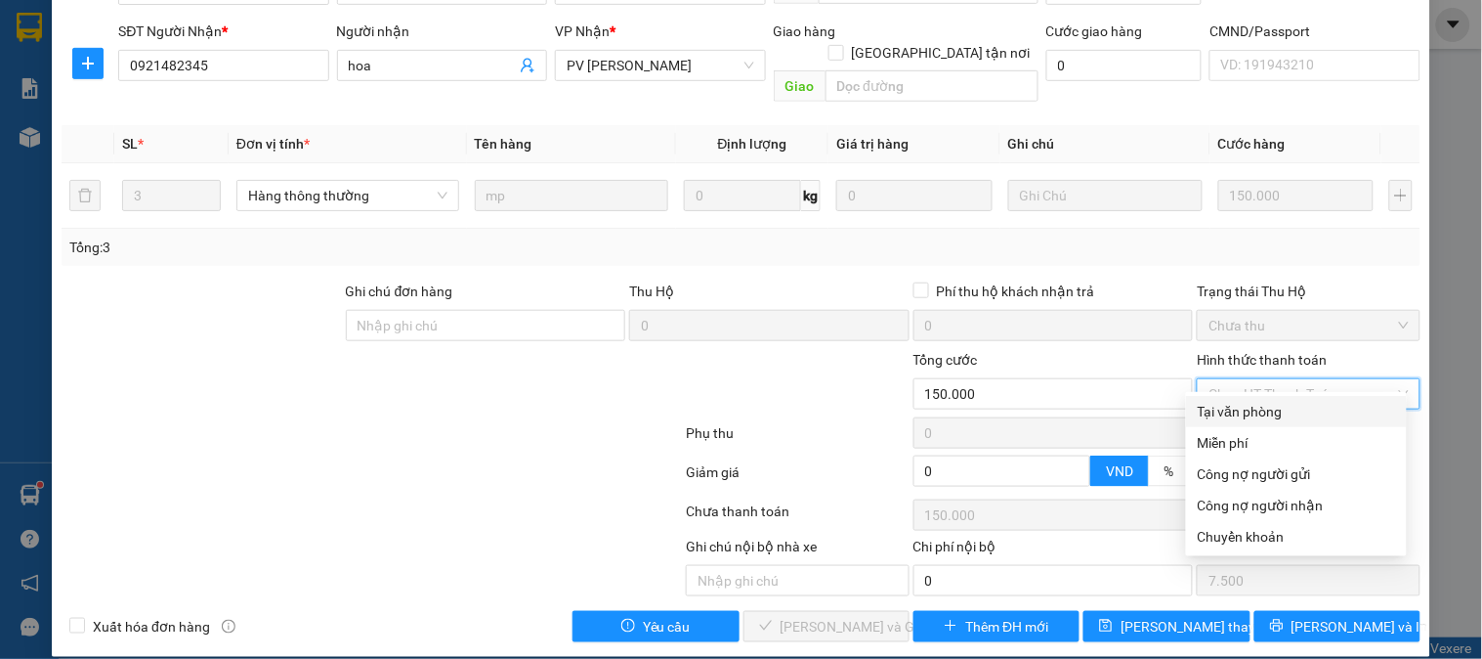
click at [1238, 415] on div "Tại văn phòng" at bounding box center [1296, 411] width 197 height 21
type input "0"
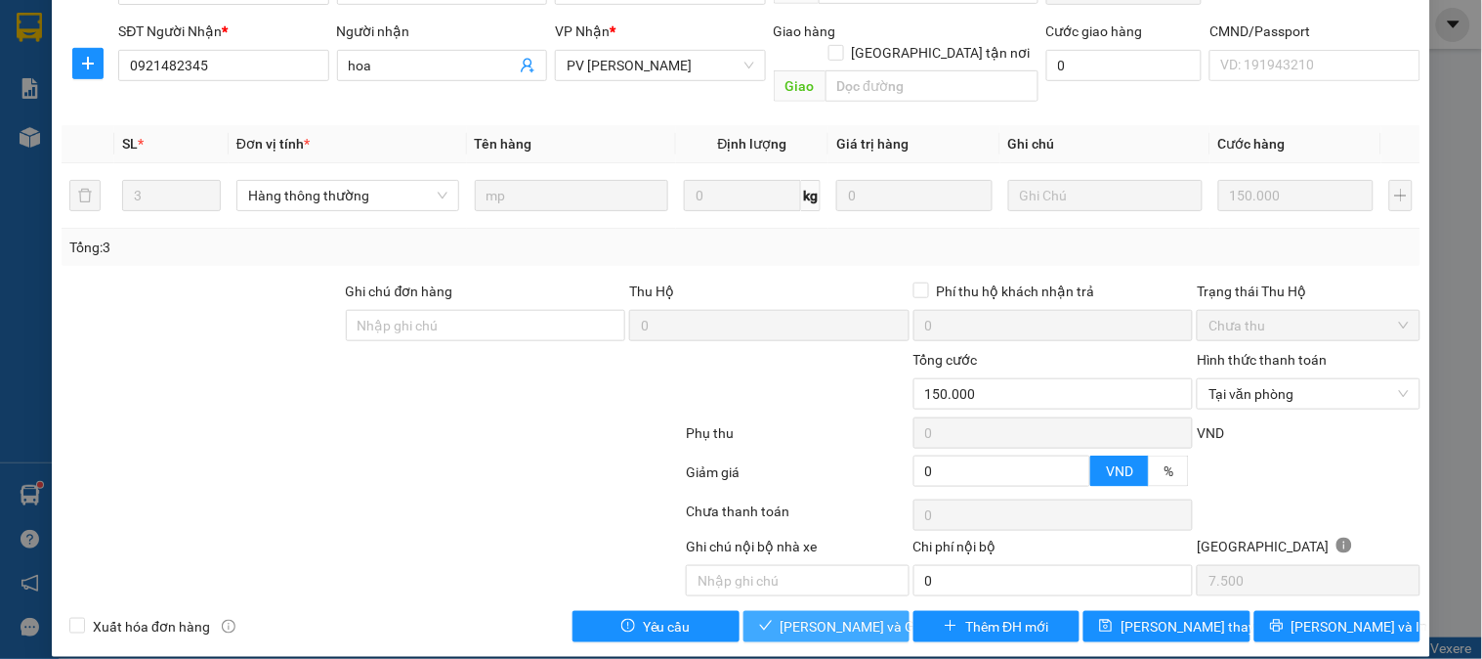
click at [806, 616] on span "[PERSON_NAME] và Giao hàng" at bounding box center [875, 626] width 188 height 21
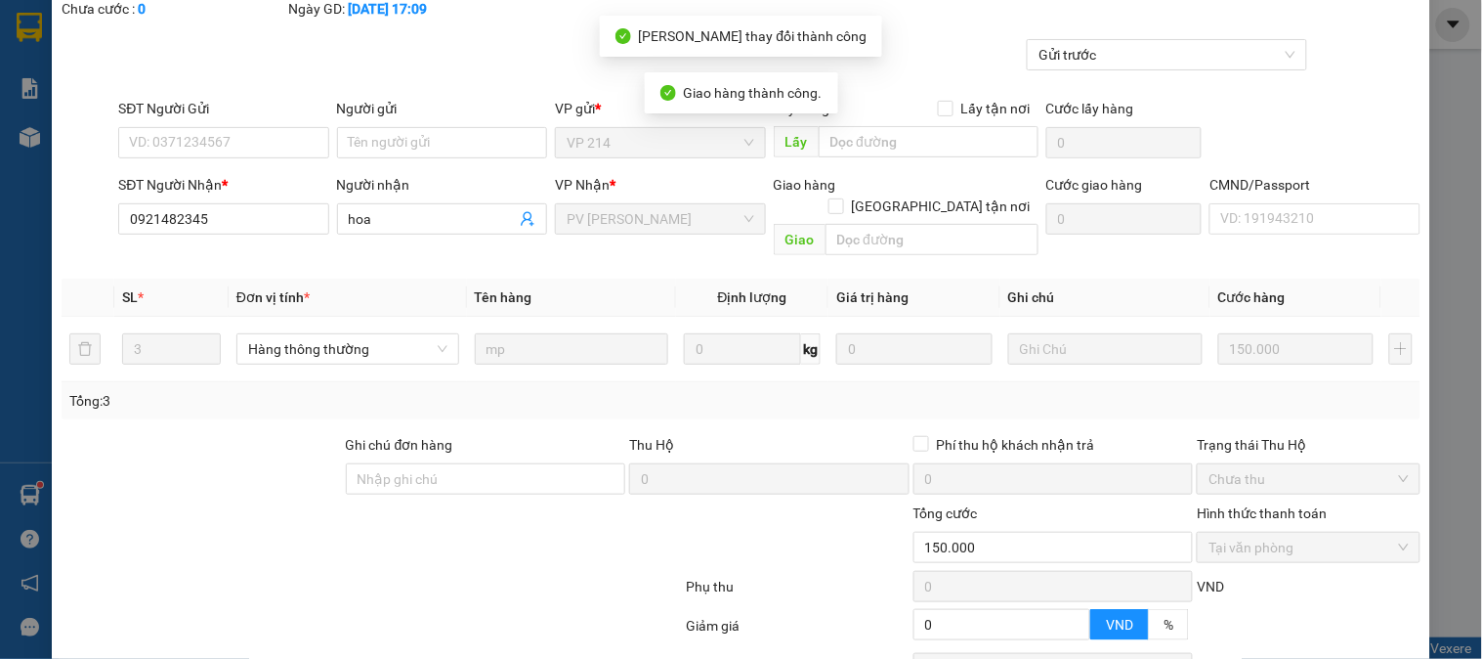
scroll to position [0, 0]
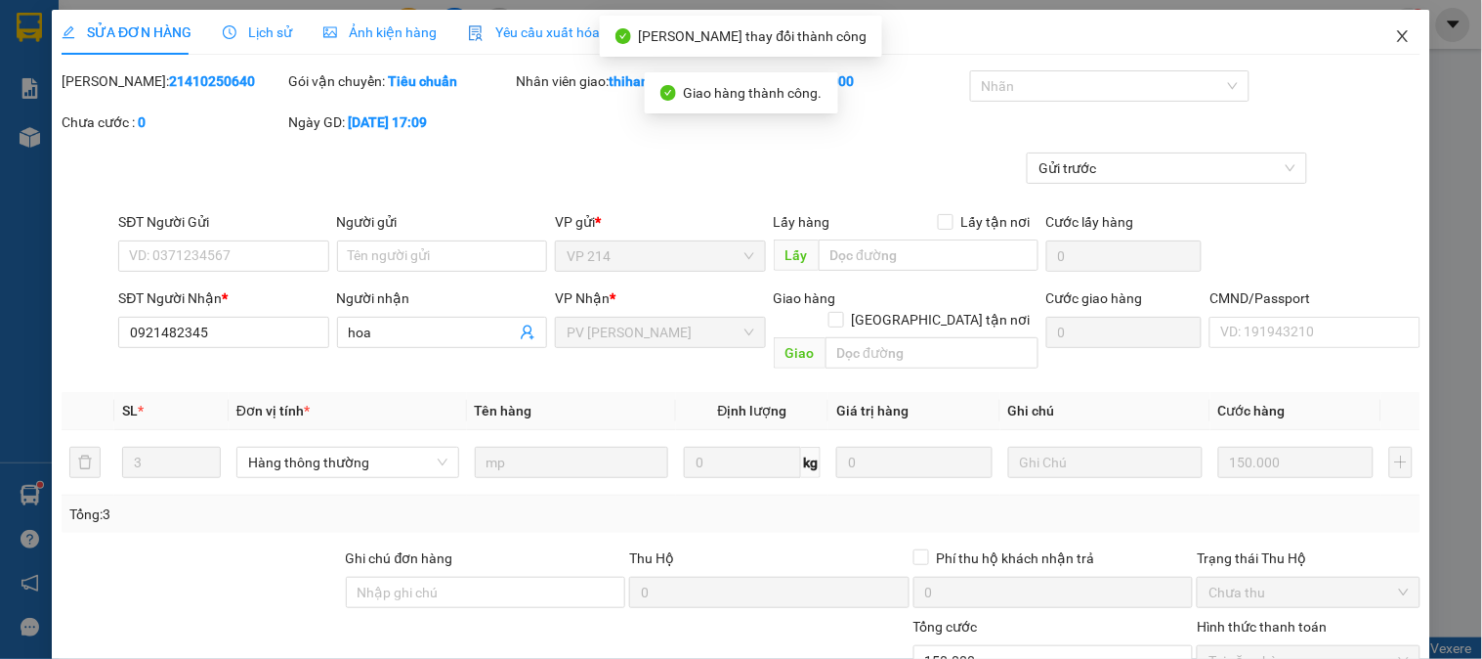
click at [1395, 36] on icon "close" at bounding box center [1403, 36] width 16 height 16
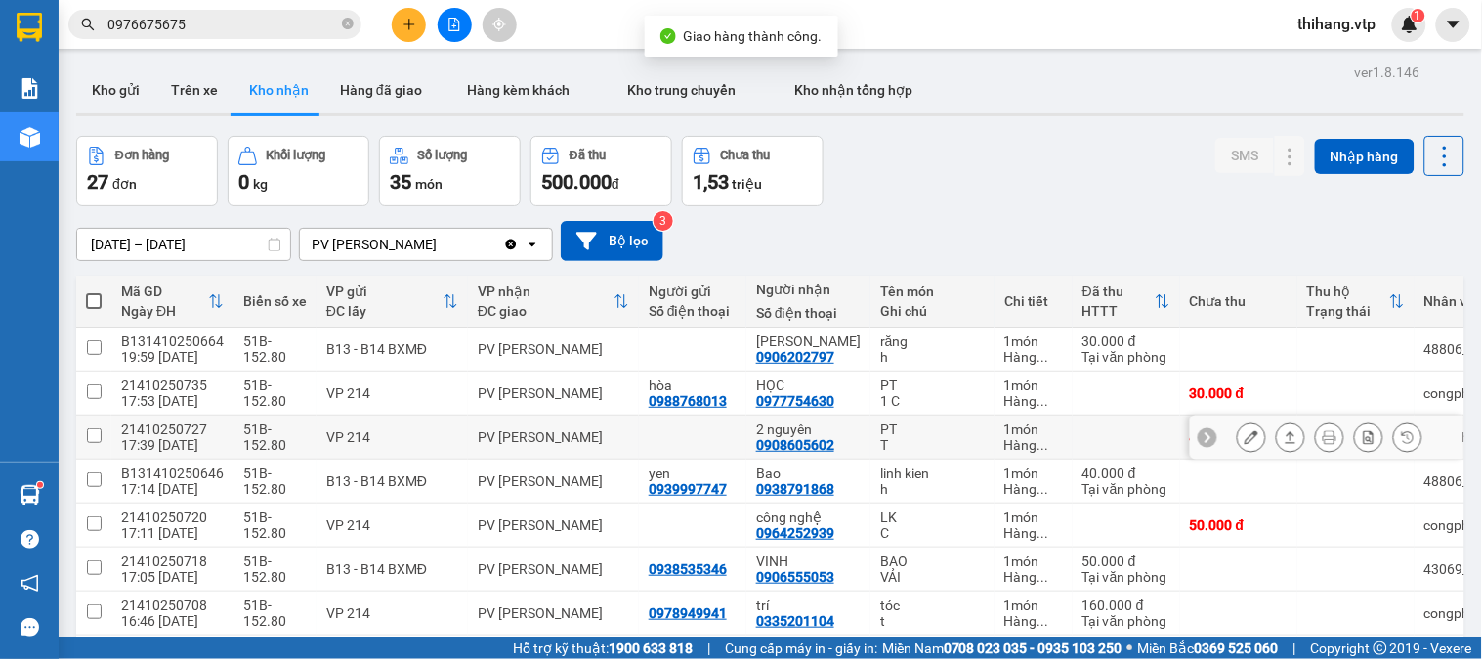
scroll to position [108, 0]
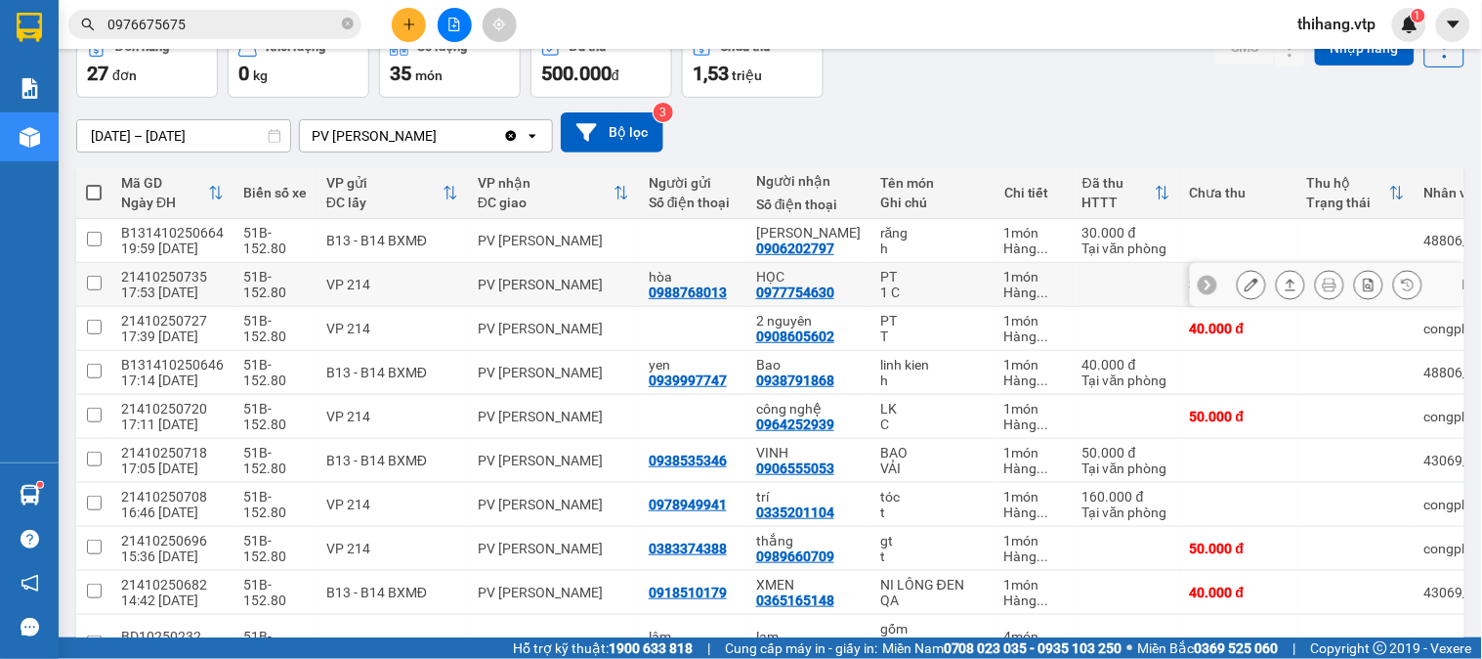
click at [1245, 287] on icon at bounding box center [1252, 284] width 14 height 14
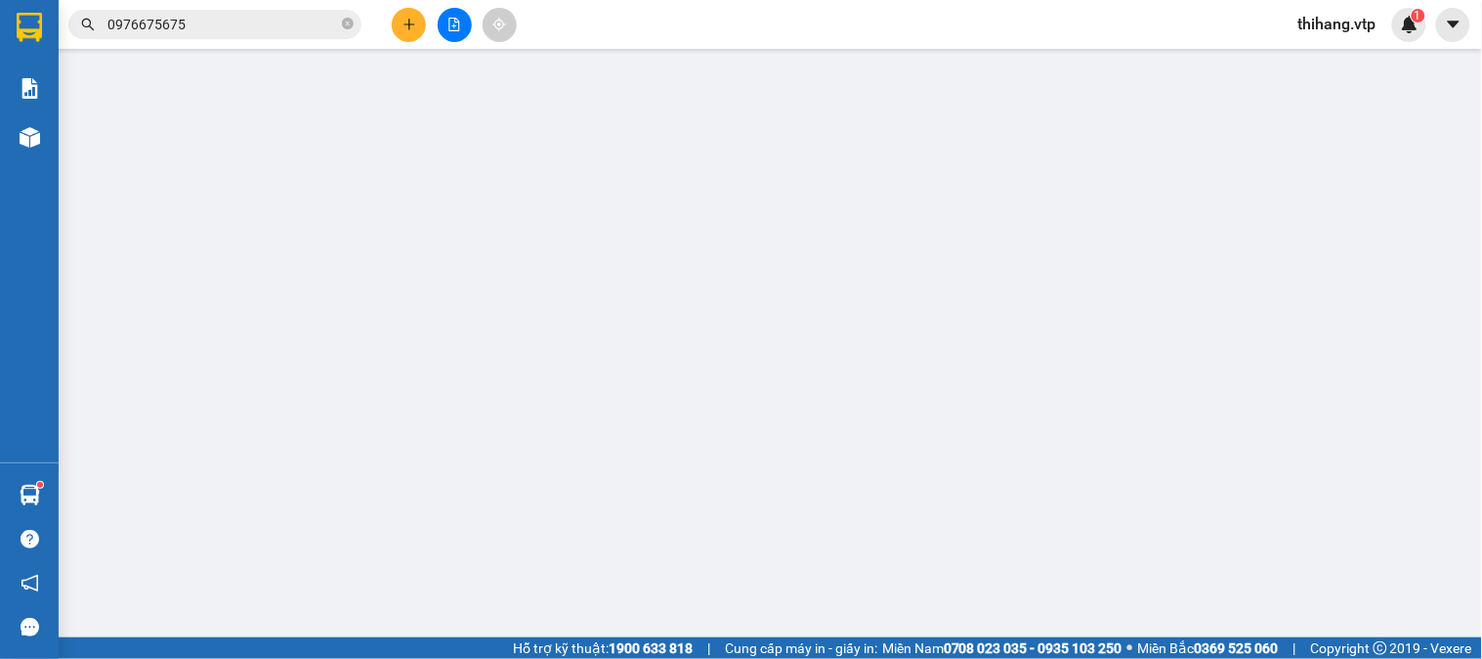
type input "0988768013"
type input "hòa"
type input "0977754630"
type input "HỌC"
type input "0"
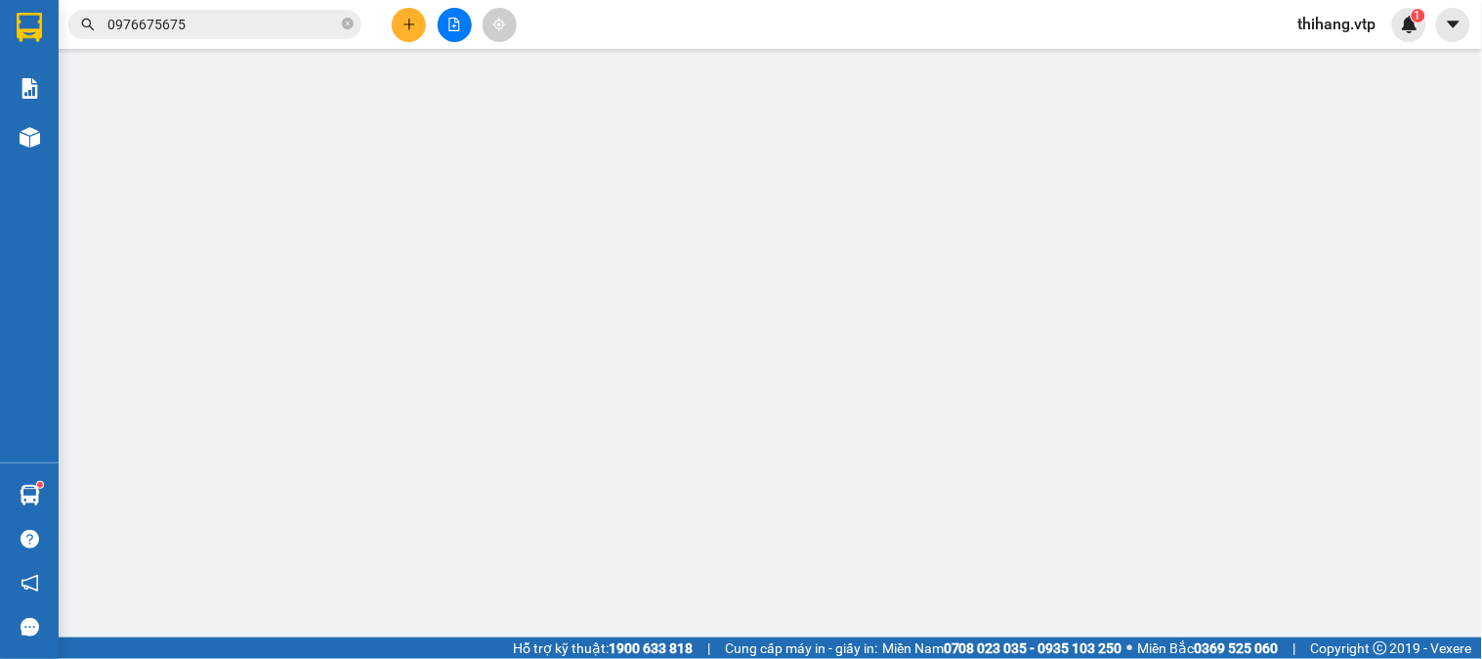
type input "30.000"
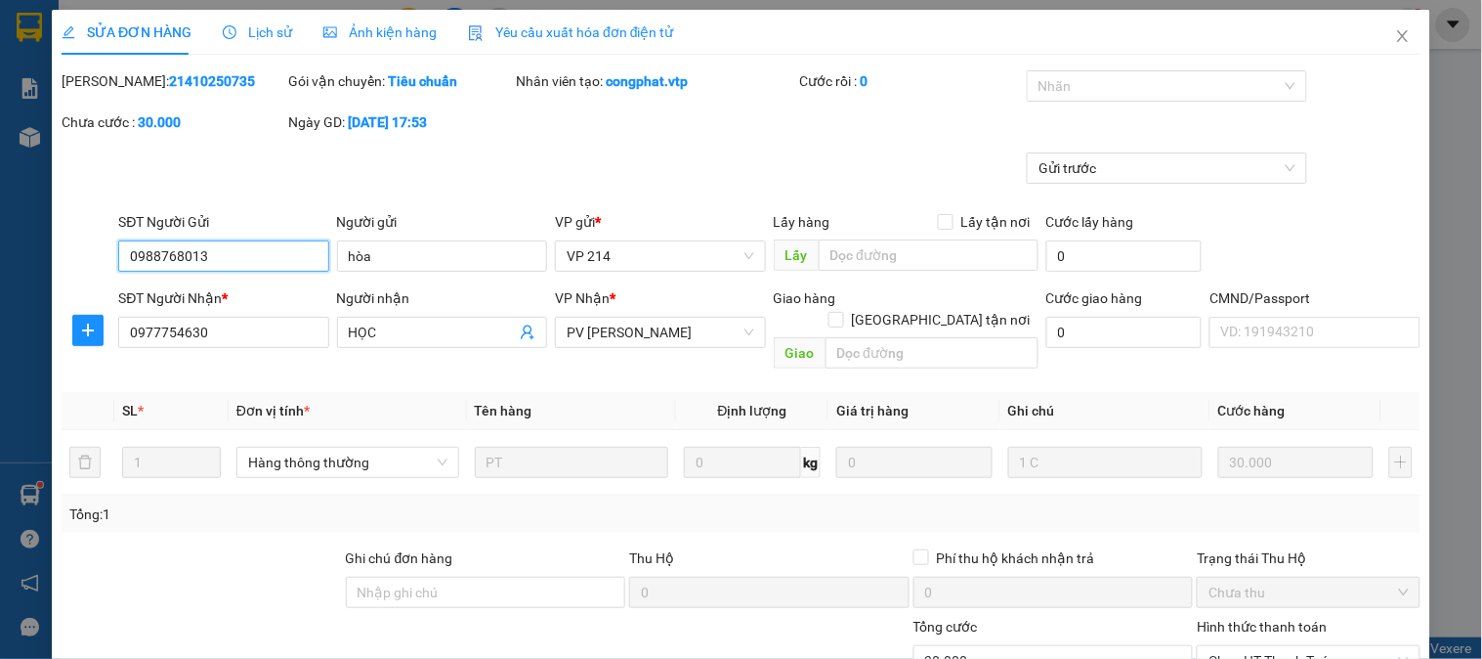
type input "1.500"
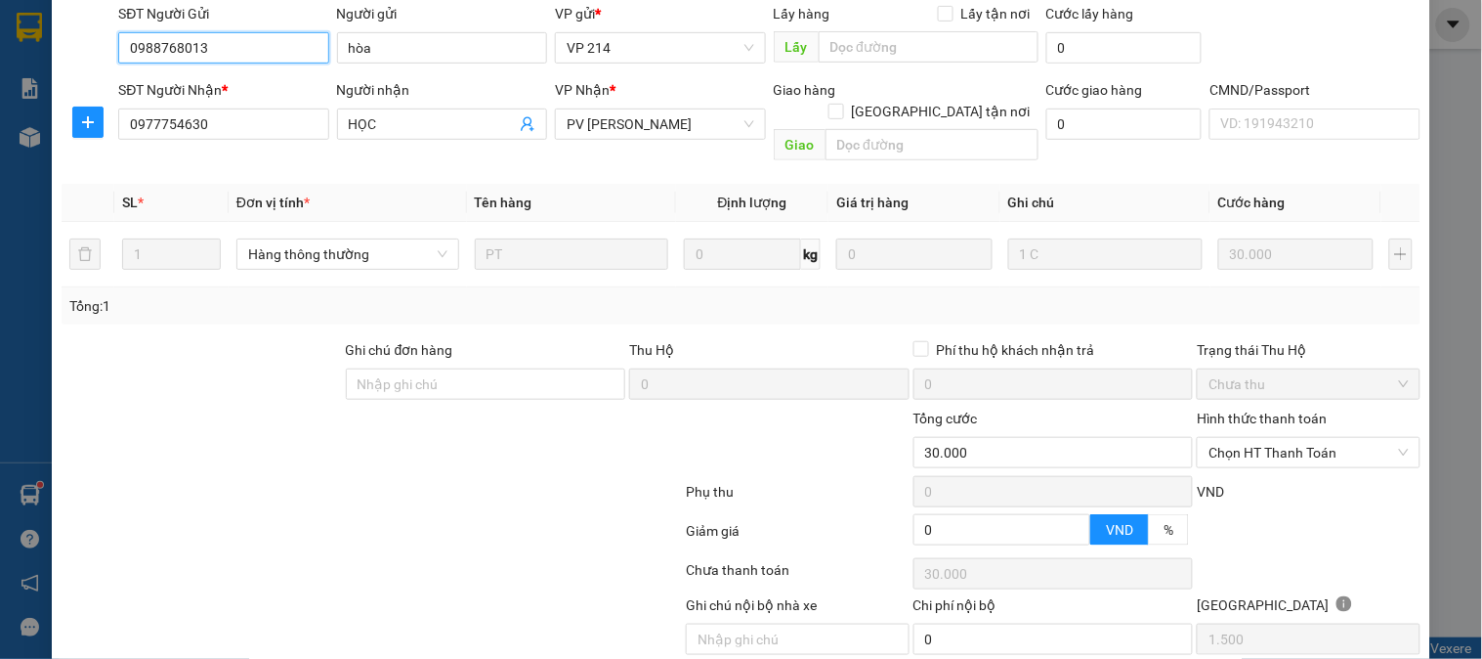
scroll to position [267, 0]
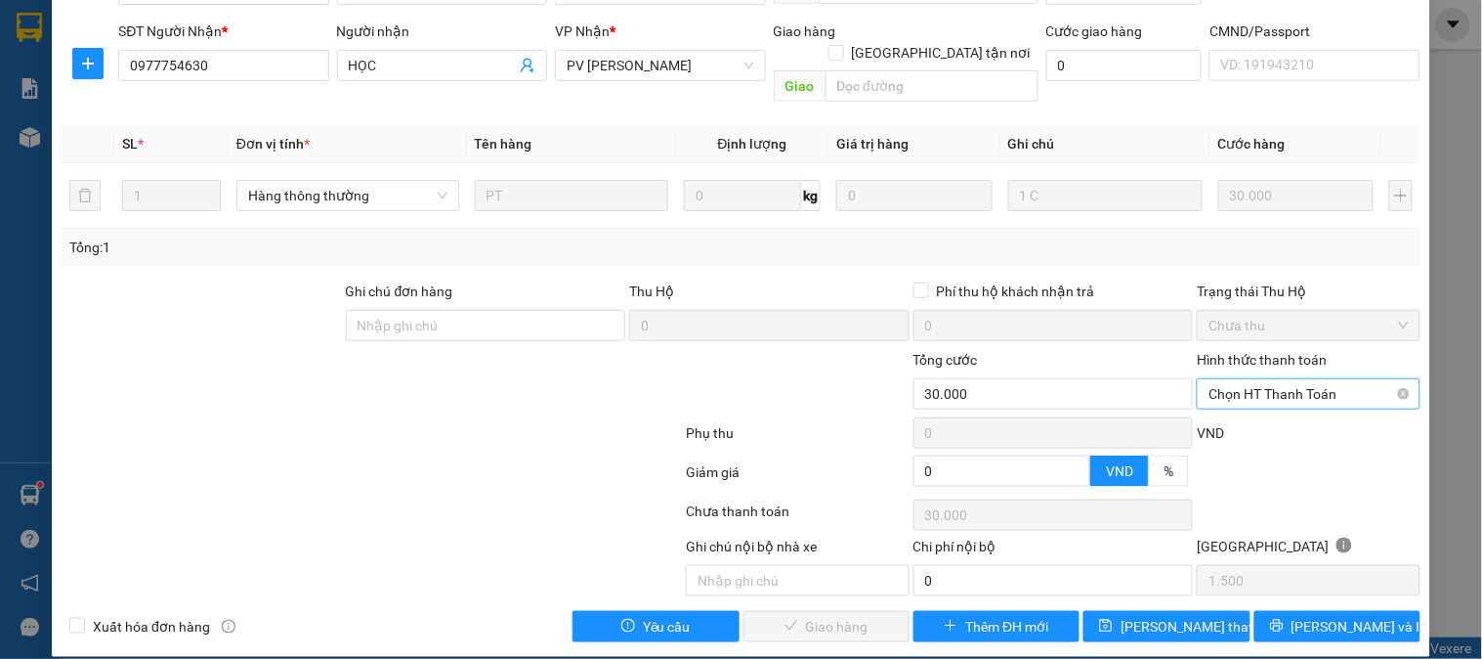
drag, startPoint x: 1258, startPoint y: 407, endPoint x: 1258, endPoint y: 386, distance: 21.5
click at [1258, 422] on div "VND" at bounding box center [1308, 439] width 227 height 34
click at [1258, 386] on input "Hình thức thanh toán" at bounding box center [1302, 393] width 186 height 29
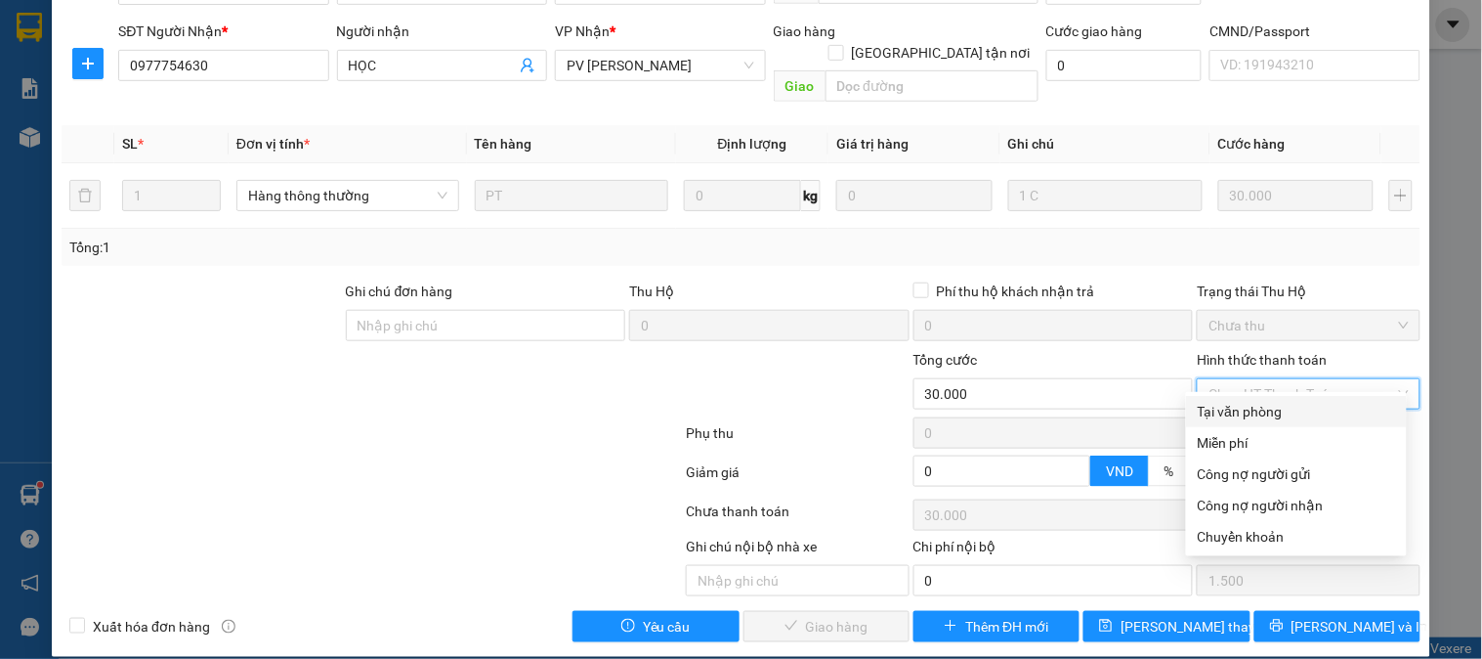
click at [1252, 412] on div "Tại văn phòng" at bounding box center [1296, 411] width 197 height 21
type input "0"
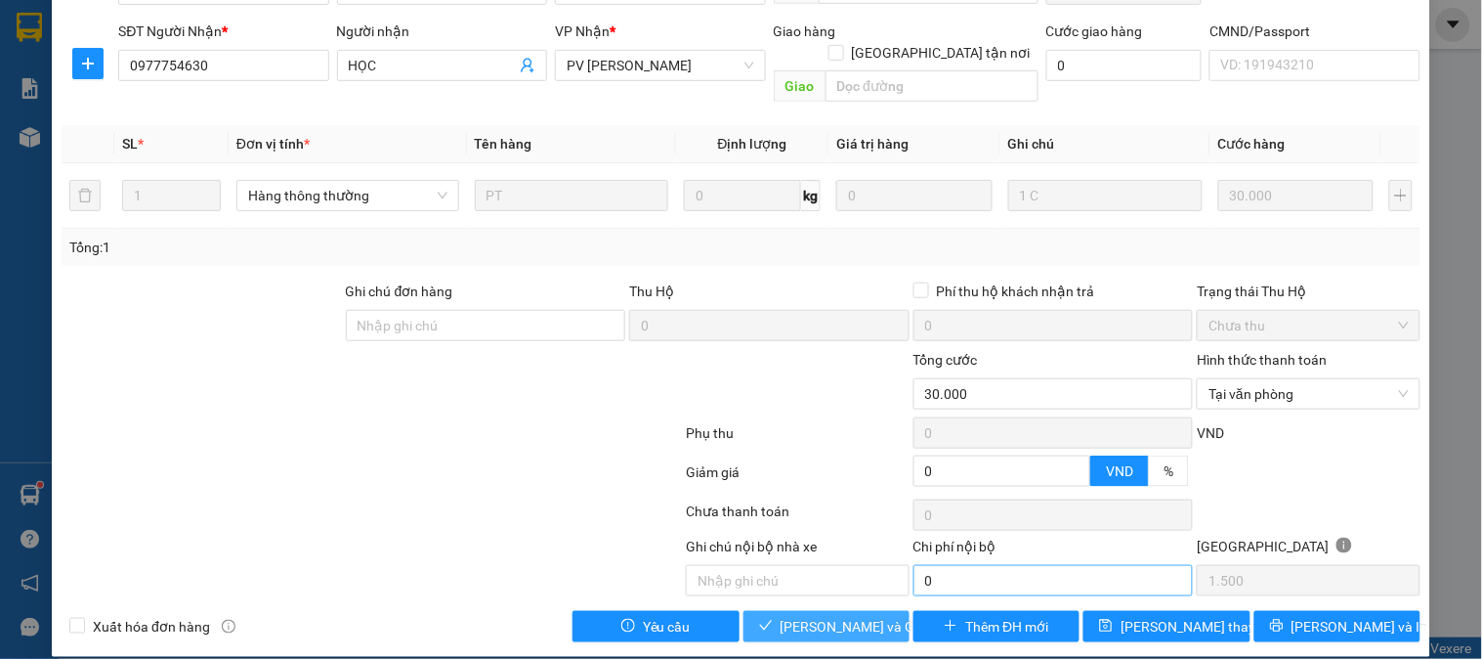
drag, startPoint x: 798, startPoint y: 608, endPoint x: 921, endPoint y: 545, distance: 138.1
click at [802, 616] on span "[PERSON_NAME] và Giao hàng" at bounding box center [875, 626] width 188 height 21
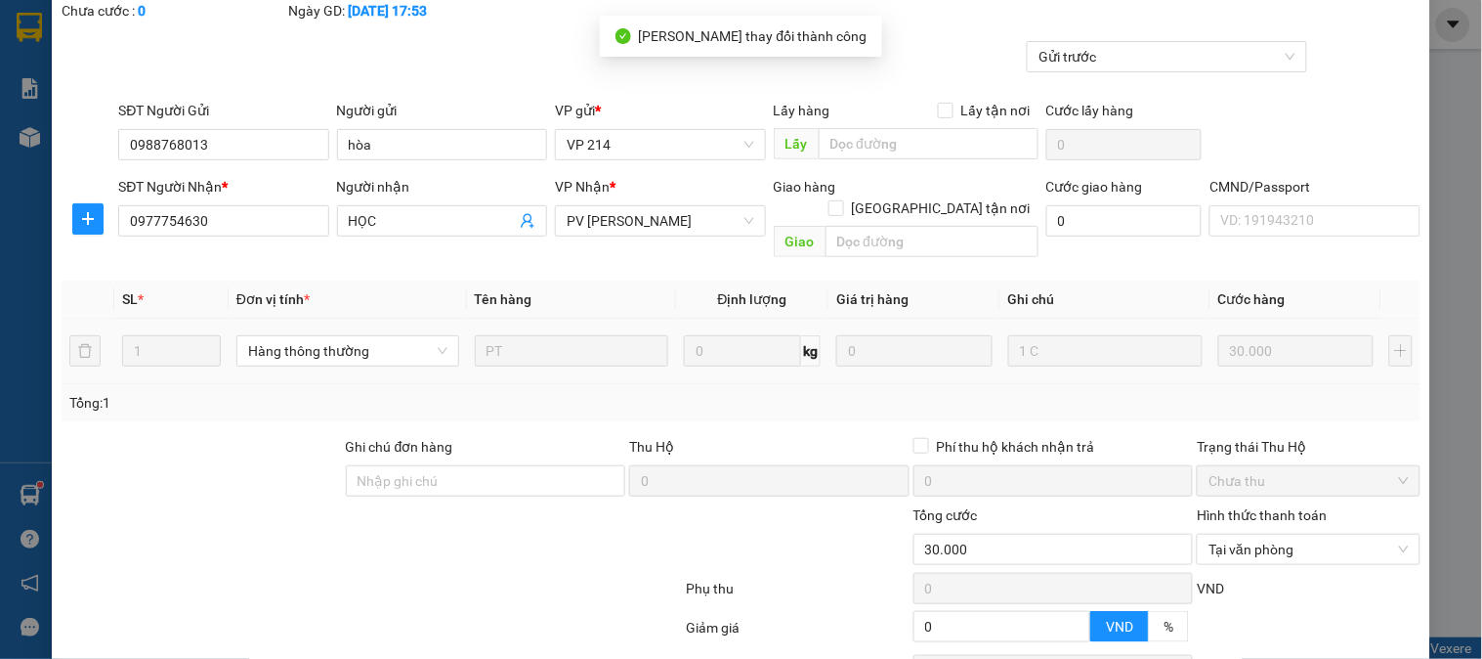
scroll to position [0, 0]
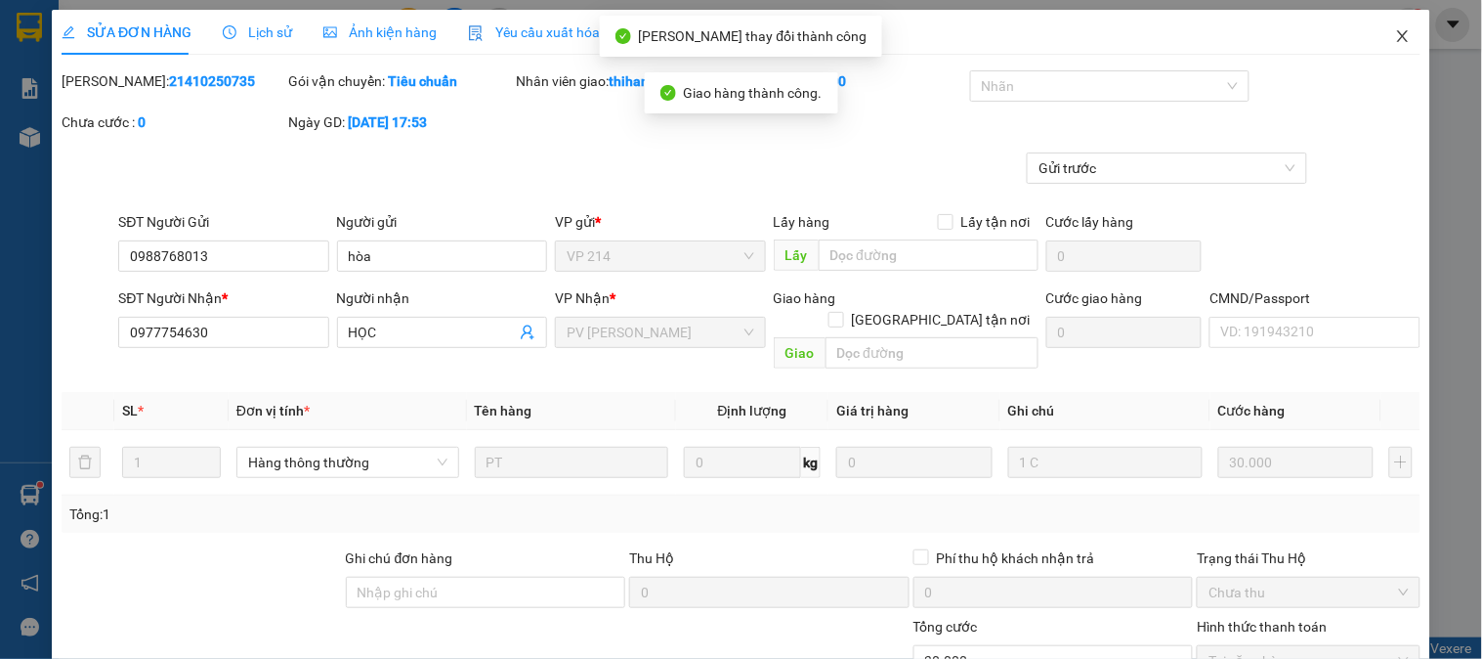
click at [1395, 39] on icon "close" at bounding box center [1403, 36] width 16 height 16
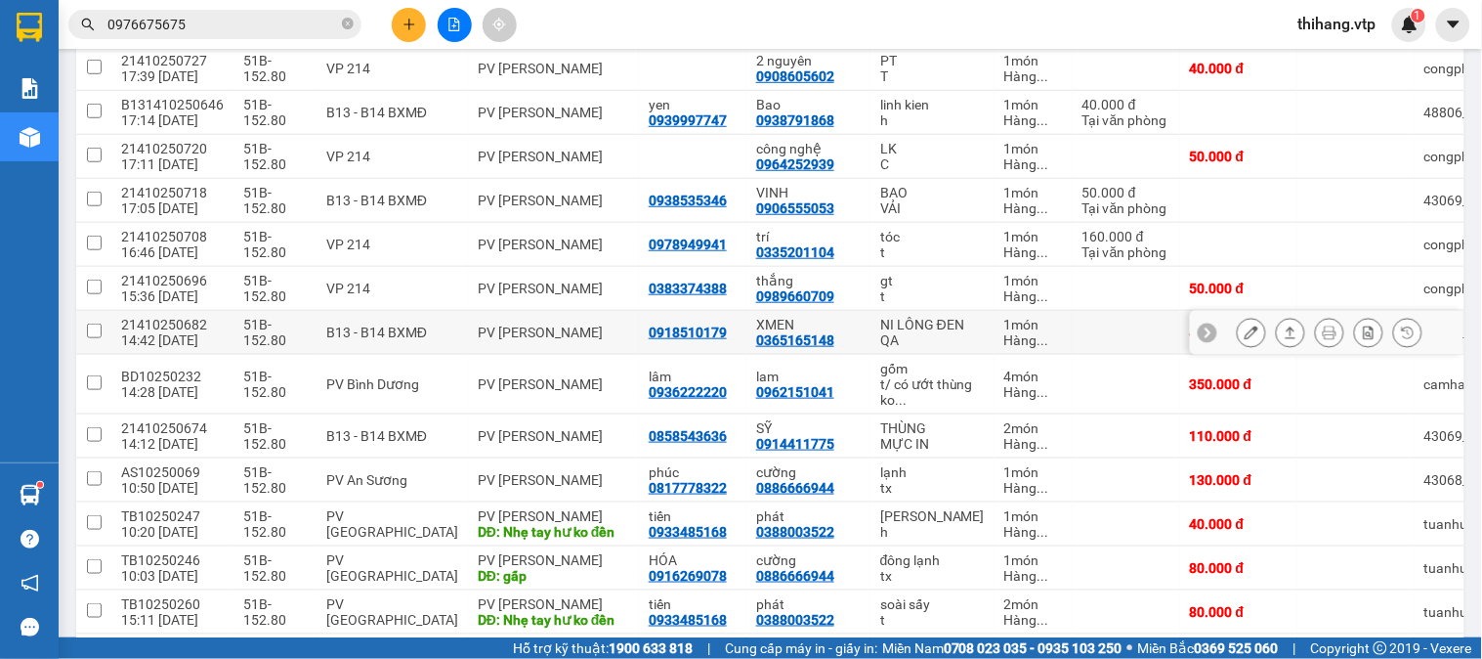
scroll to position [325, 0]
click at [1245, 334] on icon at bounding box center [1252, 331] width 14 height 14
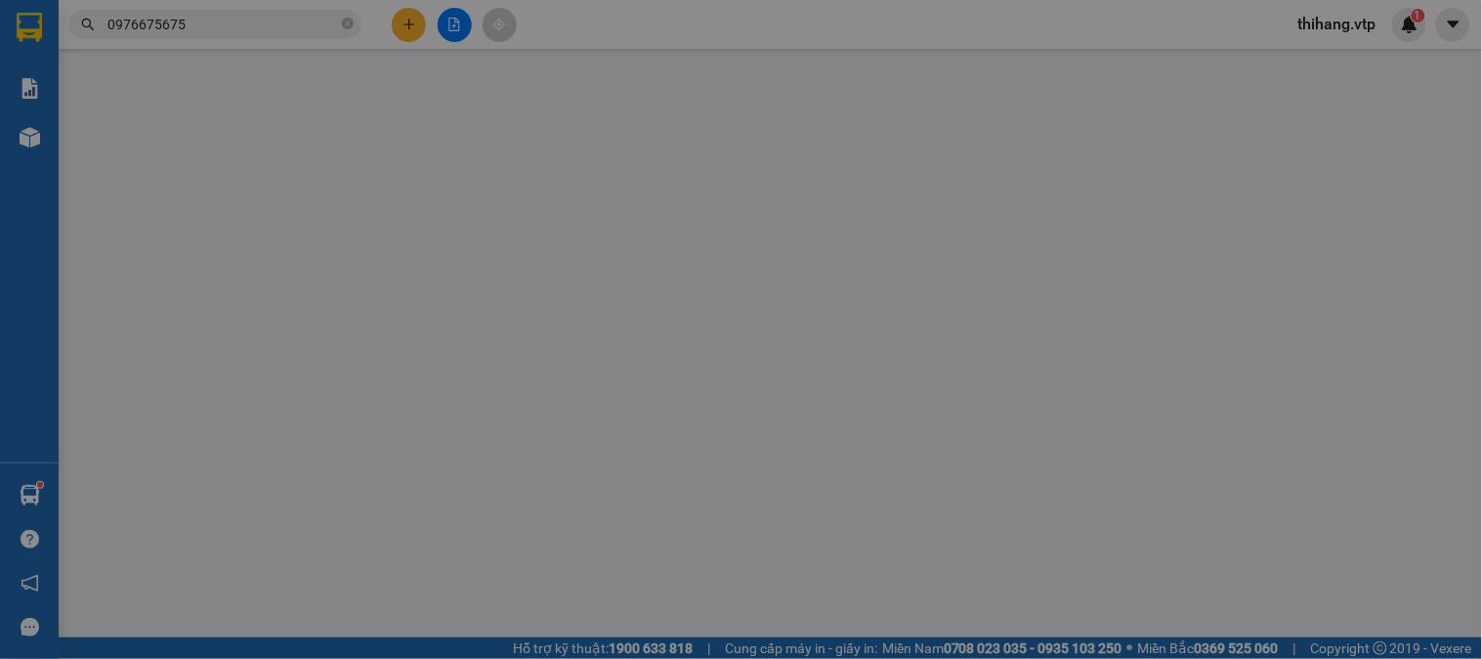
type input "0918510179"
type input "0365165148"
type input "XMEN"
type input "0"
type input "40.000"
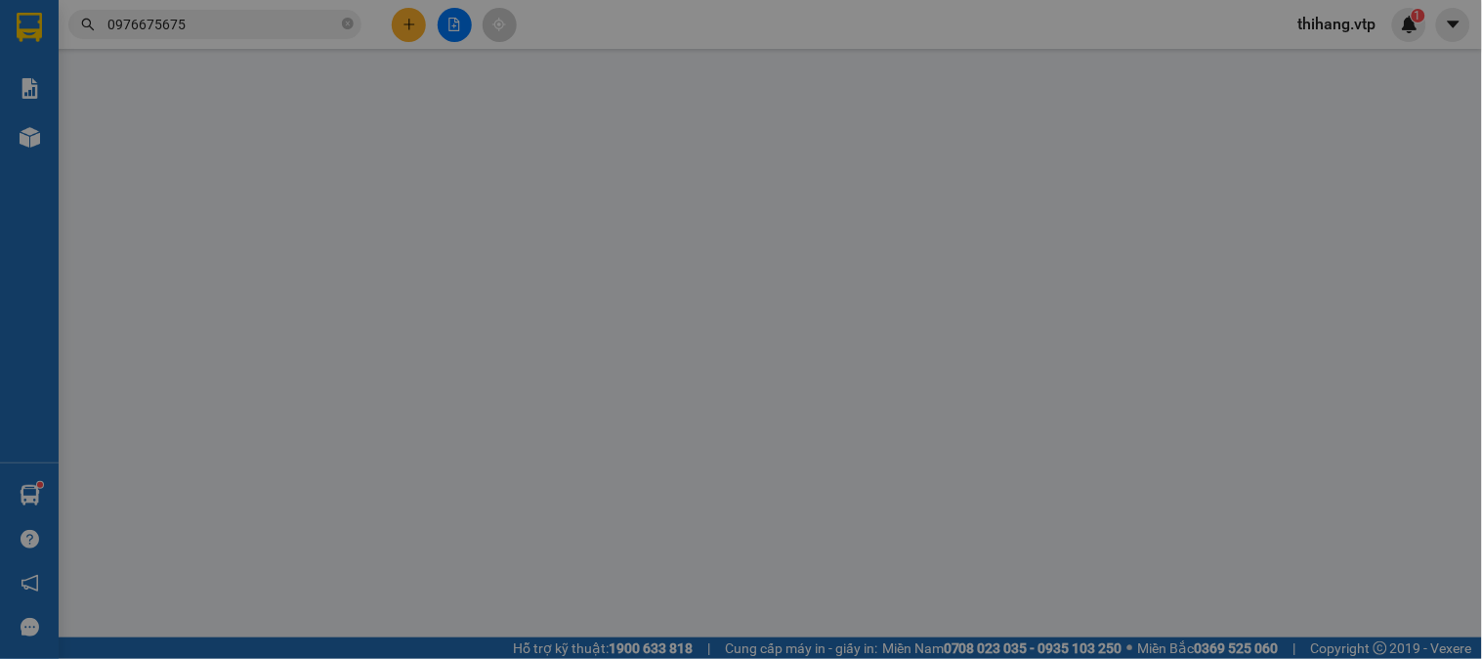
type input "40.000"
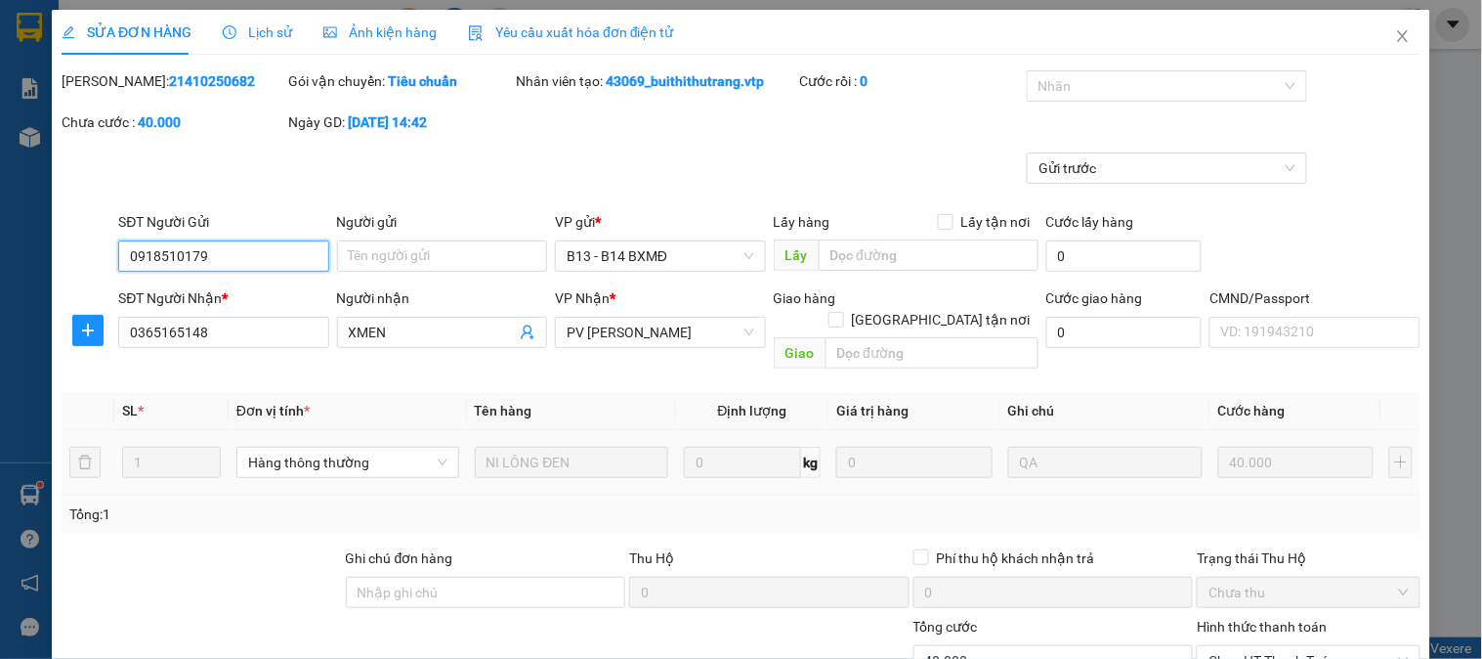
type input "2.000"
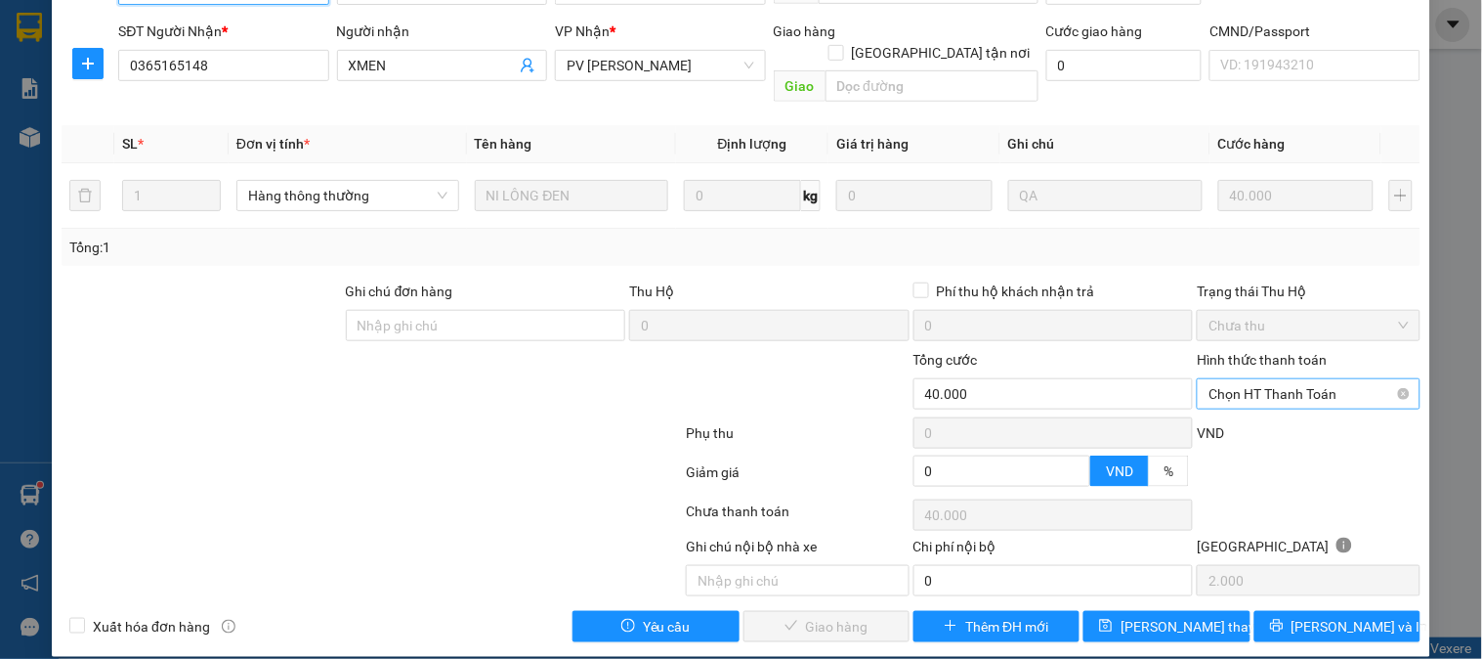
click at [1238, 379] on span "Chọn HT Thanh Toán" at bounding box center [1308, 393] width 199 height 29
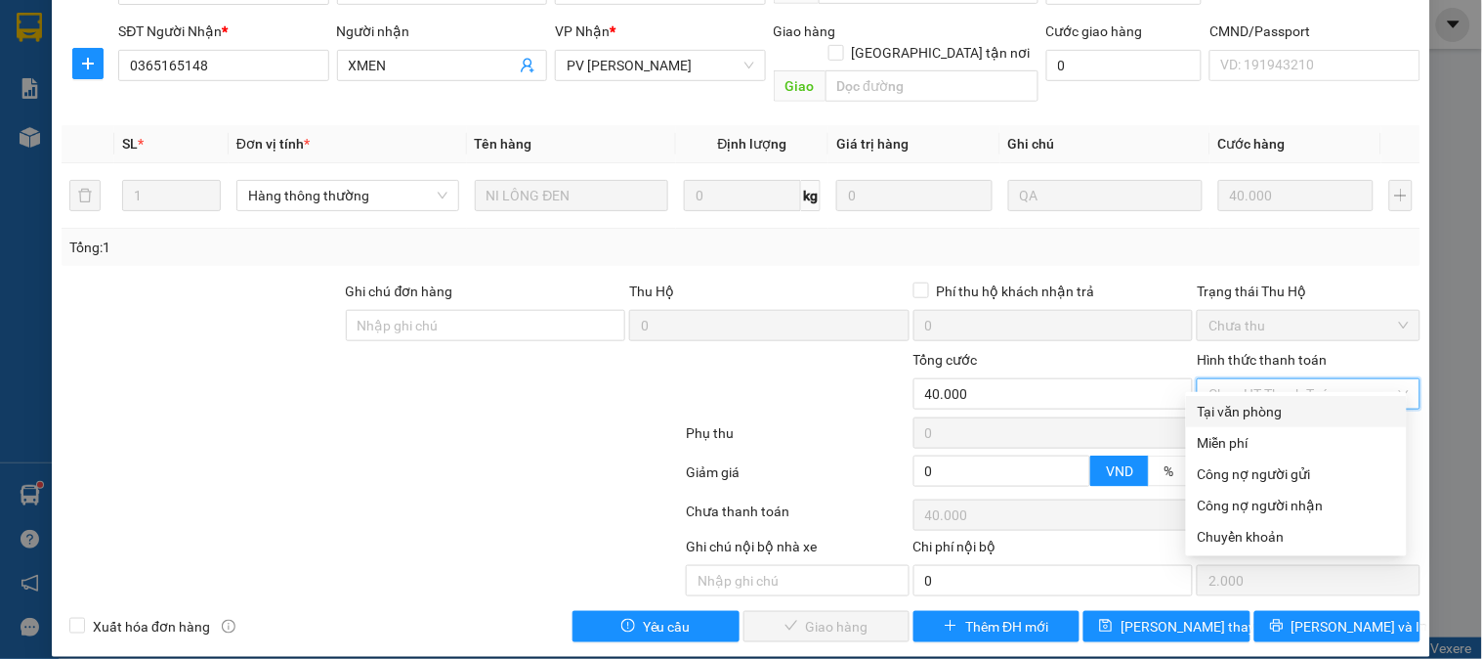
click at [1239, 405] on div "Tại văn phòng" at bounding box center [1296, 411] width 197 height 21
type input "0"
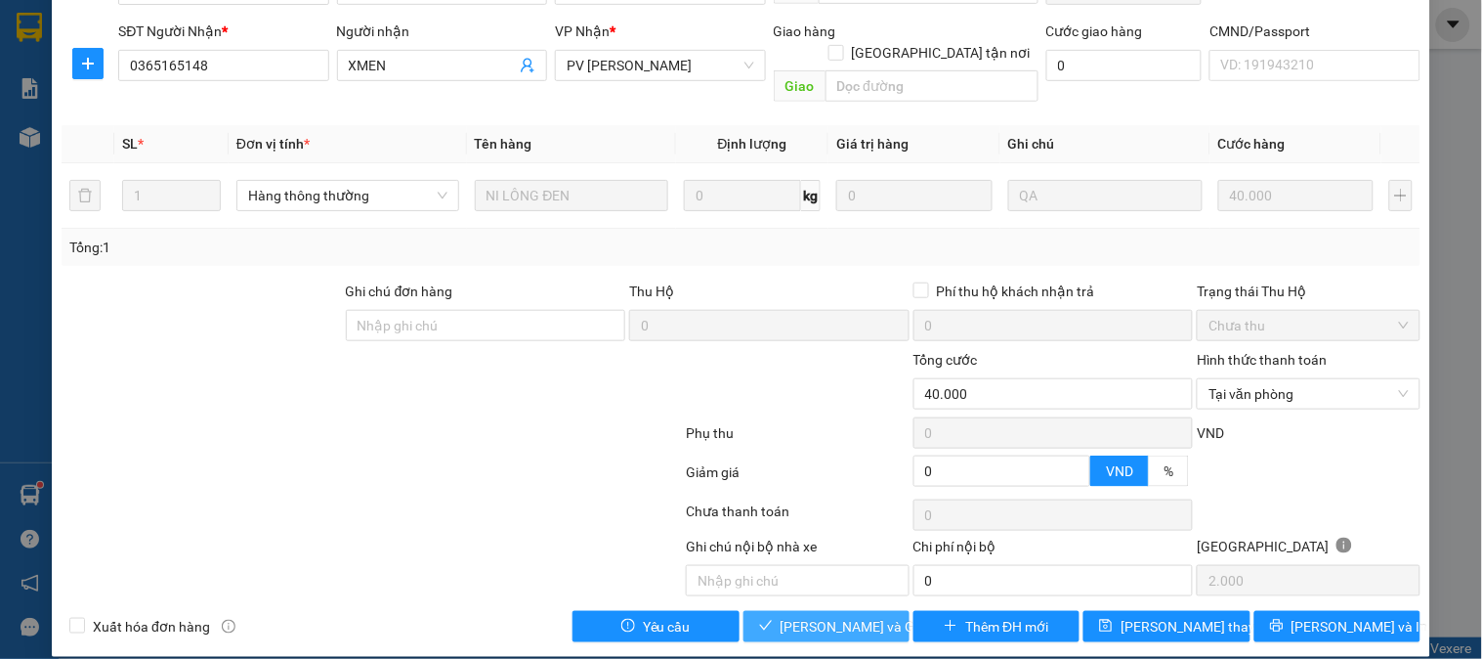
drag, startPoint x: 848, startPoint y: 601, endPoint x: 1136, endPoint y: 431, distance: 334.6
click at [854, 616] on span "[PERSON_NAME] và Giao hàng" at bounding box center [875, 626] width 188 height 21
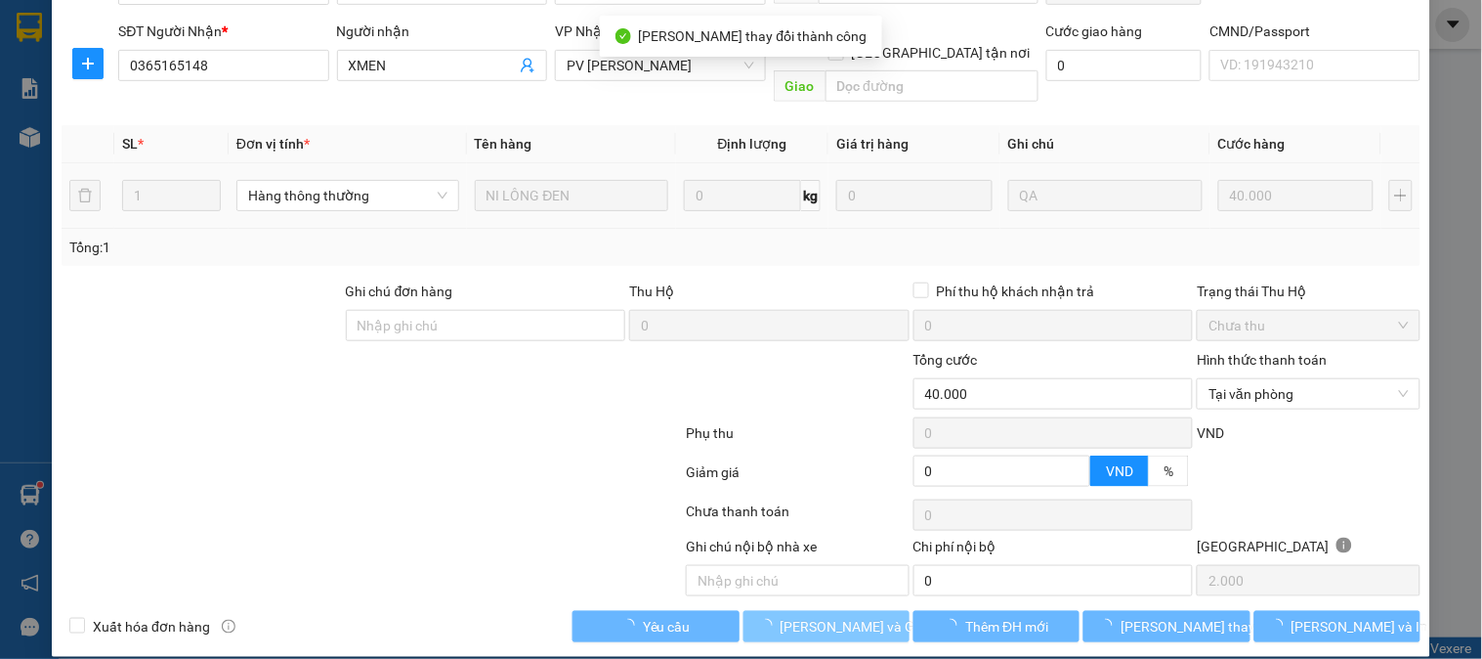
scroll to position [0, 0]
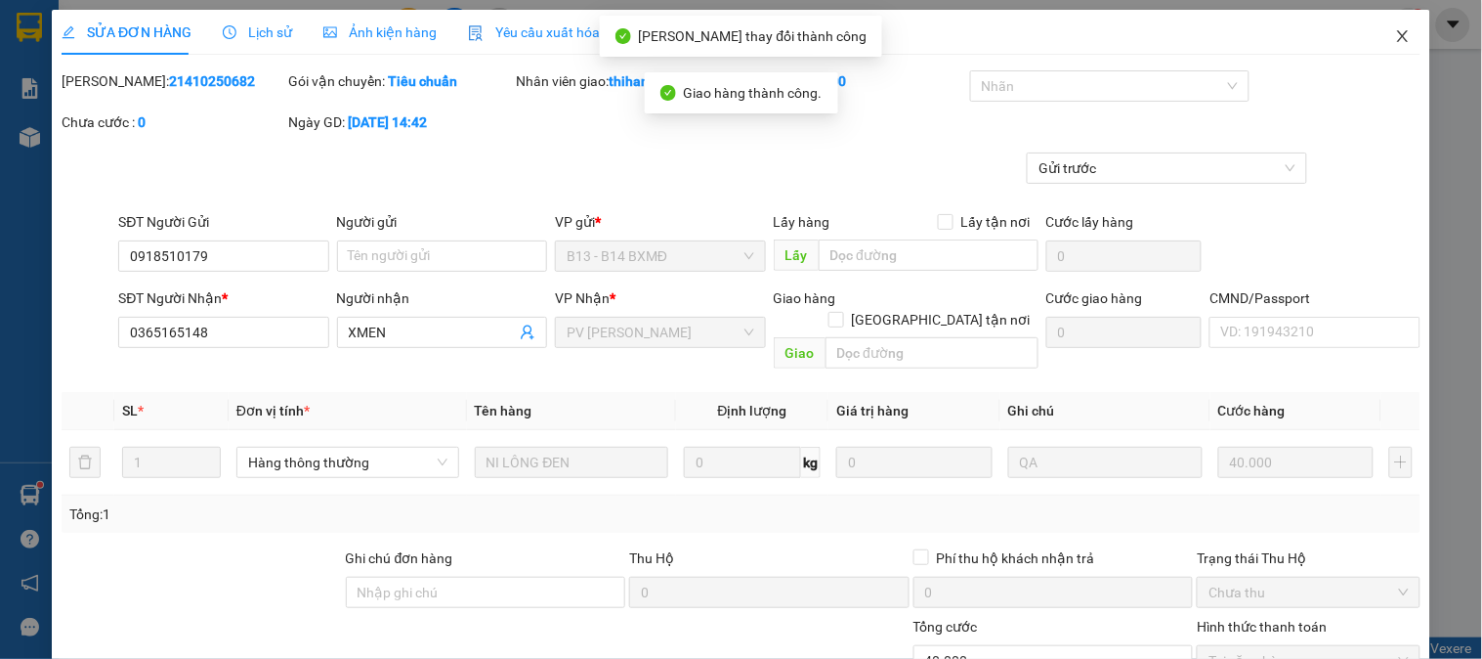
click at [1389, 26] on span "Close" at bounding box center [1403, 37] width 55 height 55
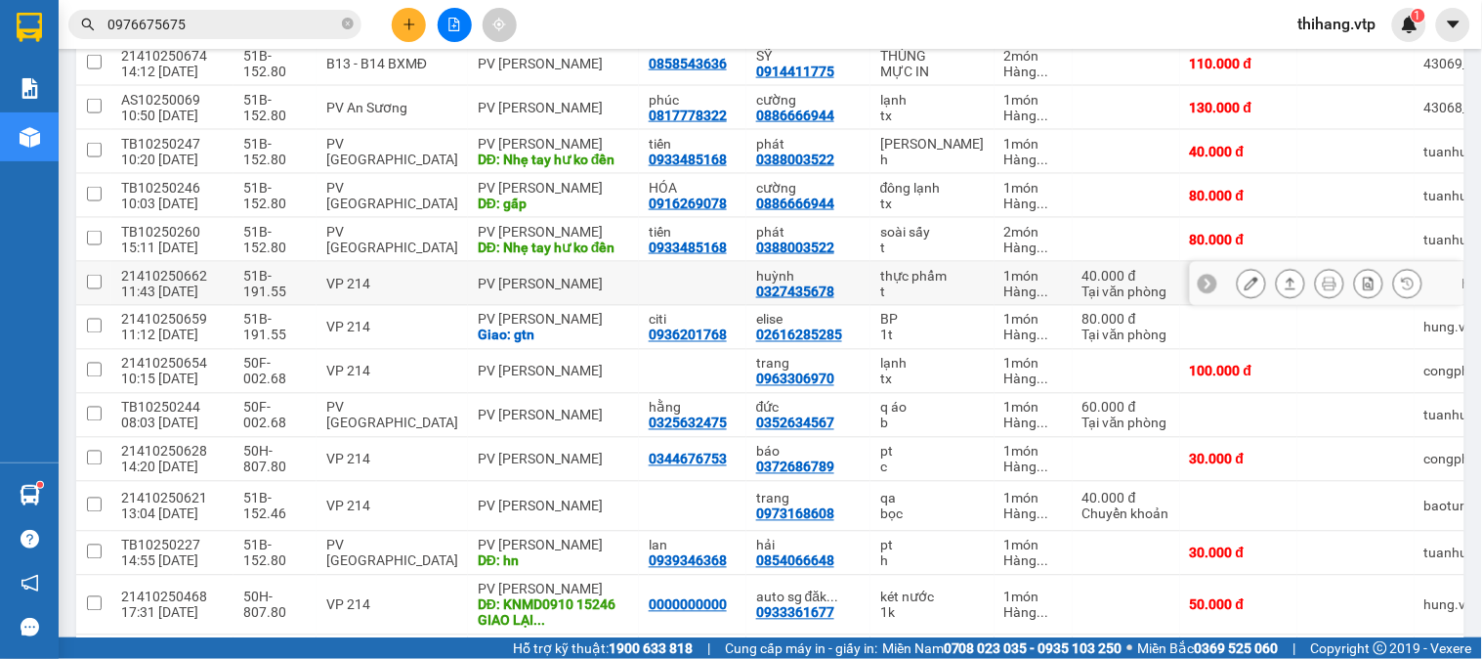
scroll to position [871, 0]
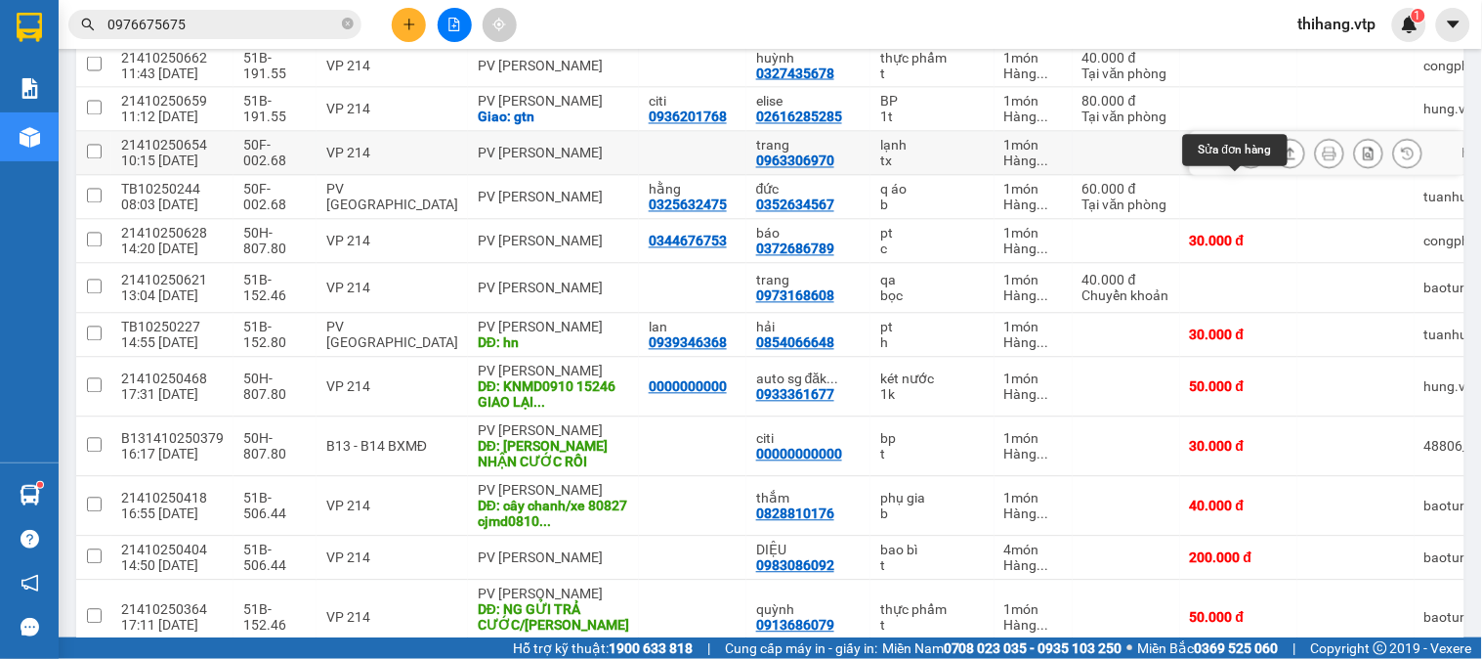
click at [1238, 171] on button at bounding box center [1251, 154] width 27 height 34
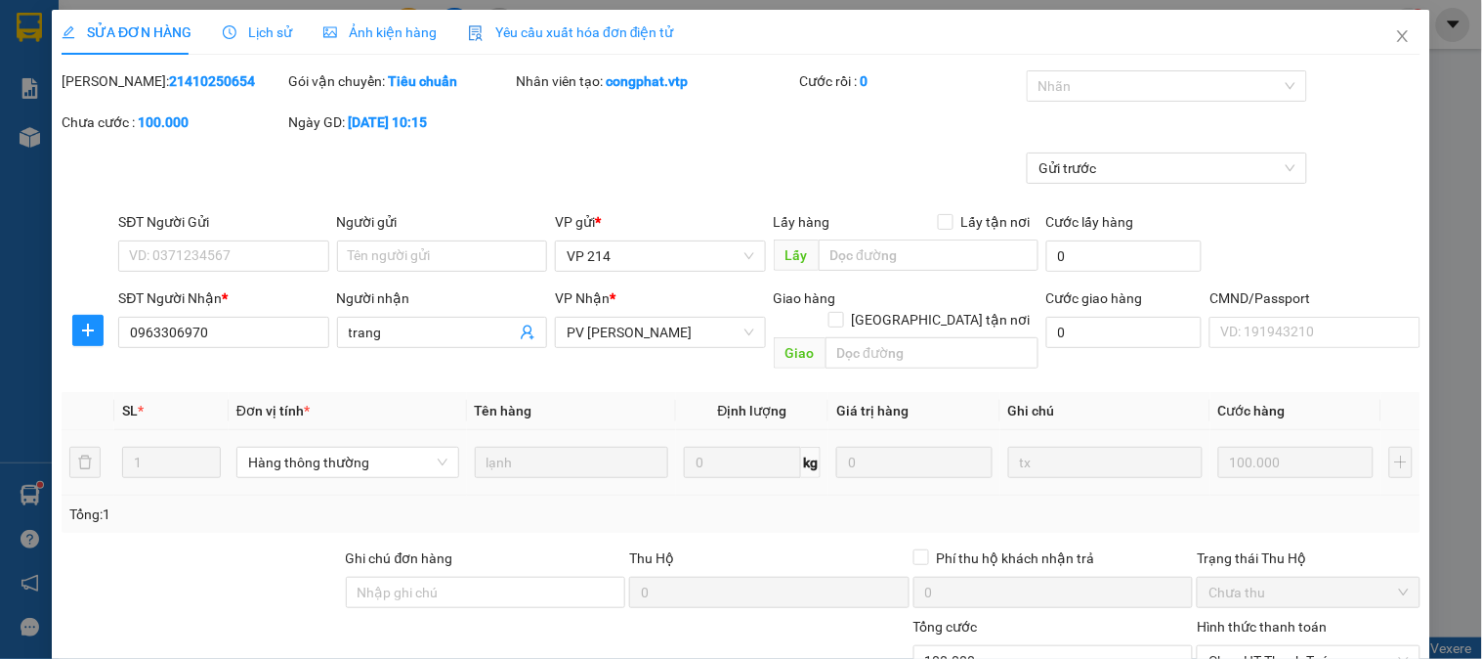
type input "0963306970"
type input "trang"
type input "0"
type input "100.000"
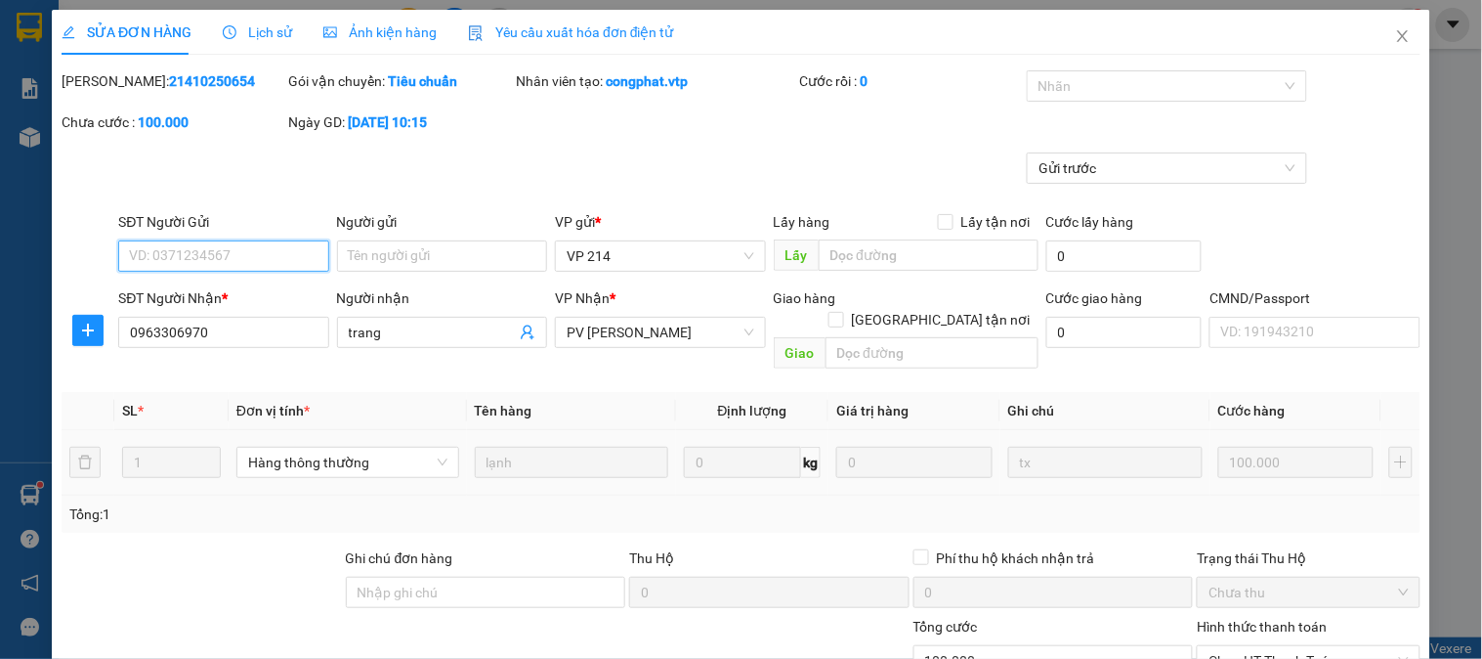
type input "5.000"
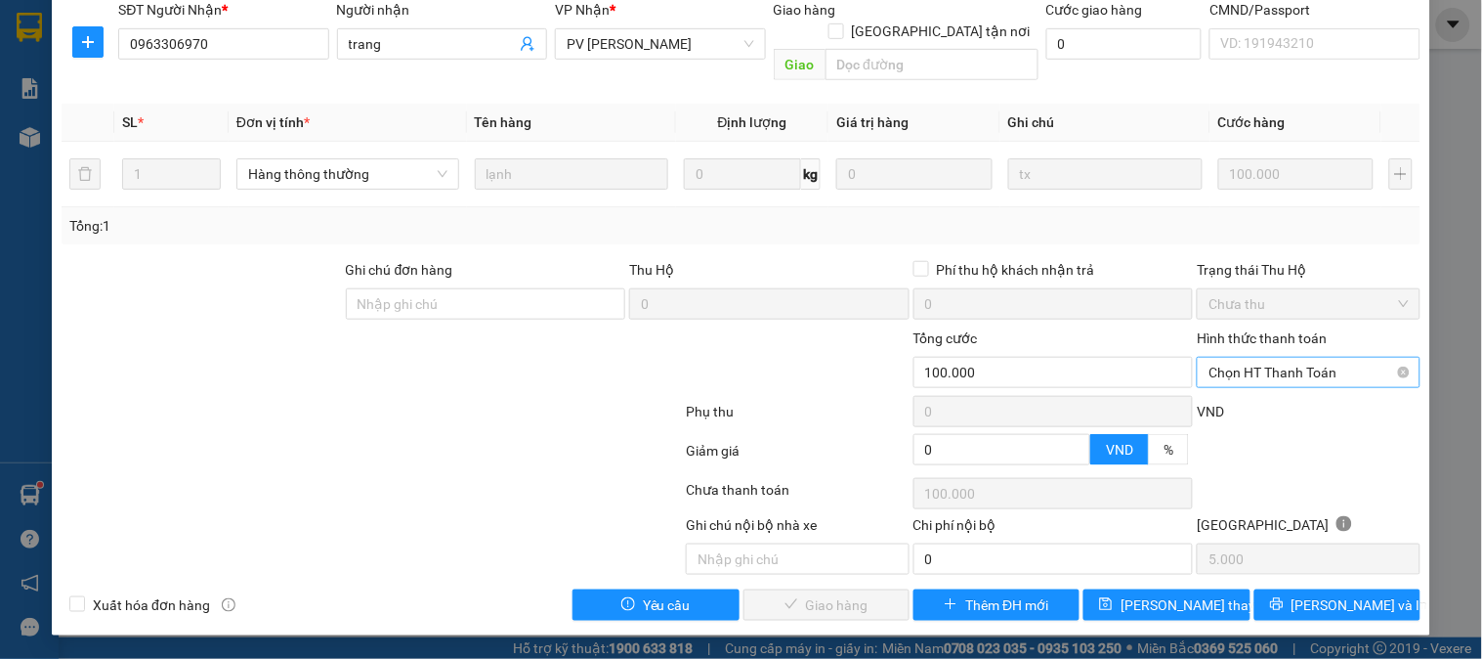
scroll to position [267, 0]
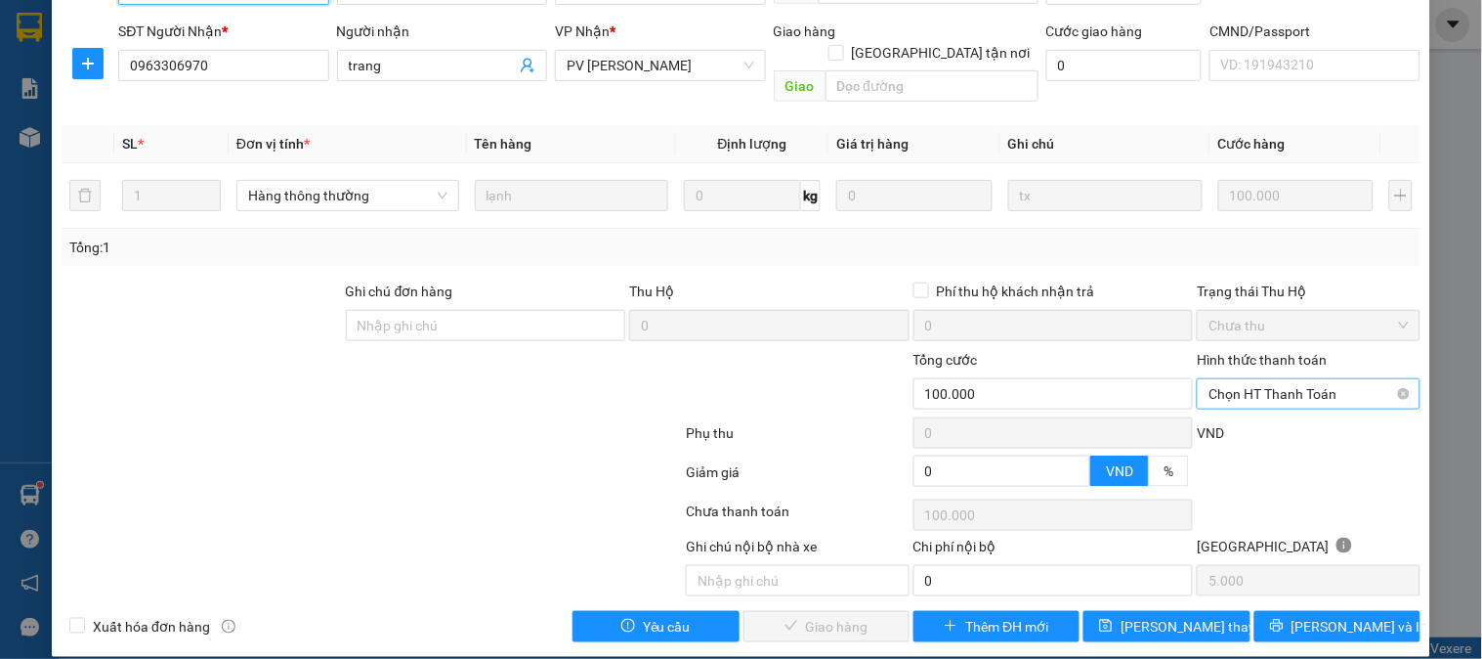
click at [1234, 379] on span "Chọn HT Thanh Toán" at bounding box center [1308, 393] width 199 height 29
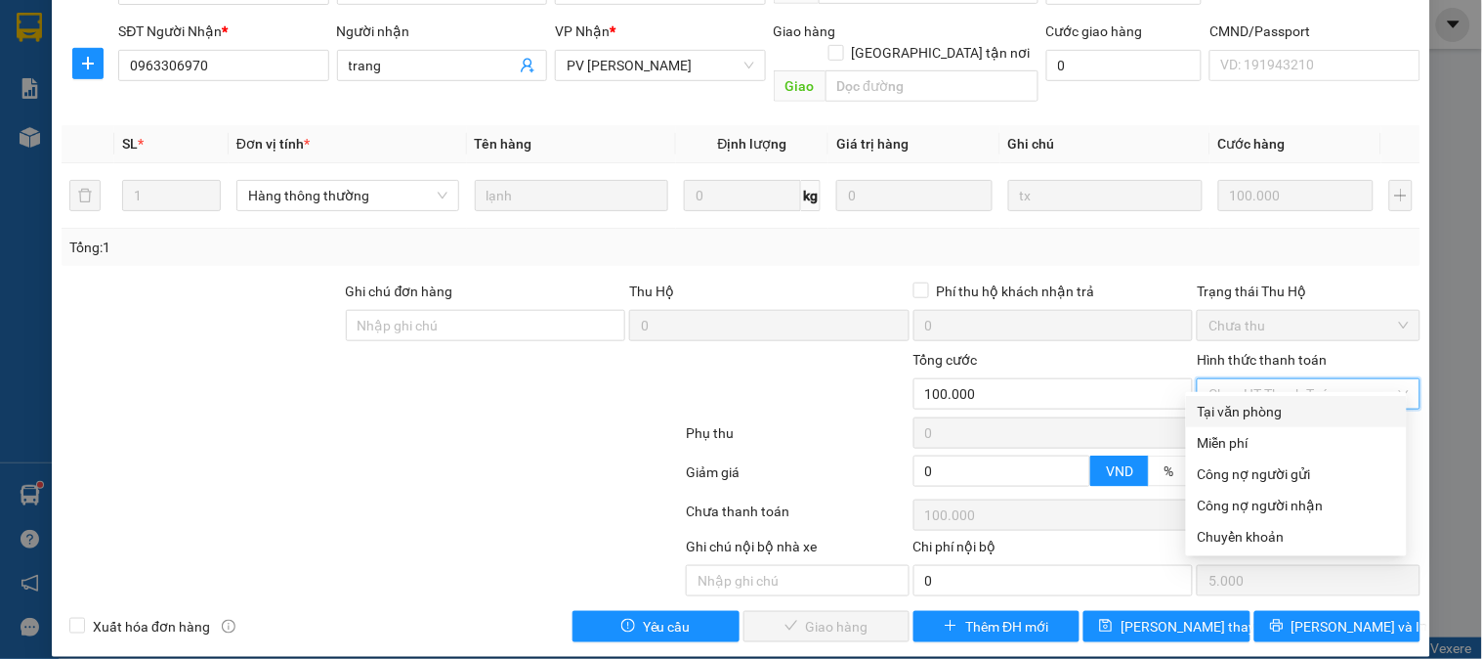
click at [1236, 392] on div "Total Paid Fee 0 Total UnPaid Fee 100.000 Cash Collection Total Fee Mã ĐH: 2141…" at bounding box center [741, 223] width 1359 height 838
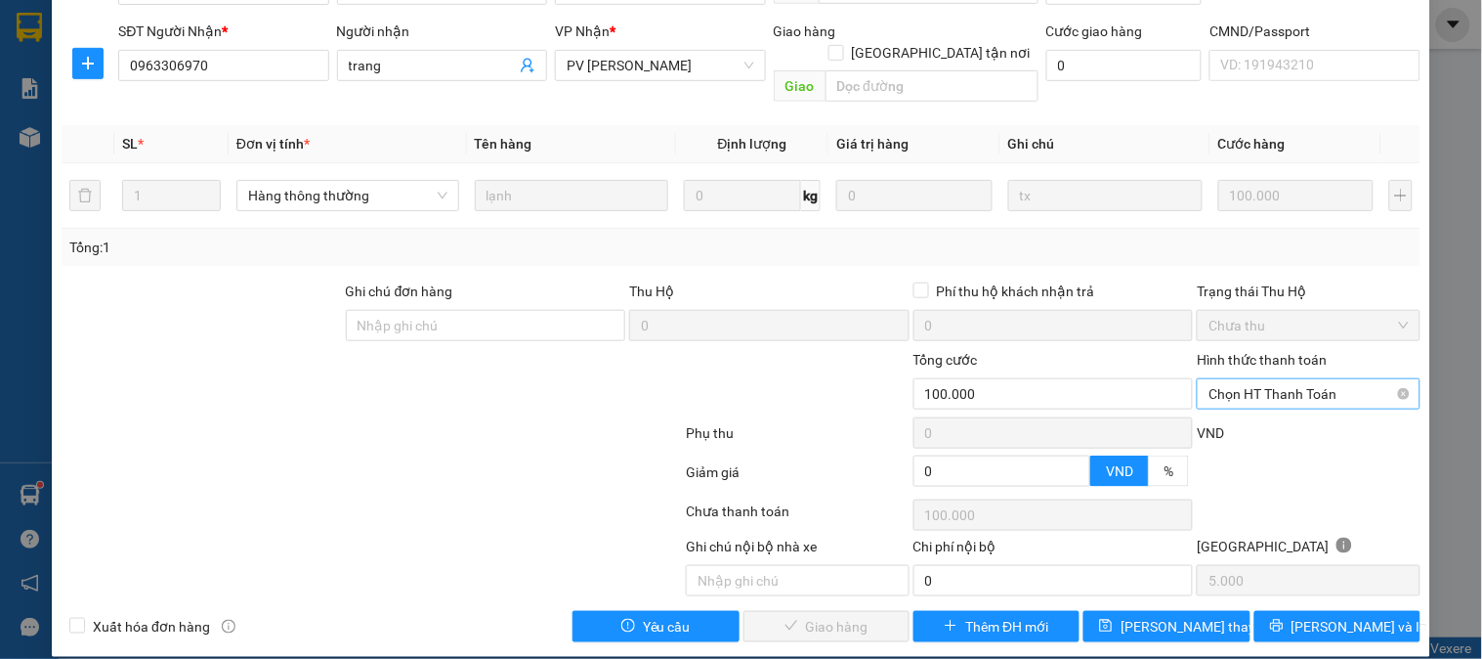
click at [1226, 379] on span "Chọn HT Thanh Toán" at bounding box center [1308, 393] width 199 height 29
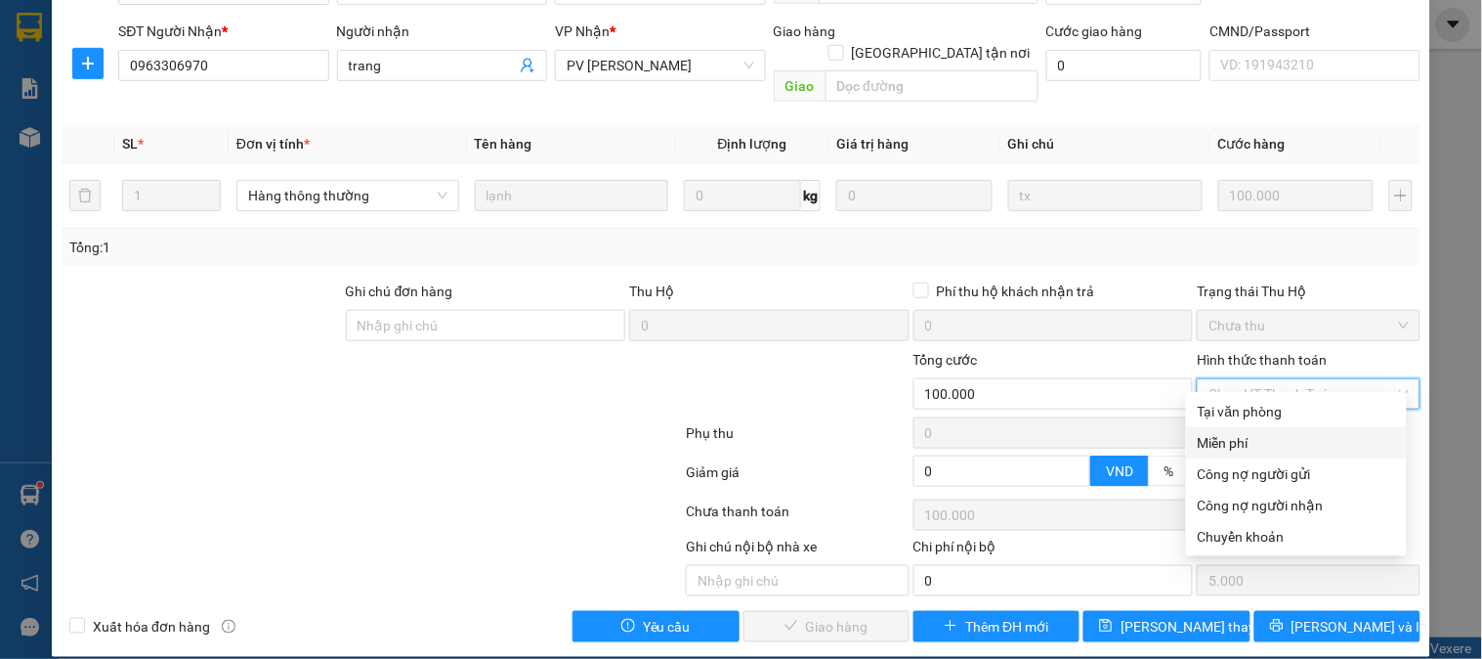
click at [1218, 425] on div "Tại văn phòng" at bounding box center [1296, 411] width 221 height 31
type input "0"
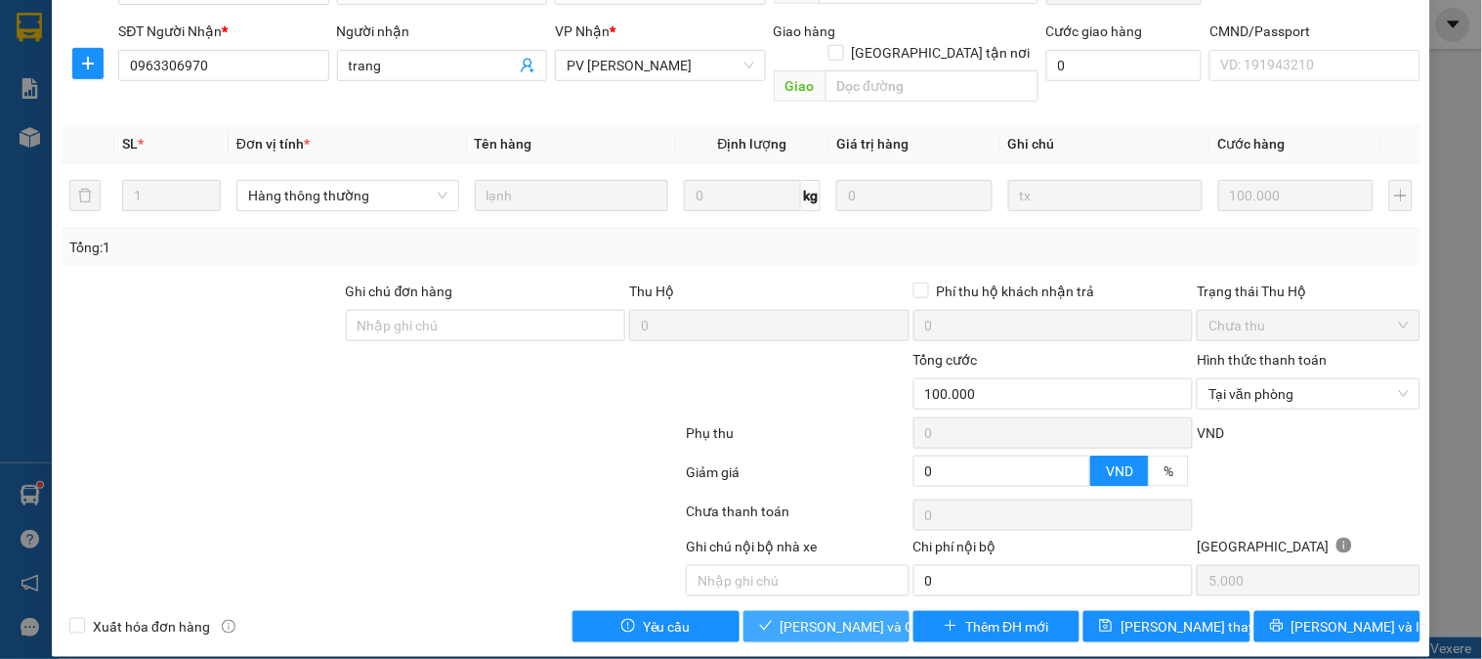
drag, startPoint x: 825, startPoint y: 613, endPoint x: 864, endPoint y: 583, distance: 48.9
click at [828, 616] on span "[PERSON_NAME] và Giao hàng" at bounding box center [875, 626] width 188 height 21
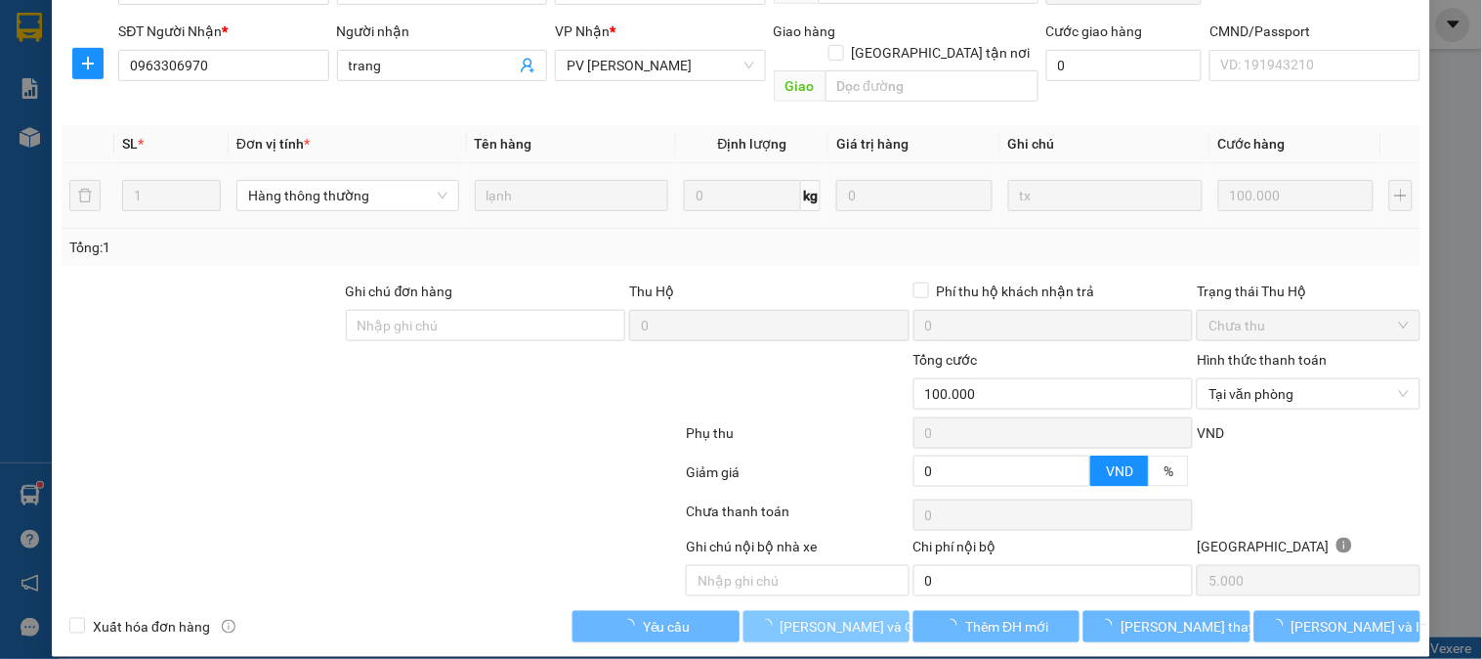
scroll to position [0, 0]
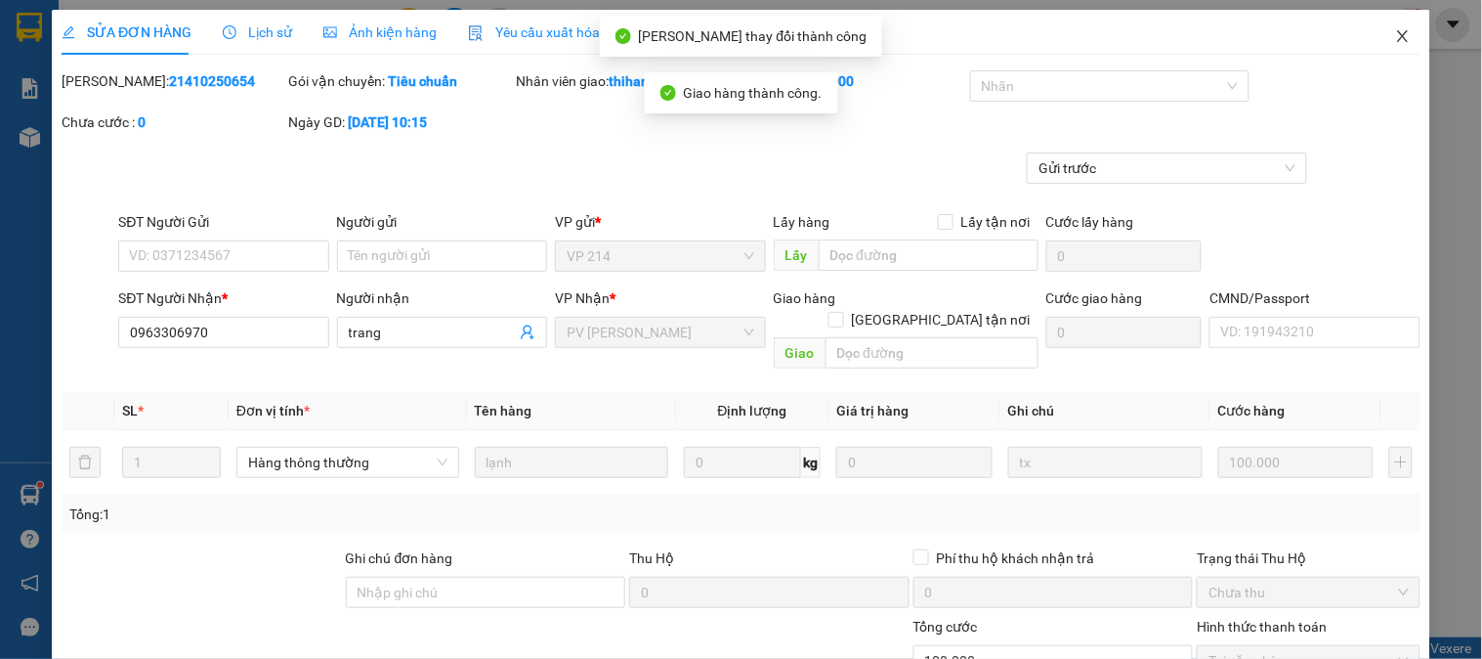
click at [1395, 36] on span "Close" at bounding box center [1403, 37] width 55 height 55
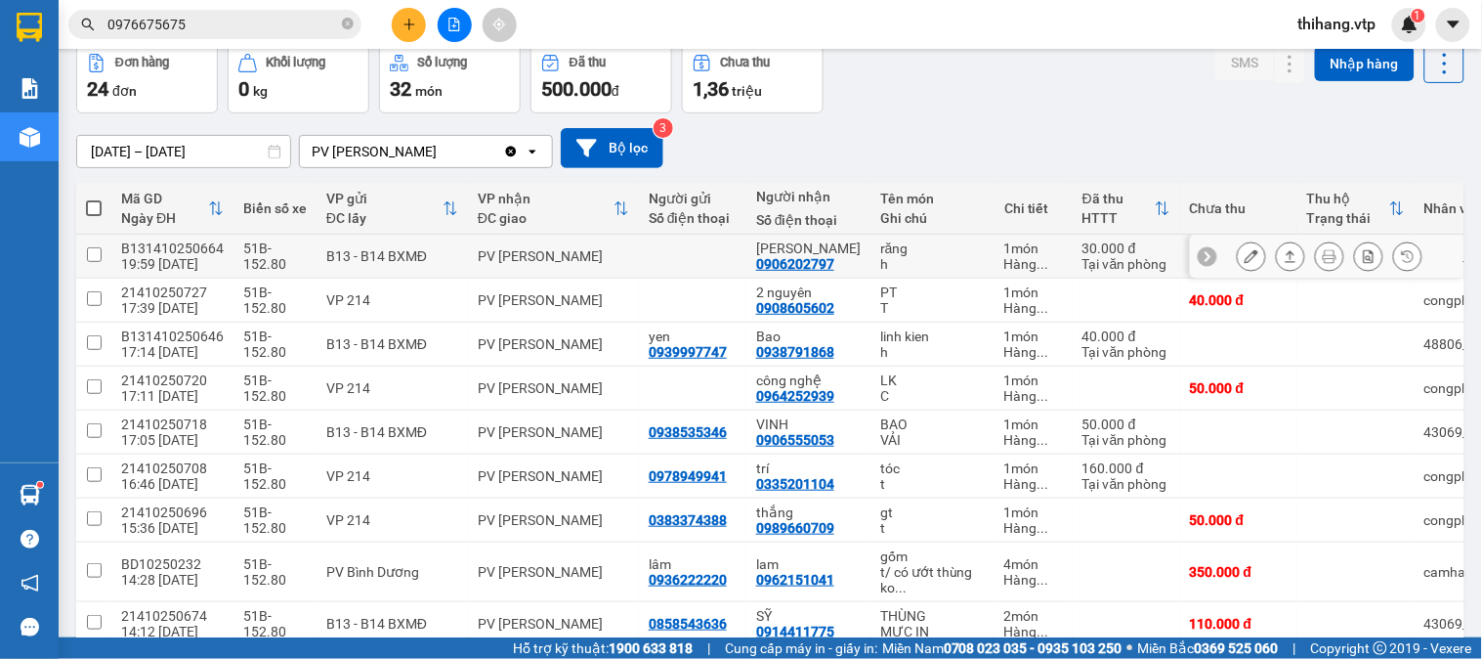
scroll to position [83, 0]
